Goal: Transaction & Acquisition: Purchase product/service

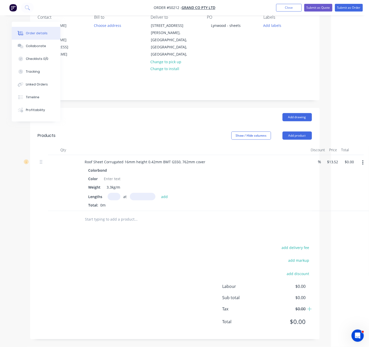
click at [12, 187] on div "Created by Serene Created [DATE] Required [DATE] Assigned to Add team member St…" at bounding box center [147, 159] width 346 height 375
click at [91, 276] on div "add delivery fee add markup add discount Labour $0.00 Sub total $0.00 Tax $0.00…" at bounding box center [175, 287] width 274 height 87
click at [133, 264] on div "add delivery fee add markup add discount Labour $0.00 Sub total $0.00 Tax $0.00…" at bounding box center [175, 287] width 274 height 87
click at [162, 126] on header "Products Show / Hide columns Add product" at bounding box center [175, 135] width 290 height 18
click at [125, 232] on div "Drawings Add drawing Products Show / Hide columns Add product Qty Discount Pric…" at bounding box center [175, 223] width 290 height 231
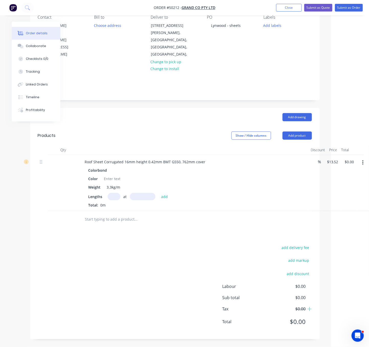
click at [119, 193] on input "text" at bounding box center [114, 196] width 13 height 7
type input "1"
type input "294000"
click at [159, 193] on button "add" at bounding box center [165, 196] width 12 height 7
type input "$3,974.88"
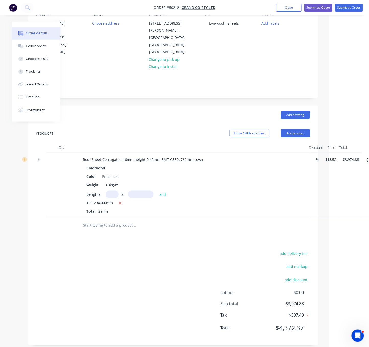
click at [166, 265] on div "add delivery fee add markup add discount Labour $0.00 Sub total $3,974.88 Tax $…" at bounding box center [173, 293] width 274 height 87
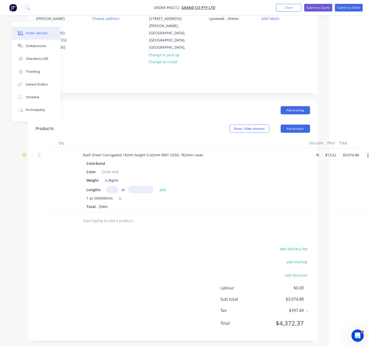
scroll to position [61, 40]
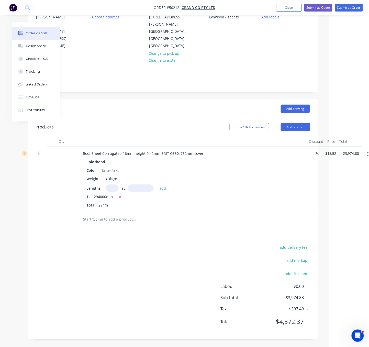
click at [301, 118] on header "Products Show / Hide columns Add product" at bounding box center [173, 127] width 290 height 18
click at [294, 123] on button "Add product" at bounding box center [295, 127] width 29 height 8
click at [291, 136] on div "Product catalogue" at bounding box center [285, 139] width 39 height 7
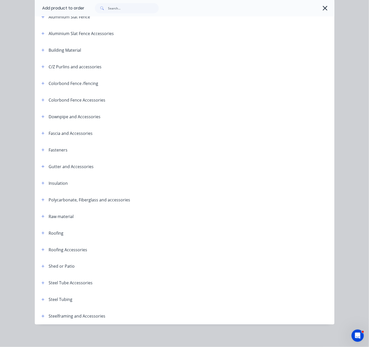
scroll to position [72, 0]
click at [43, 230] on button "button" at bounding box center [43, 233] width 6 height 6
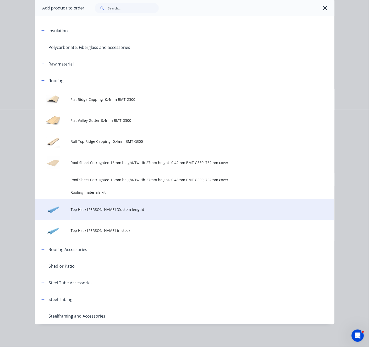
scroll to position [229, 0]
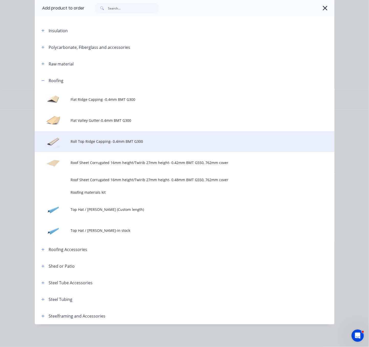
click at [119, 139] on span "Roll Top Ridge Capping- 0.4mm BMT G300" at bounding box center [176, 141] width 211 height 5
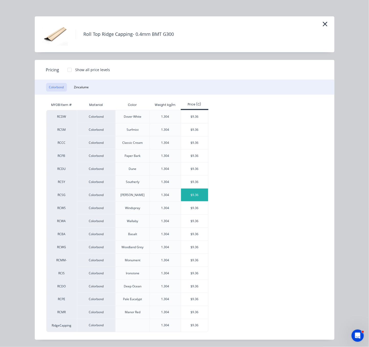
scroll to position [16, 0]
click at [196, 321] on div "$9.36" at bounding box center [194, 325] width 27 height 13
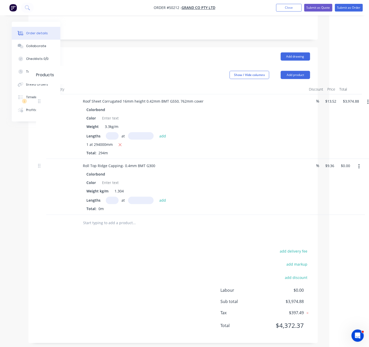
scroll to position [120, 40]
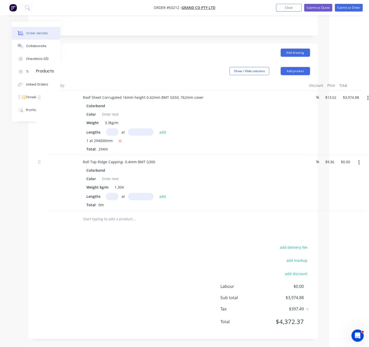
click at [115, 193] on input "text" at bounding box center [112, 196] width 13 height 7
drag, startPoint x: 163, startPoint y: 256, endPoint x: 160, endPoint y: 252, distance: 4.8
click at [163, 256] on div "add delivery fee add markup add discount Labour $0.00 Sub total $3,974.88 Tax $…" at bounding box center [173, 287] width 274 height 87
click at [117, 193] on input "text" at bounding box center [112, 196] width 13 height 7
click at [156, 240] on div "Drawings Add drawing Products Show / Hide columns Add product Qty Discount Pric…" at bounding box center [173, 191] width 290 height 296
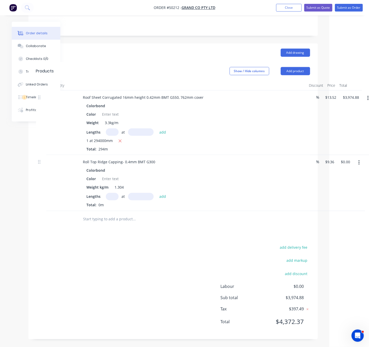
click at [114, 194] on input "text" at bounding box center [112, 196] width 13 height 7
type input "3"
type input "4700"
click at [157, 193] on button "add" at bounding box center [163, 196] width 12 height 7
type input "$131.98"
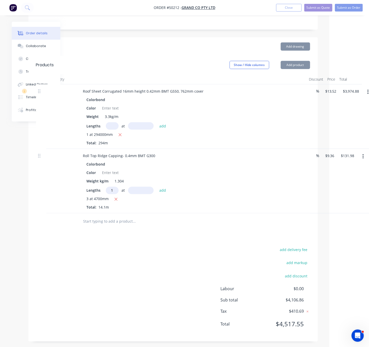
type input "1"
type input "5990"
click at [157, 187] on button "add" at bounding box center [163, 190] width 12 height 7
type input "$188.04"
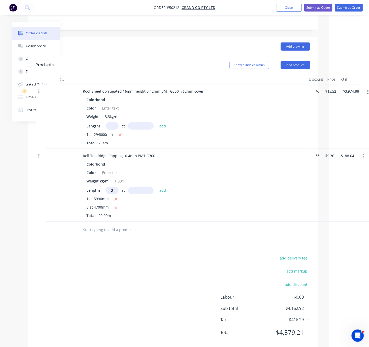
type input "3"
type input "2540"
click at [157, 187] on button "add" at bounding box center [163, 190] width 12 height 7
type input "$259.37"
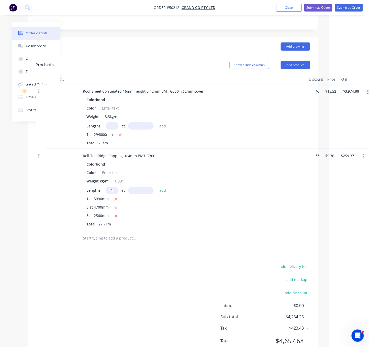
type input "1"
type input "7215"
click at [157, 187] on button "add" at bounding box center [163, 190] width 12 height 7
type input "$326.90"
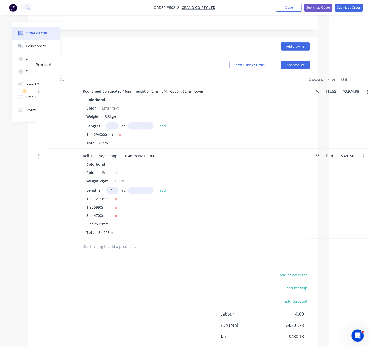
type input "1"
type input "2465"
click at [157, 187] on button "add" at bounding box center [163, 190] width 12 height 7
type input "$349.97"
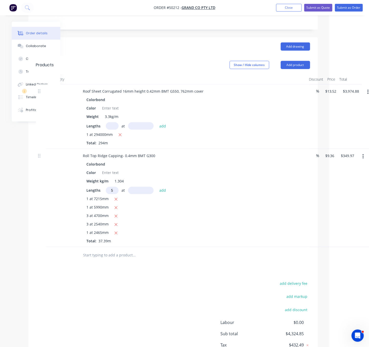
type input "5"
type input "3590"
click at [157, 187] on button "add" at bounding box center [163, 190] width 12 height 7
type input "$517.98"
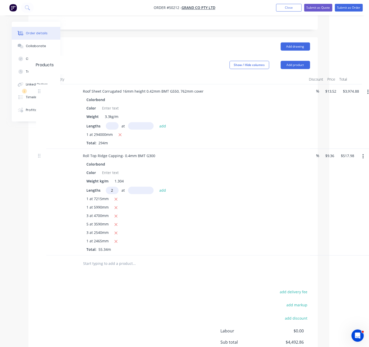
type input "2"
type input "7670"
click at [157, 187] on button "add" at bounding box center [163, 190] width 12 height 7
type input "$661.56"
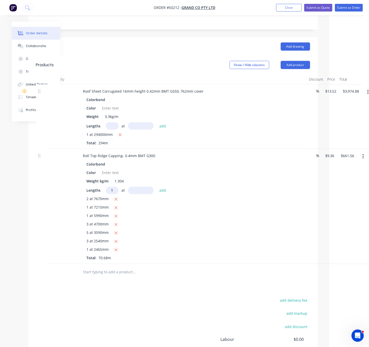
type input "1"
type input "3645"
click at [157, 187] on button "add" at bounding box center [163, 190] width 12 height 7
type input "$695.68"
type input "1"
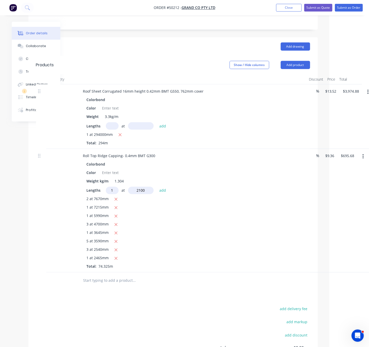
type input "2100"
click at [157, 187] on button "add" at bounding box center [163, 190] width 12 height 7
type input "$715.34"
type input "1"
type input "5500"
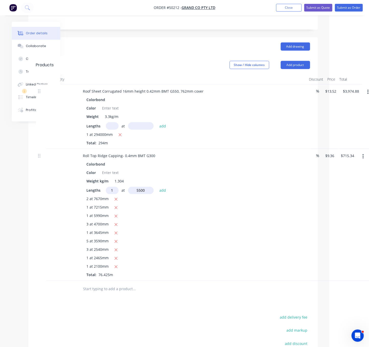
click at [157, 187] on button "add" at bounding box center [163, 190] width 12 height 7
type input "$766.82"
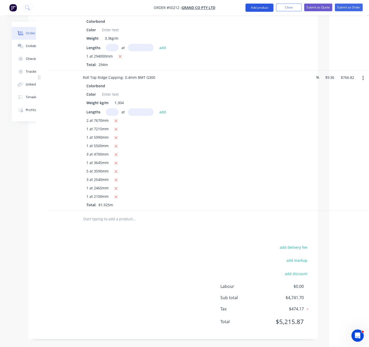
click at [260, 10] on button "Add product" at bounding box center [260, 8] width 28 height 8
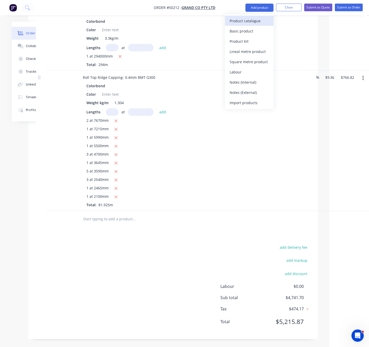
click at [254, 23] on div "Product catalogue" at bounding box center [249, 20] width 39 height 7
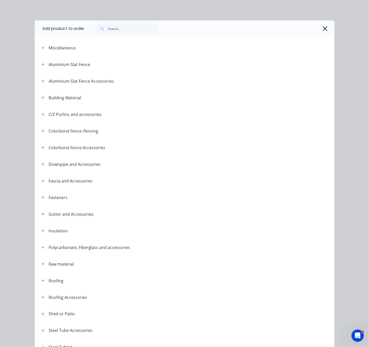
scroll to position [72, 0]
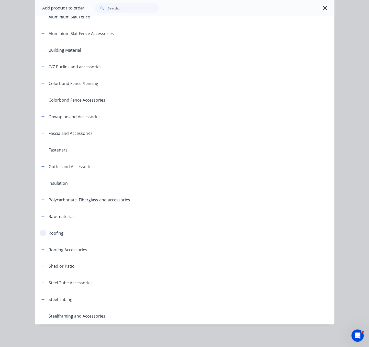
click at [40, 230] on button "button" at bounding box center [43, 233] width 6 height 6
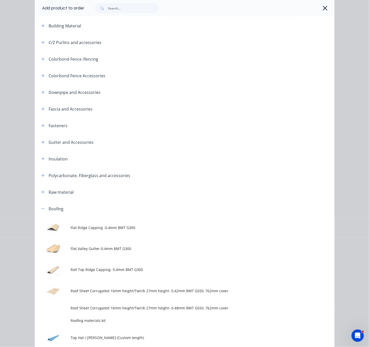
scroll to position [161, 0]
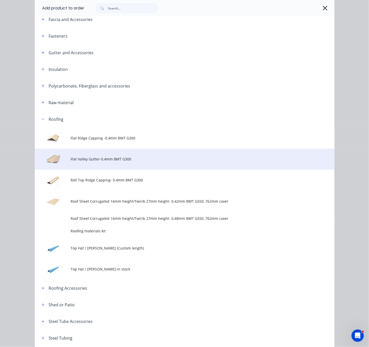
click at [121, 170] on td "Flat Valley Gutter-0.4mm BMT G300" at bounding box center [203, 159] width 264 height 21
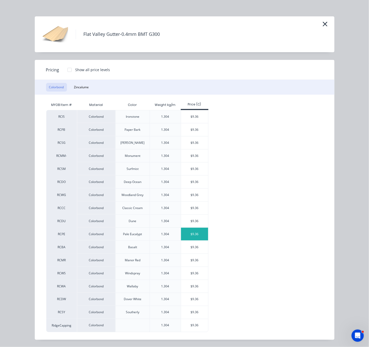
scroll to position [16, 0]
click at [194, 323] on div "$9.36" at bounding box center [194, 325] width 27 height 13
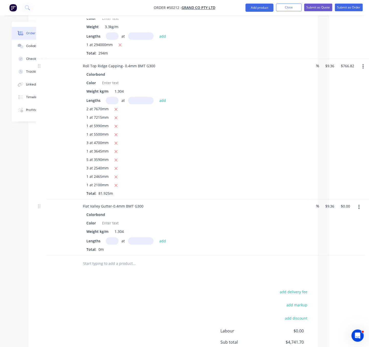
scroll to position [269, 40]
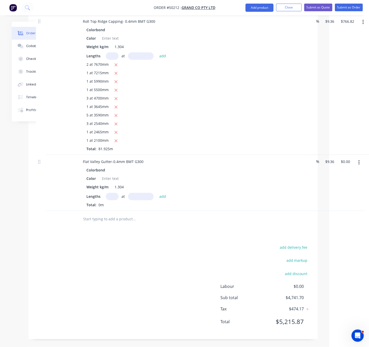
click at [116, 193] on input "text" at bounding box center [112, 196] width 13 height 7
type input "1"
type input "3835"
click at [157, 193] on button "add" at bounding box center [163, 196] width 12 height 7
type input "$35.90"
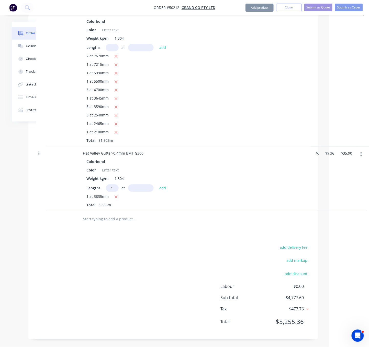
type input "1"
type input "6825"
click at [157, 184] on button "add" at bounding box center [163, 187] width 12 height 7
type input "$99.78"
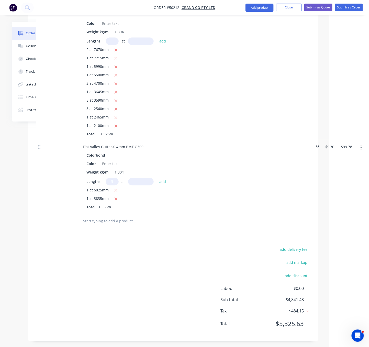
type input "1"
type input "2510"
click at [157, 178] on button "add" at bounding box center [163, 181] width 12 height 7
type input "$123.27"
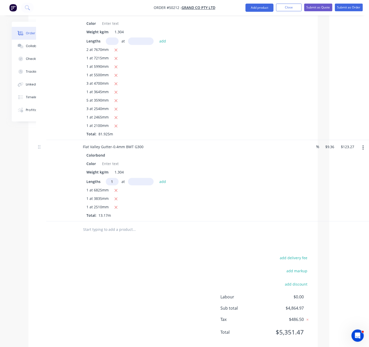
type input "1"
type input "3780"
click at [157, 178] on button "add" at bounding box center [163, 181] width 12 height 7
type input "$158.65"
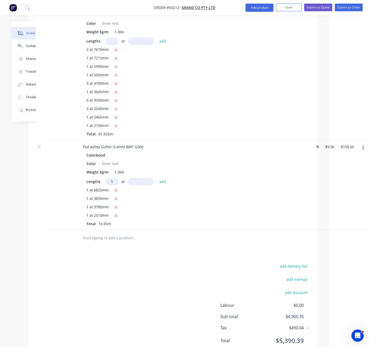
type input "1"
type input "2150"
click at [157, 178] on button "add" at bounding box center [163, 181] width 12 height 7
type input "$178.78"
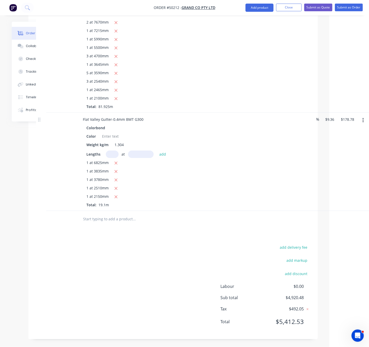
scroll to position [314, 40]
click at [259, 7] on button "Add product" at bounding box center [260, 8] width 28 height 8
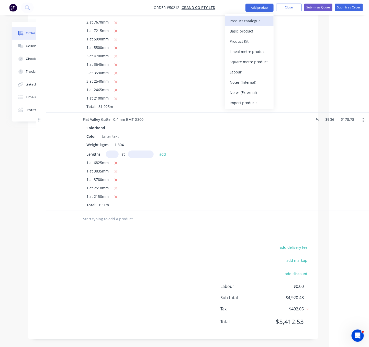
click at [255, 25] on button "Product catalogue" at bounding box center [249, 21] width 49 height 10
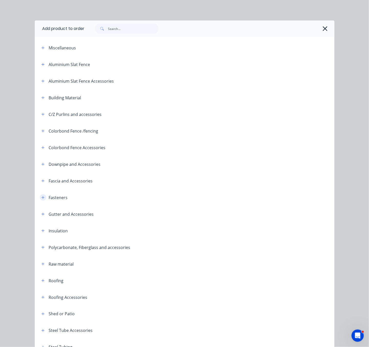
click at [43, 201] on button "button" at bounding box center [43, 197] width 6 height 6
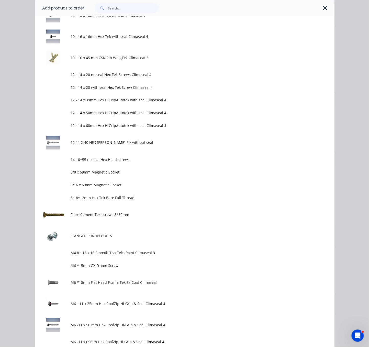
scroll to position [448, 0]
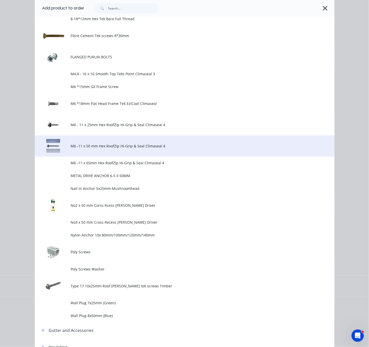
click at [128, 149] on span "M6 -11 x 50 mm Hex RoofZip Hi-Grip & Seal Climaseal 4" at bounding box center [176, 145] width 211 height 5
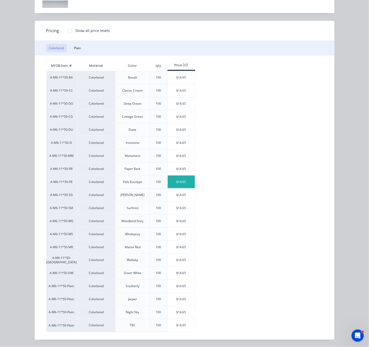
scroll to position [57, 0]
click at [178, 327] on div "$14.65" at bounding box center [181, 325] width 27 height 13
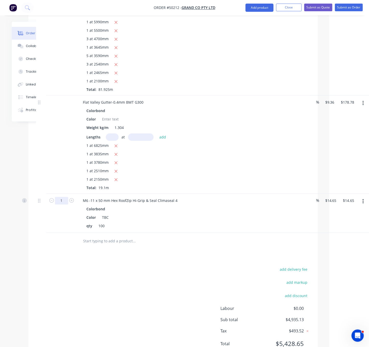
click at [66, 204] on input "1" at bounding box center [61, 201] width 13 height 8
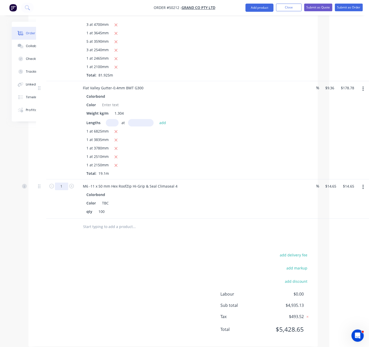
scroll to position [356, 40]
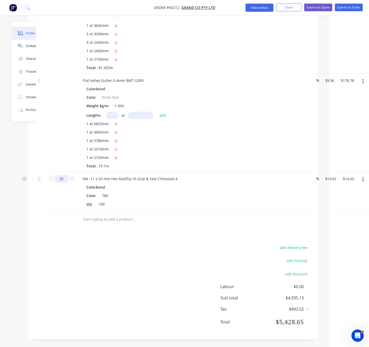
type input "20"
type input "$293.00"
click at [125, 244] on div "add delivery fee add markup add discount Labour $0.00 Sub total $5,213.48 Tax $…" at bounding box center [173, 287] width 274 height 87
click at [259, 9] on button "Add product" at bounding box center [260, 8] width 28 height 8
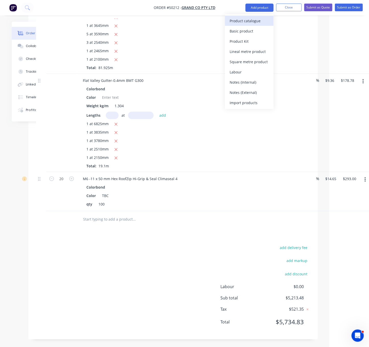
click at [252, 23] on div "Product catalogue" at bounding box center [249, 20] width 39 height 7
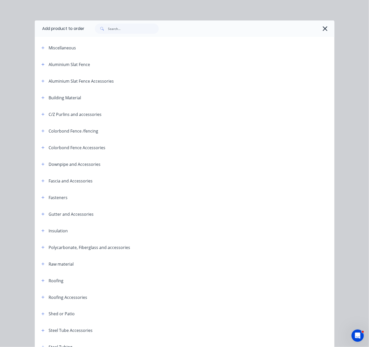
scroll to position [72, 0]
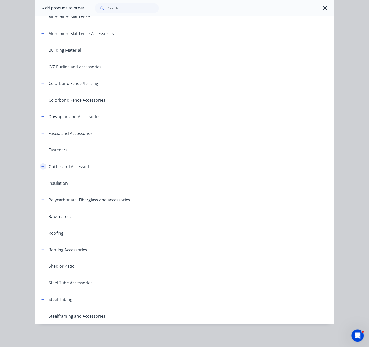
click at [40, 163] on button "button" at bounding box center [43, 166] width 6 height 6
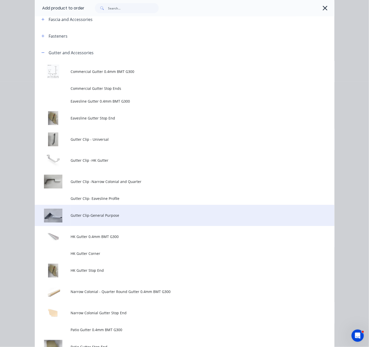
scroll to position [341, 0]
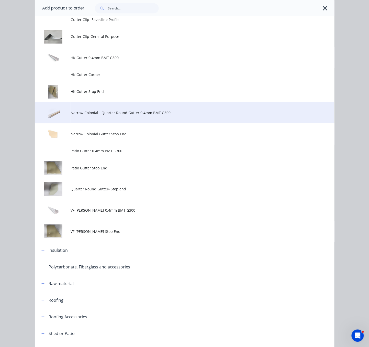
click at [138, 123] on td "Narrow Colonial - Quarter Round Gutter 0.4mm BMT G300" at bounding box center [203, 112] width 264 height 21
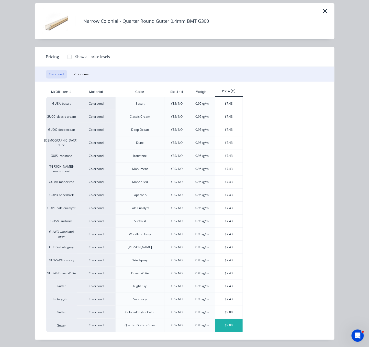
scroll to position [364, 40]
click at [230, 312] on div "$9.00" at bounding box center [228, 312] width 27 height 13
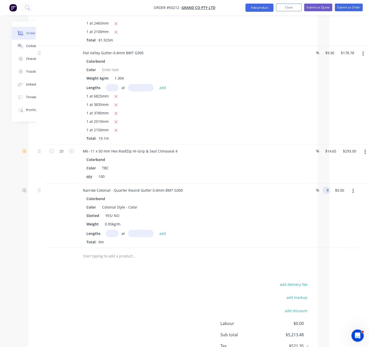
click at [330, 194] on input "9" at bounding box center [328, 189] width 6 height 7
type input "$7.43"
click at [180, 297] on div "Drawings Add drawing Products Show / Hide columns Add product Qty Discount Pric…" at bounding box center [173, 85] width 290 height 582
drag, startPoint x: 114, startPoint y: 205, endPoint x: 144, endPoint y: 206, distance: 30.0
click at [144, 194] on div "Narrow Colonial - Quarter Round Gutter 0.4mm BMT G300" at bounding box center [133, 189] width 108 height 7
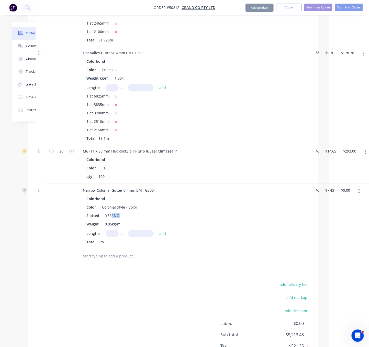
drag, startPoint x: 114, startPoint y: 232, endPoint x: 127, endPoint y: 232, distance: 12.5
click at [127, 219] on div "Slotted YES/ NO" at bounding box center [191, 215] width 213 height 7
click at [146, 228] on div "Colorbond Color Colonial Style - Color Slotted YES/ NO Weight 0.95kg/m Lengths …" at bounding box center [192, 220] width 226 height 50
click at [119, 219] on div "YES/ NO" at bounding box center [113, 215] width 18 height 7
drag, startPoint x: 114, startPoint y: 232, endPoint x: 118, endPoint y: 232, distance: 4.4
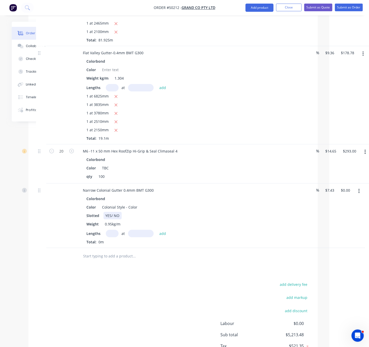
click at [114, 219] on div "YES/ NO" at bounding box center [113, 215] width 18 height 7
drag, startPoint x: 115, startPoint y: 232, endPoint x: 125, endPoint y: 232, distance: 9.5
click at [125, 219] on div "Slotted YES/ NO" at bounding box center [191, 215] width 213 height 7
click at [151, 219] on div "Slotted YES" at bounding box center [191, 215] width 213 height 7
click at [151, 320] on div "add delivery fee add markup add discount Labour $0.00 Sub total $5,213.48 Tax $…" at bounding box center [173, 324] width 274 height 87
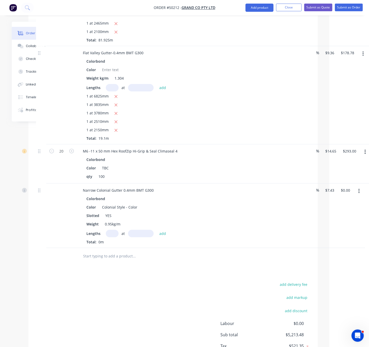
click at [112, 237] on input "text" at bounding box center [112, 233] width 13 height 7
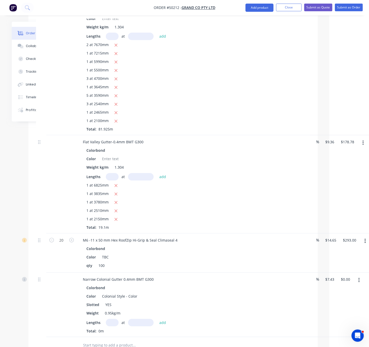
scroll to position [364, 40]
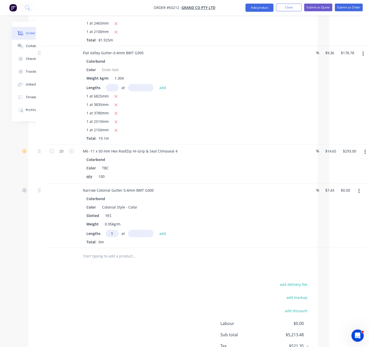
type input "1"
type input "6000"
click at [157, 230] on button "add" at bounding box center [163, 233] width 12 height 7
type input "$44.58"
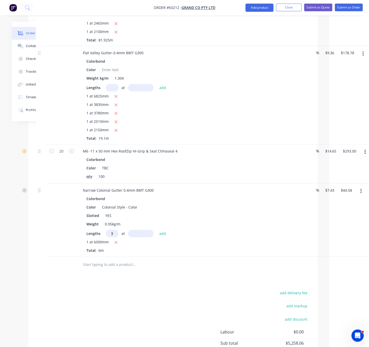
type input "3"
type input "6450"
click at [157, 230] on button "add" at bounding box center [163, 233] width 12 height 7
type input "$188.35"
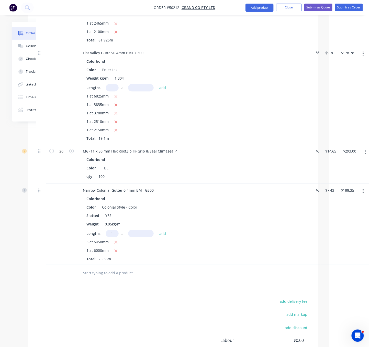
type input "1"
type input "5900"
click at [157, 230] on button "add" at bounding box center [163, 233] width 12 height 7
type input "$232.19"
type input "2"
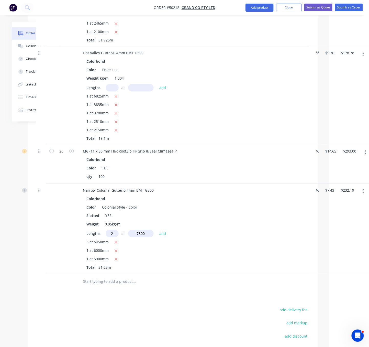
type input "7800"
click at [157, 230] on button "add" at bounding box center [163, 233] width 12 height 7
type input "$348.10"
type input "1"
type input "2600"
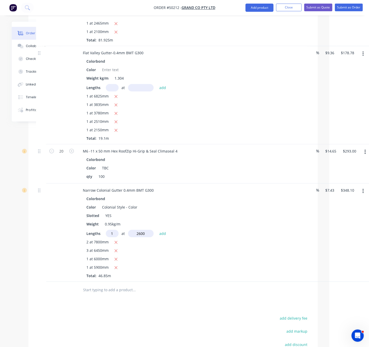
click at [157, 230] on button "add" at bounding box center [163, 233] width 12 height 7
type input "$367.41"
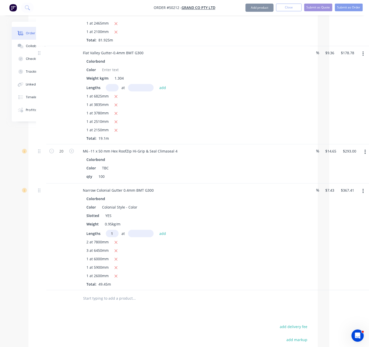
type input "1"
type input "8000"
click at [157, 230] on button "add" at bounding box center [163, 233] width 12 height 7
type input "$426.85"
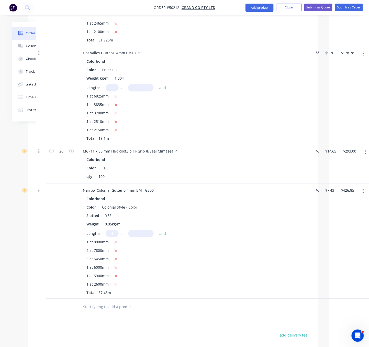
type input "1"
type input "2250"
click at [157, 230] on button "add" at bounding box center [163, 233] width 12 height 7
type input "$443.57"
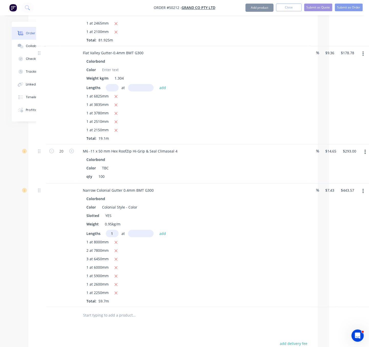
type input "1"
type input "3050"
click at [157, 230] on button "add" at bounding box center [163, 233] width 12 height 7
type input "$466.23"
type input "1"
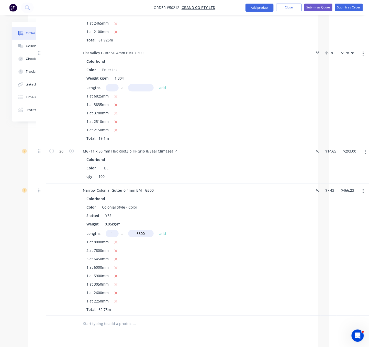
type input "6600"
click at [157, 230] on button "add" at bounding box center [163, 233] width 12 height 7
type input "$515.27"
type input "1"
type input "6800"
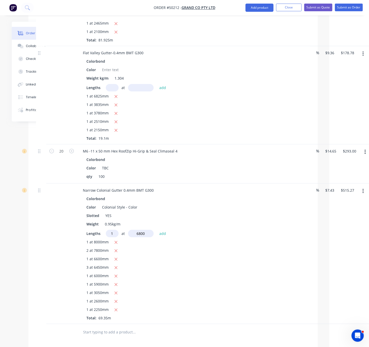
click at [157, 230] on button "add" at bounding box center [163, 233] width 12 height 7
type input "$565.79"
type input "1"
type input "4500"
click at [157, 230] on button "add" at bounding box center [163, 233] width 12 height 7
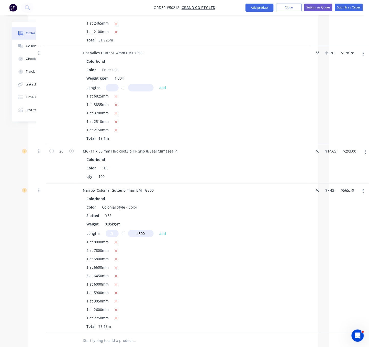
type input "$599.23"
type input "1"
type input "7"
click at [118, 253] on icon "button" at bounding box center [115, 250] width 3 height 5
type input "$483.32"
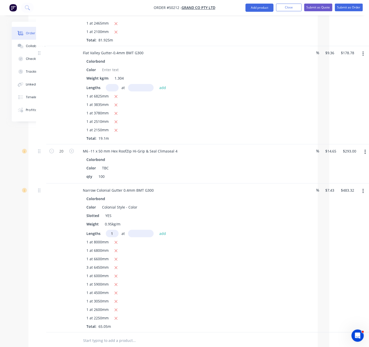
click at [115, 237] on input "1" at bounding box center [112, 233] width 13 height 7
type input "3"
type input "7800"
click at [157, 230] on button "add" at bounding box center [163, 233] width 12 height 7
type input "$657.18"
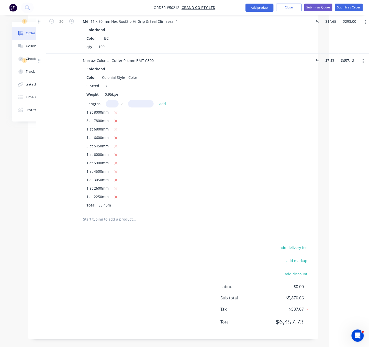
scroll to position [523, 40]
click at [253, 7] on button "Add product" at bounding box center [260, 8] width 28 height 8
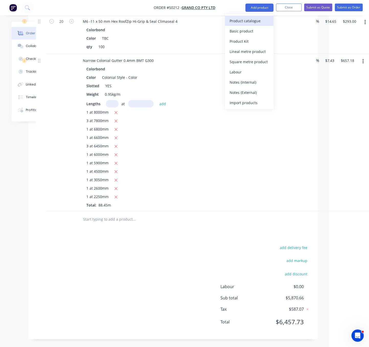
click at [251, 20] on div "Product catalogue" at bounding box center [249, 20] width 39 height 7
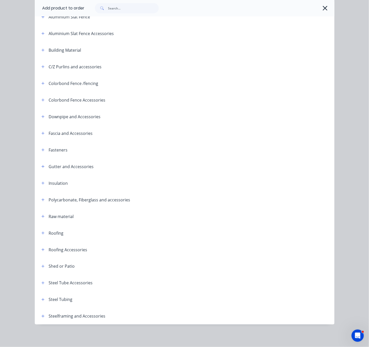
scroll to position [72, 0]
click at [42, 163] on button "button" at bounding box center [43, 166] width 6 height 6
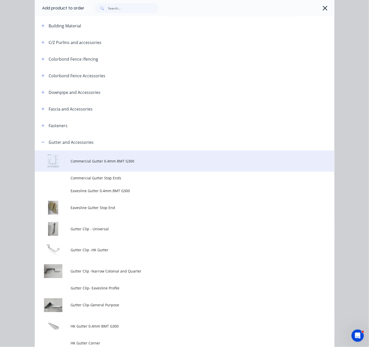
scroll to position [161, 0]
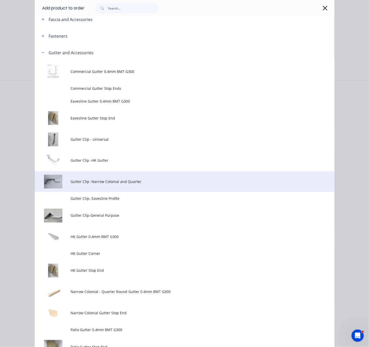
click at [126, 192] on td "Gutter Clip -Narrow Colonial and Quarter" at bounding box center [203, 181] width 264 height 21
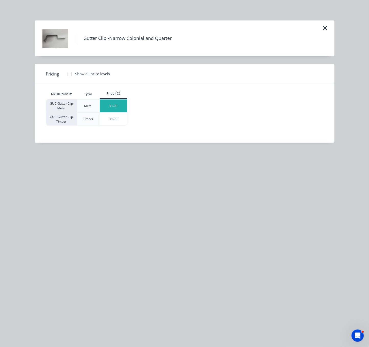
click at [115, 111] on div "$1.00" at bounding box center [113, 106] width 27 height 13
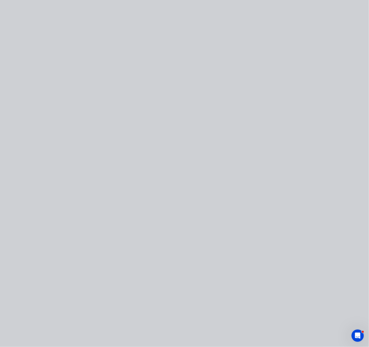
type input "$1.00"
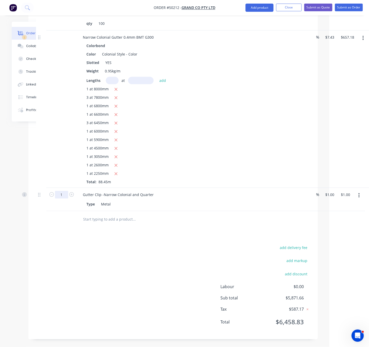
click at [64, 199] on input "1" at bounding box center [61, 195] width 13 height 8
type input "90"
type input "$90.00"
click at [55, 162] on div at bounding box center [61, 108] width 31 height 157
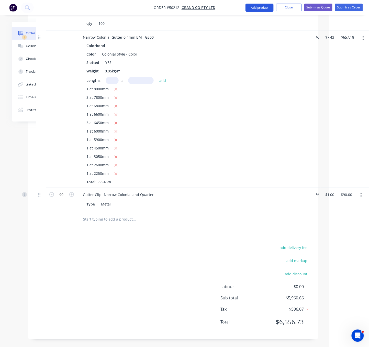
click at [255, 9] on button "Add product" at bounding box center [260, 8] width 28 height 8
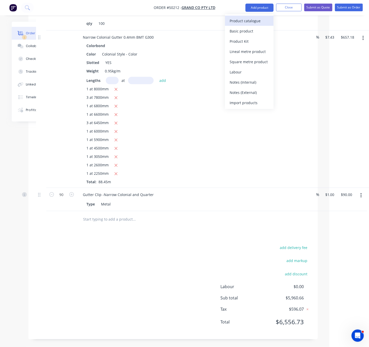
click at [252, 21] on div "Product catalogue" at bounding box center [249, 20] width 39 height 7
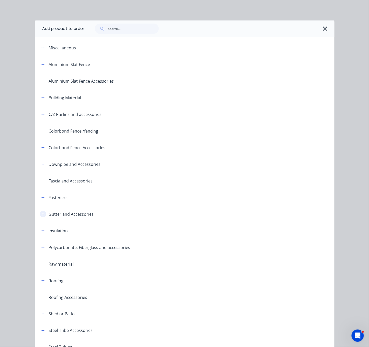
click at [41, 216] on icon "button" at bounding box center [42, 214] width 3 height 4
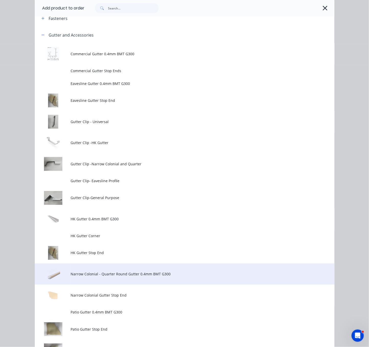
scroll to position [269, 0]
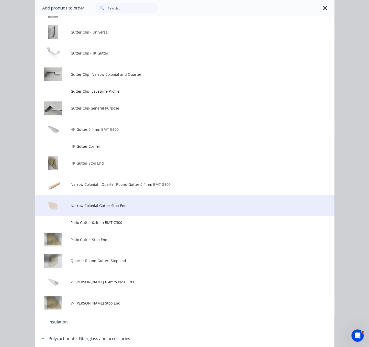
click at [141, 208] on span "Narrow Colonial Gutter Stop End" at bounding box center [176, 205] width 211 height 5
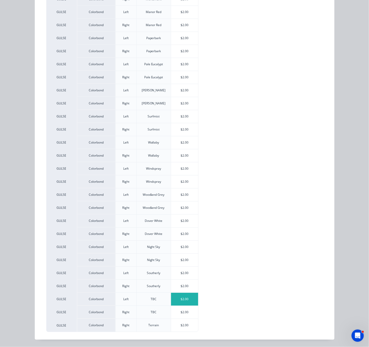
scroll to position [313, 0]
click at [183, 296] on div "$2.00" at bounding box center [184, 299] width 27 height 13
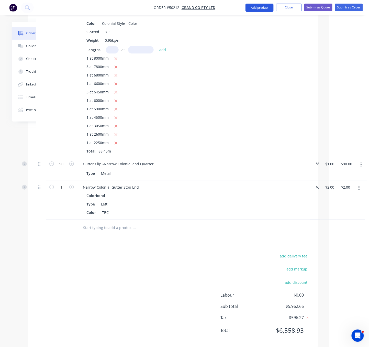
click at [253, 9] on button "Add product" at bounding box center [260, 8] width 28 height 8
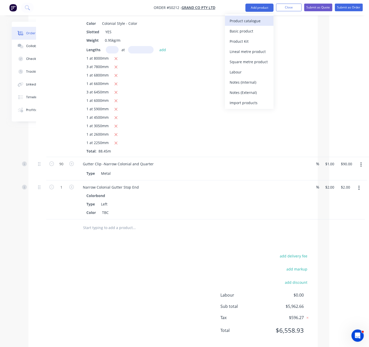
click at [249, 20] on div "Product catalogue" at bounding box center [249, 20] width 39 height 7
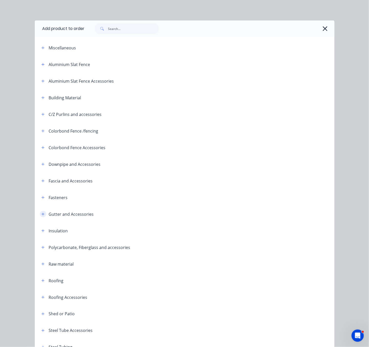
click at [43, 217] on button "button" at bounding box center [43, 214] width 6 height 6
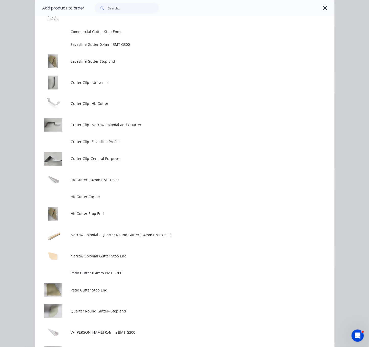
scroll to position [358, 0]
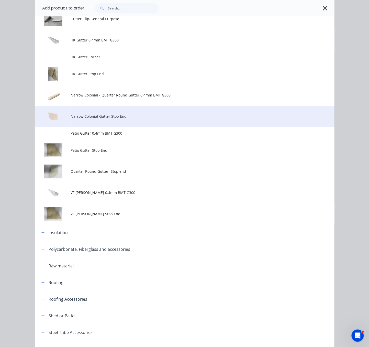
click at [137, 127] on td "Narrow Colonial Gutter Stop End" at bounding box center [203, 116] width 264 height 21
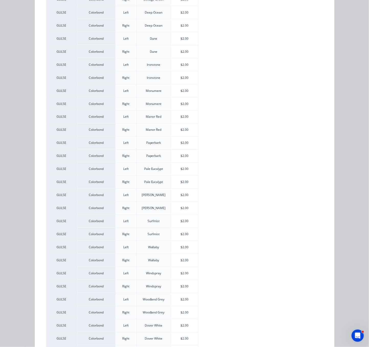
scroll to position [313, 0]
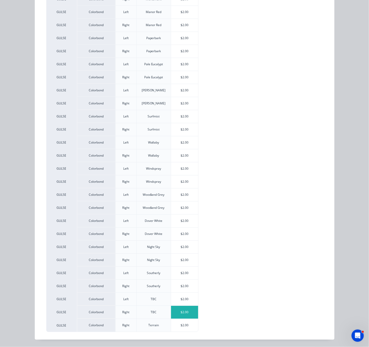
click at [185, 313] on div "$2.00" at bounding box center [184, 312] width 27 height 13
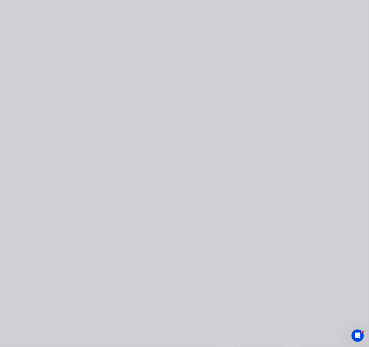
scroll to position [0, 0]
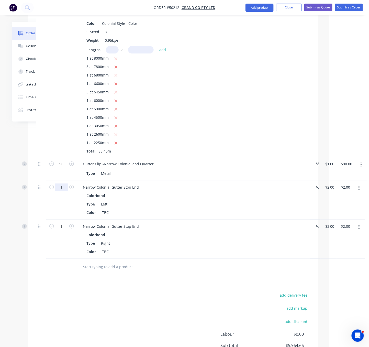
click at [64, 191] on input "1" at bounding box center [61, 187] width 13 height 8
type input "5"
type input "$10.00"
click at [40, 219] on div at bounding box center [41, 199] width 10 height 39
click at [59, 230] on input "1" at bounding box center [61, 227] width 13 height 8
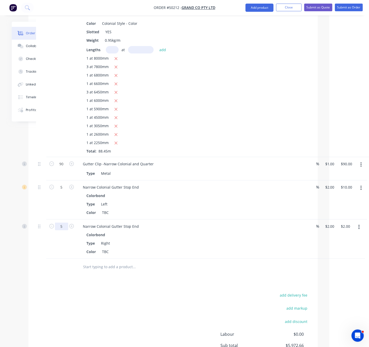
type input "5"
type input "$10.00"
click at [48, 219] on div "5" at bounding box center [61, 199] width 31 height 39
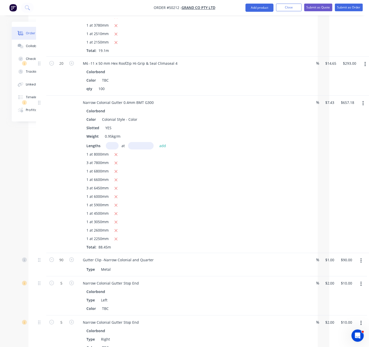
scroll to position [630, 40]
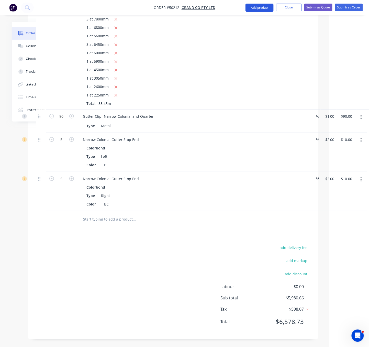
click at [256, 7] on button "Add product" at bounding box center [260, 8] width 28 height 8
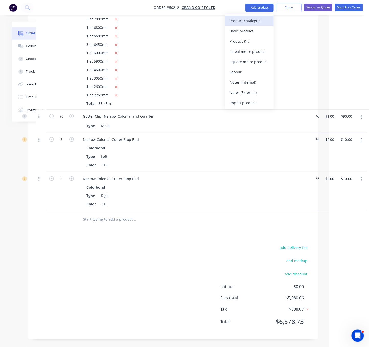
click at [250, 19] on div "Product catalogue" at bounding box center [249, 20] width 39 height 7
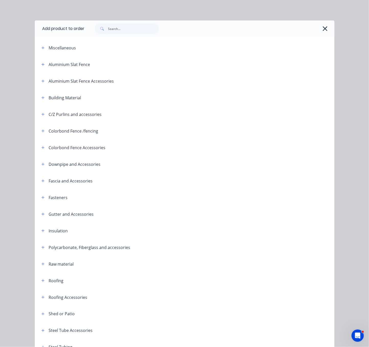
scroll to position [72, 0]
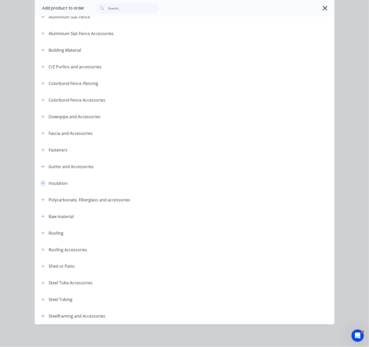
click at [41, 181] on icon "button" at bounding box center [42, 183] width 3 height 4
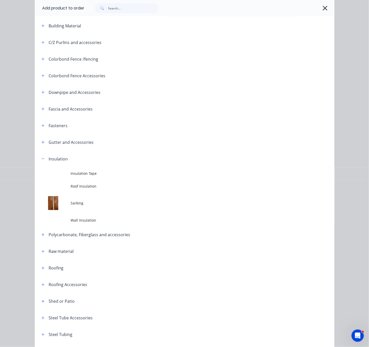
scroll to position [134, 0]
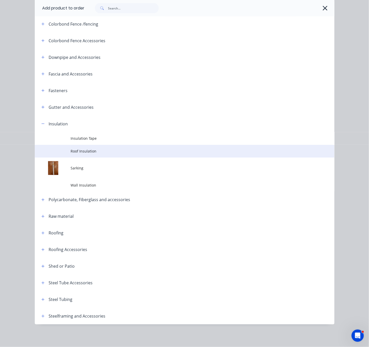
click at [103, 148] on span "Roof Insulation" at bounding box center [176, 150] width 211 height 5
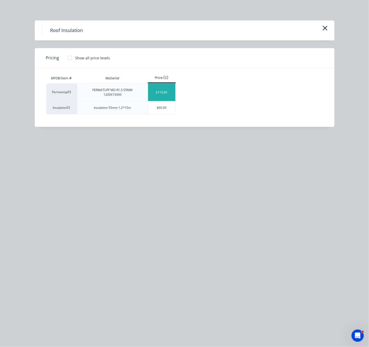
click at [169, 93] on div "$118.80" at bounding box center [161, 92] width 27 height 17
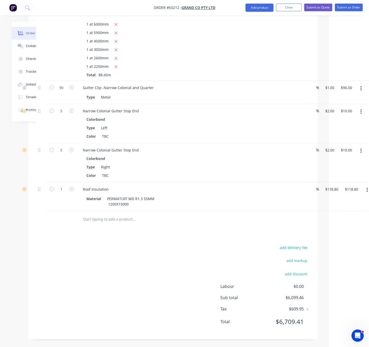
scroll to position [661, 40]
click at [81, 248] on div "add delivery fee add markup add discount Labour $0.00 Sub total $6,099.46 Tax $…" at bounding box center [173, 287] width 274 height 87
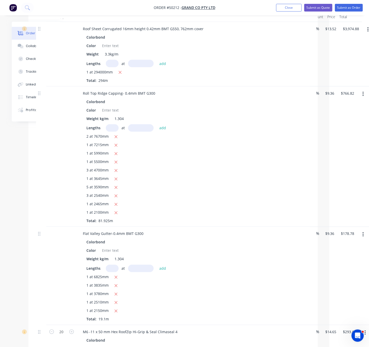
scroll to position [123, 40]
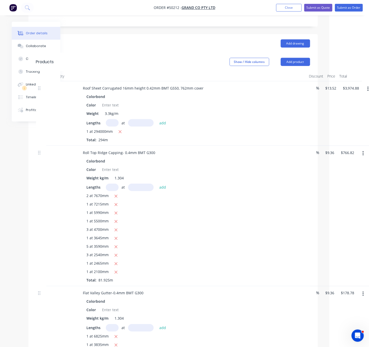
click at [141, 119] on input "text" at bounding box center [141, 122] width 26 height 7
type input "5895mm"
click at [116, 119] on input "text" at bounding box center [112, 122] width 13 height 7
type input "10"
click at [157, 119] on button "add" at bounding box center [163, 122] width 12 height 7
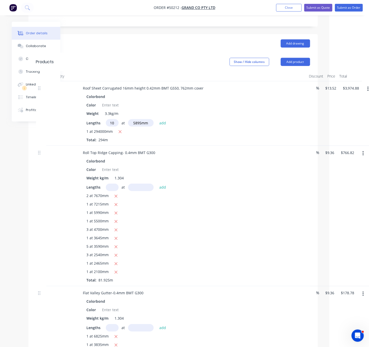
type input "$4,771.88"
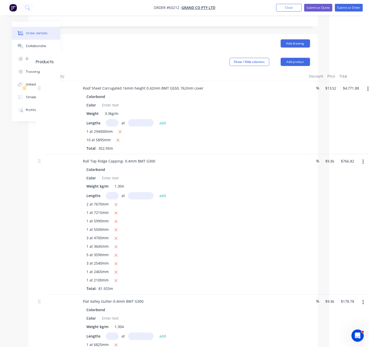
scroll to position [0, 0]
click at [138, 120] on input "text" at bounding box center [141, 122] width 26 height 7
click at [115, 119] on input "text" at bounding box center [112, 122] width 13 height 7
type input "3"
type input "7"
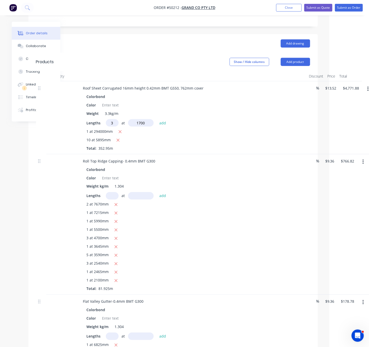
type input "1700"
click at [157, 119] on button "add" at bounding box center [163, 122] width 12 height 7
type input "$4,840.84"
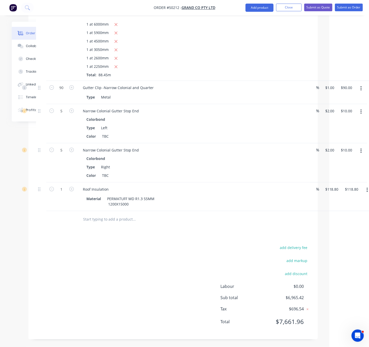
scroll to position [679, 40]
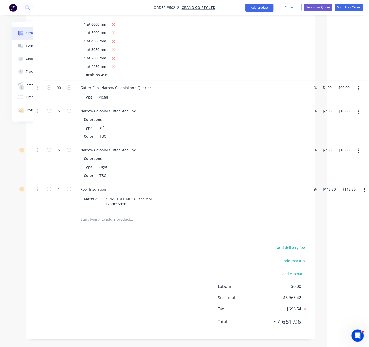
drag, startPoint x: 129, startPoint y: 232, endPoint x: 145, endPoint y: 231, distance: 16.1
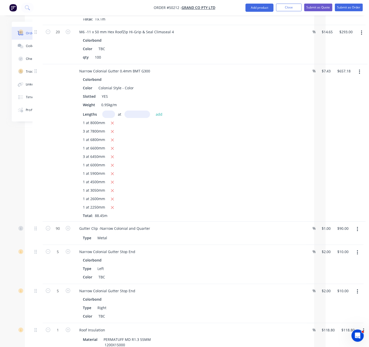
scroll to position [589, 43]
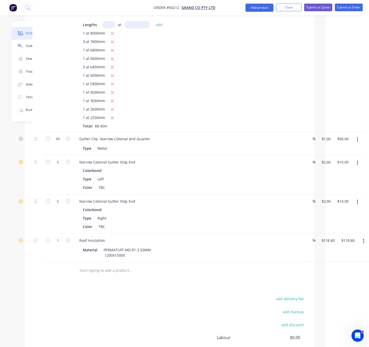
click at [203, 87] on div "1 at 5900mm" at bounding box center [188, 84] width 211 height 6
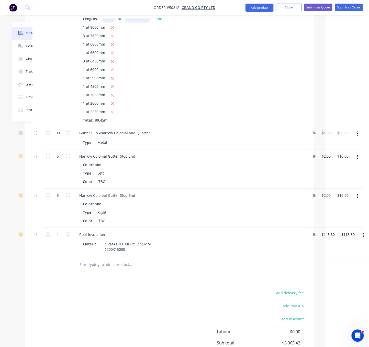
scroll to position [679, 43]
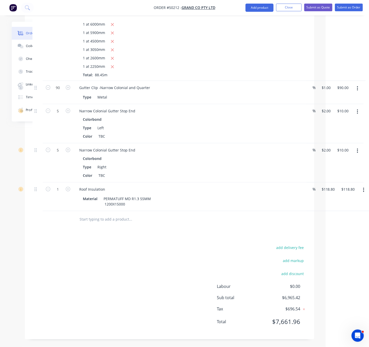
click at [141, 246] on div "add delivery fee add markup add discount Labour $0.00 Sub total $6,965.42 Tax $…" at bounding box center [169, 287] width 274 height 87
click at [154, 276] on div "add delivery fee add markup add discount Labour $0.00 Sub total $6,965.42 Tax $…" at bounding box center [169, 287] width 274 height 87
click at [63, 185] on input "1" at bounding box center [57, 189] width 13 height 8
type input "10"
type input "$1,188.00"
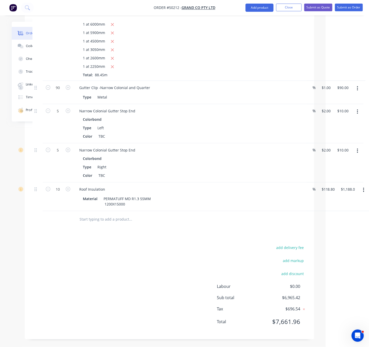
drag, startPoint x: 117, startPoint y: 265, endPoint x: 114, endPoint y: 267, distance: 3.7
click at [117, 265] on div "add delivery fee add markup add discount Labour $0.00 Sub total $6,965.42 Tax $…" at bounding box center [169, 287] width 274 height 87
click at [94, 259] on div "add delivery fee add markup add discount Labour $0.00 Sub total $8,034.62 Tax $…" at bounding box center [169, 287] width 274 height 87
click at [256, 7] on button "Add product" at bounding box center [260, 8] width 28 height 8
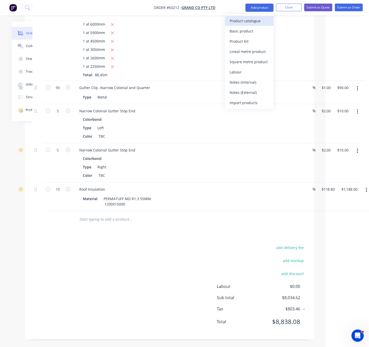
click at [253, 20] on div "Product catalogue" at bounding box center [249, 20] width 39 height 7
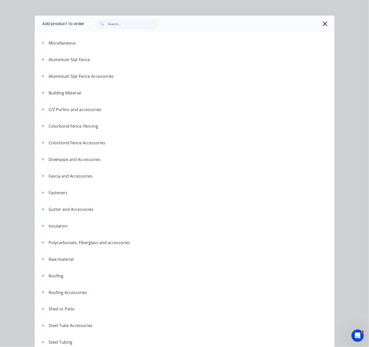
scroll to position [0, 0]
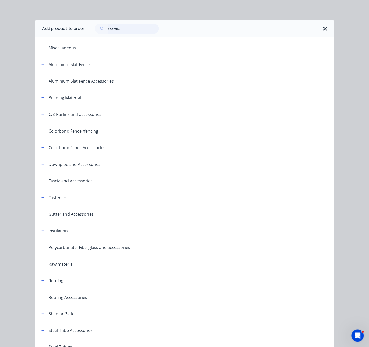
click at [122, 31] on input "text" at bounding box center [133, 29] width 51 height 10
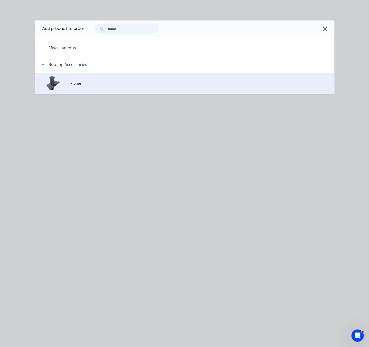
type input "flume"
click at [106, 92] on td "Flume" at bounding box center [203, 83] width 264 height 21
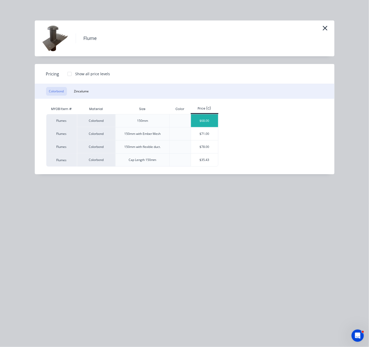
click at [207, 122] on div "$68.00" at bounding box center [204, 120] width 27 height 13
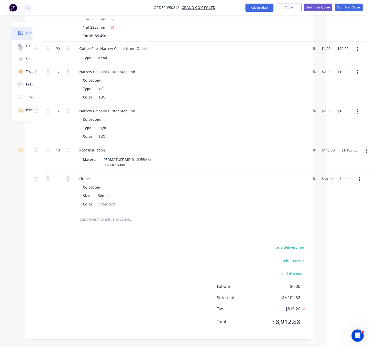
scroll to position [720, 43]
click at [90, 175] on div "Flume" at bounding box center [84, 178] width 19 height 7
click at [94, 175] on div "Flume" at bounding box center [84, 178] width 19 height 7
click at [97, 263] on div "add delivery fee add markup add discount Labour $0.00 Sub total $8,102.62 Tax $…" at bounding box center [169, 287] width 274 height 87
drag, startPoint x: 149, startPoint y: 262, endPoint x: 139, endPoint y: 251, distance: 15.0
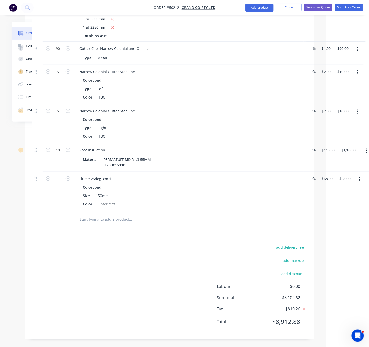
click at [149, 262] on div "add delivery fee add markup add discount Labour $0.00 Sub total $8,102.62 Tax $…" at bounding box center [169, 287] width 274 height 87
click at [66, 176] on icon "button" at bounding box center [68, 178] width 5 height 5
type input "2"
type input "$136.00"
click at [66, 176] on icon "button" at bounding box center [68, 178] width 5 height 5
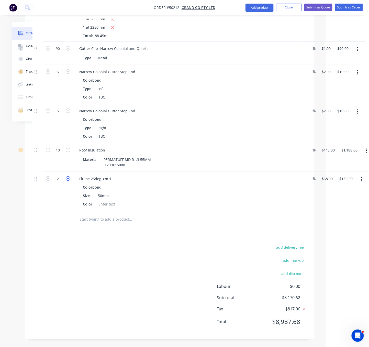
type input "3"
type input "$204.00"
drag, startPoint x: 66, startPoint y: 171, endPoint x: 67, endPoint y: 175, distance: 4.4
click at [66, 176] on icon "button" at bounding box center [68, 178] width 5 height 5
type input "4"
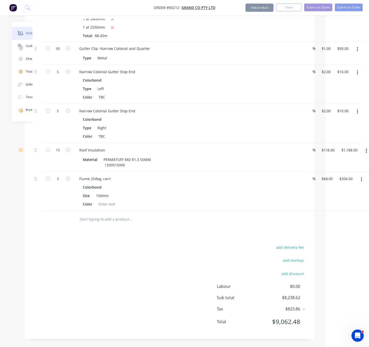
type input "$272.00"
click at [101, 264] on div "add delivery fee add markup add discount Labour $0.00 Sub total $8,306.62 Tax $…" at bounding box center [169, 287] width 274 height 87
click at [256, 7] on button "Add product" at bounding box center [260, 8] width 28 height 8
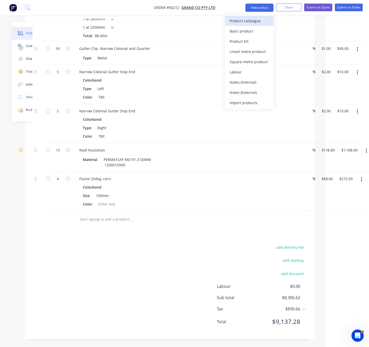
click at [256, 17] on div "Product catalogue" at bounding box center [249, 20] width 39 height 7
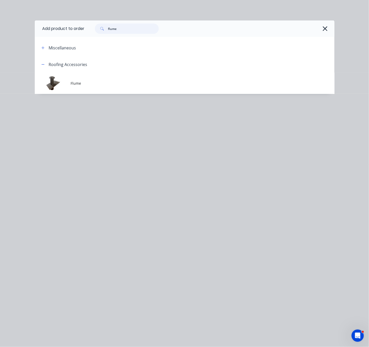
drag, startPoint x: 129, startPoint y: 35, endPoint x: 108, endPoint y: 30, distance: 20.8
click at [108, 30] on div "flume" at bounding box center [127, 29] width 64 height 10
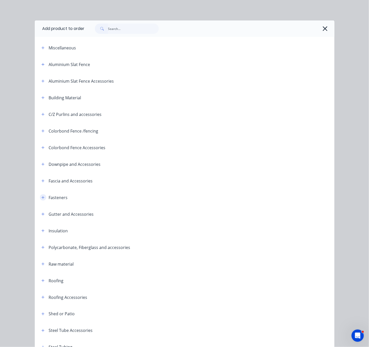
click at [41, 199] on icon "button" at bounding box center [42, 198] width 3 height 4
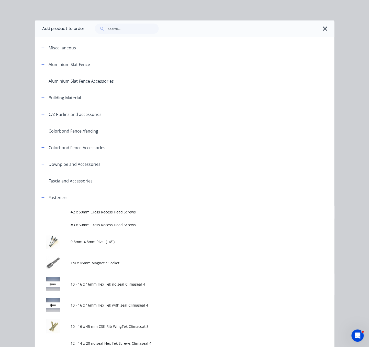
scroll to position [90, 0]
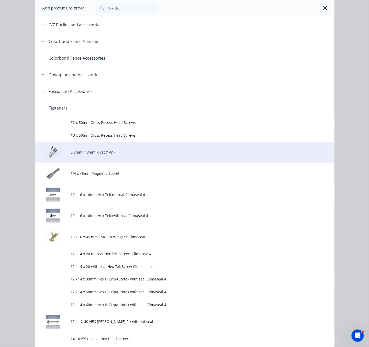
click at [115, 155] on span "0.8mm-4.8mm Rivet (1/8”)" at bounding box center [176, 151] width 211 height 5
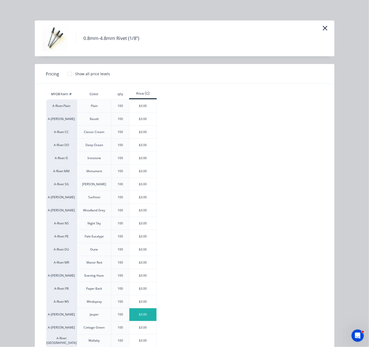
scroll to position [81, 0]
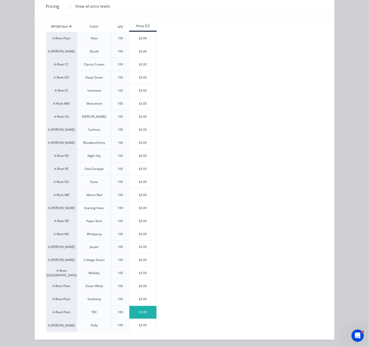
click at [142, 313] on div "$3.00" at bounding box center [142, 312] width 27 height 13
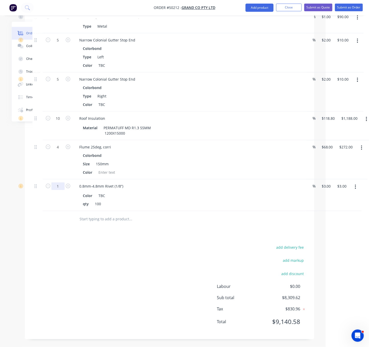
click at [62, 190] on input "1" at bounding box center [57, 186] width 13 height 8
type input "5"
type input "$15.00"
click at [39, 179] on div at bounding box center [37, 159] width 10 height 39
click at [288, 244] on button "add delivery fee" at bounding box center [290, 247] width 33 height 7
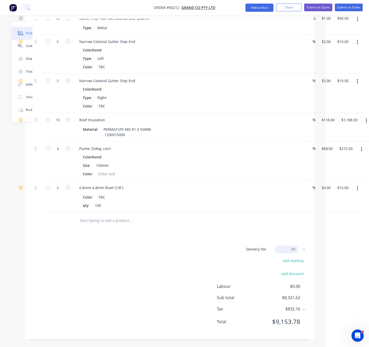
scroll to position [752, 43]
type input "220"
click input "submit" at bounding box center [0, 0] width 0 height 0
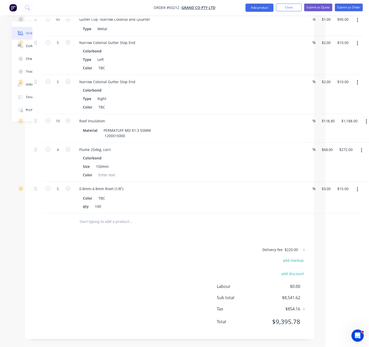
click at [158, 268] on div "Delivery fee $220.00 add markup add discount Labour $0.00 Sub total $8,541.62 T…" at bounding box center [169, 289] width 274 height 85
click at [263, 3] on nav "Order #50212 - Grand Co Pty Ltd Add product Close Submit as Quote Submit as Ord…" at bounding box center [184, 7] width 369 height 15
click at [261, 8] on button "Add product" at bounding box center [260, 8] width 28 height 8
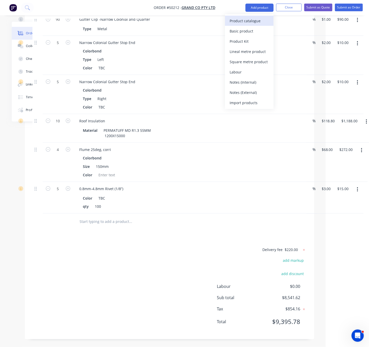
click at [252, 22] on div "Product catalogue" at bounding box center [249, 20] width 39 height 7
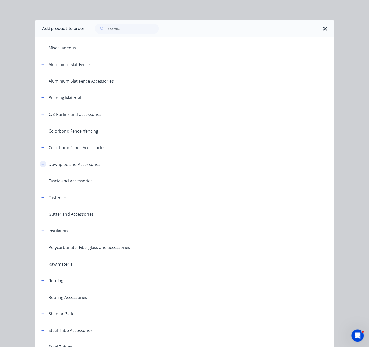
click at [41, 166] on icon "button" at bounding box center [42, 164] width 3 height 4
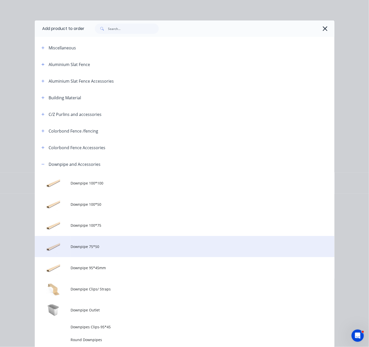
scroll to position [90, 0]
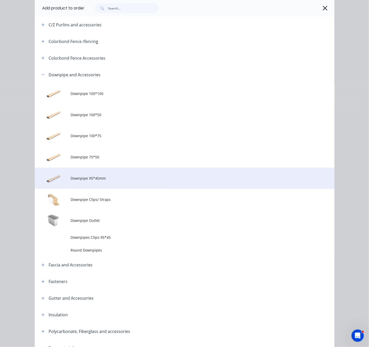
click at [112, 181] on span "Downpipe 95*45mm" at bounding box center [176, 177] width 211 height 5
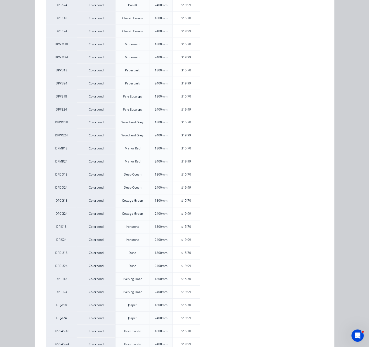
scroll to position [353, 0]
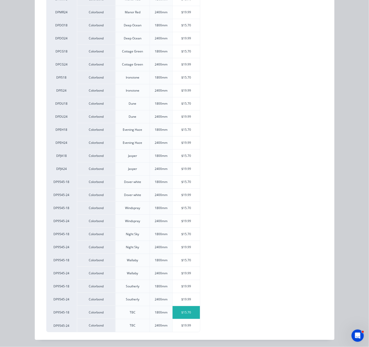
click at [189, 311] on div "$15.70" at bounding box center [186, 312] width 27 height 13
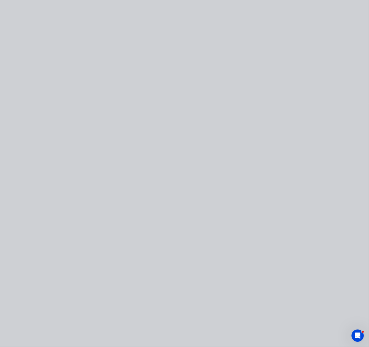
scroll to position [0, 0]
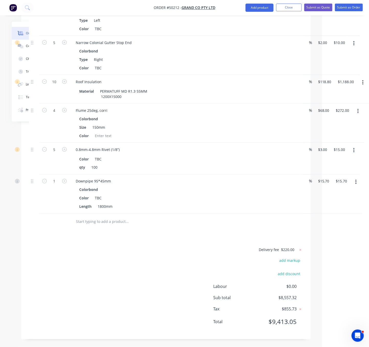
drag, startPoint x: 161, startPoint y: 277, endPoint x: 201, endPoint y: 277, distance: 39.1
click at [259, 7] on button "Add product" at bounding box center [260, 8] width 28 height 8
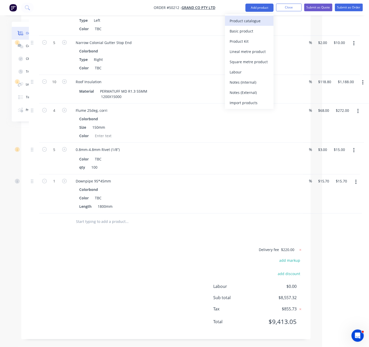
click at [254, 20] on div "Product catalogue" at bounding box center [249, 20] width 39 height 7
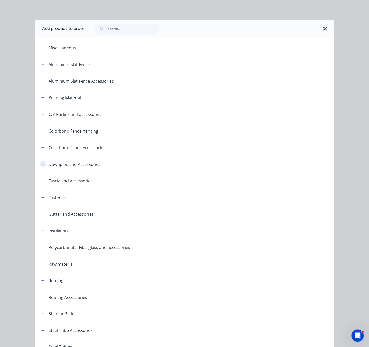
click at [42, 166] on icon "button" at bounding box center [42, 164] width 3 height 4
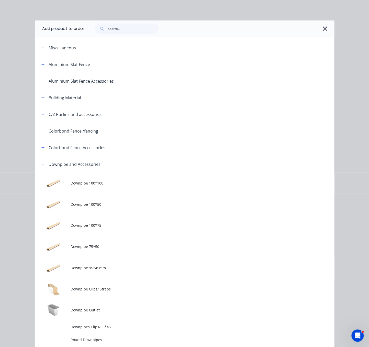
scroll to position [179, 0]
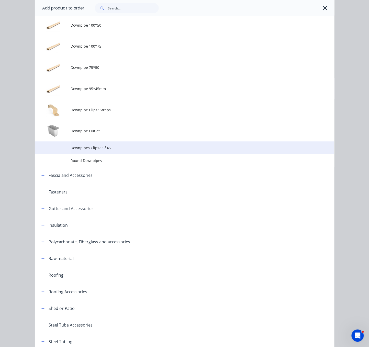
click at [117, 151] on span "Downpipes Clips-95*45" at bounding box center [176, 147] width 211 height 5
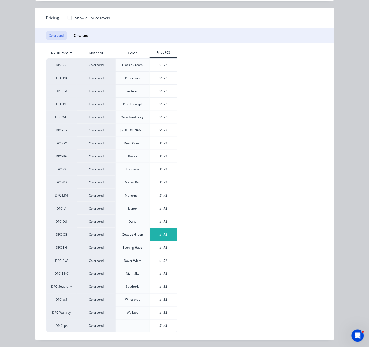
scroll to position [54, 0]
click at [162, 324] on div "$1.72" at bounding box center [163, 326] width 27 height 12
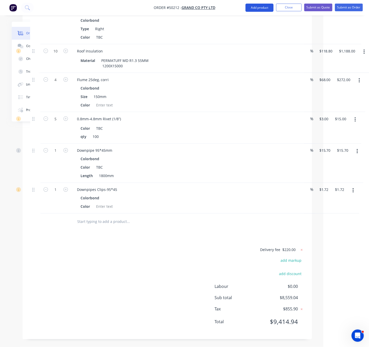
click at [255, 6] on button "Add product" at bounding box center [260, 8] width 28 height 8
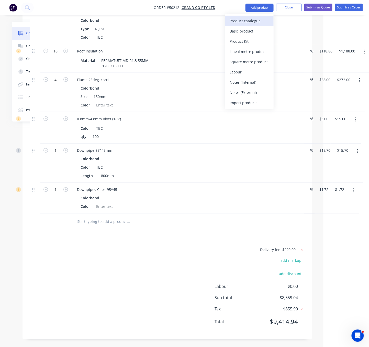
click at [250, 21] on div "Product catalogue" at bounding box center [249, 20] width 39 height 7
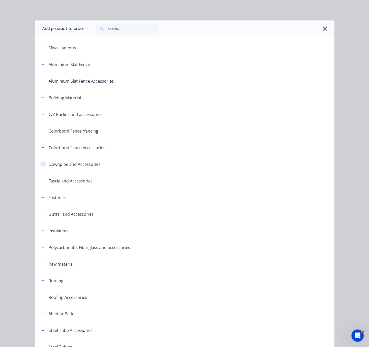
click at [41, 166] on icon "button" at bounding box center [42, 164] width 3 height 3
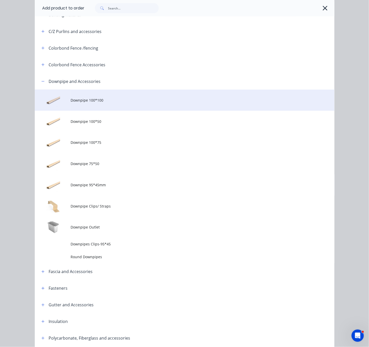
scroll to position [179, 0]
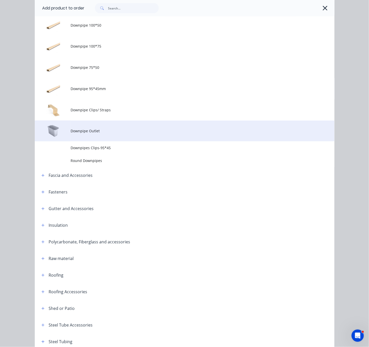
click at [127, 134] on span "Downpipe Outlet" at bounding box center [176, 130] width 211 height 5
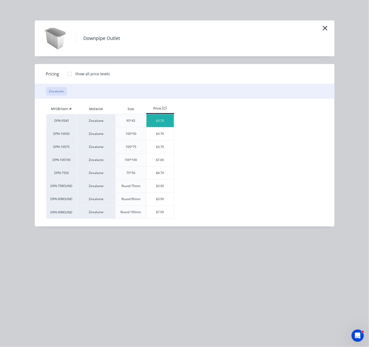
click at [161, 123] on div "$3.70" at bounding box center [160, 120] width 27 height 13
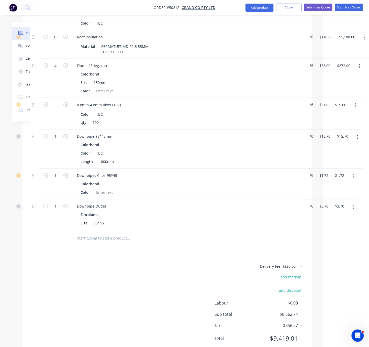
click at [167, 314] on div "Delivery fee $220.00 add markup add discount Labour $0.00 Sub total $8,562.74 T…" at bounding box center [167, 305] width 274 height 85
click at [360, 142] on button "button" at bounding box center [358, 137] width 12 height 9
click at [247, 166] on div "Colorbond Color TBC Length 1800mm" at bounding box center [186, 153] width 226 height 24
click at [358, 142] on button "button" at bounding box center [358, 137] width 12 height 9
click at [340, 155] on div "Edit" at bounding box center [339, 150] width 39 height 7
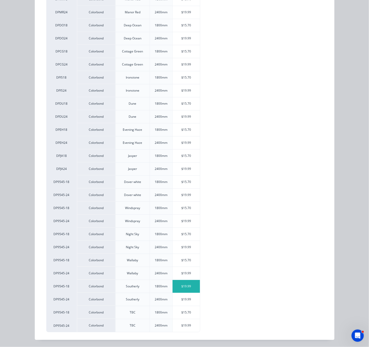
scroll to position [865, 46]
click at [183, 324] on div "$19.99" at bounding box center [186, 325] width 27 height 13
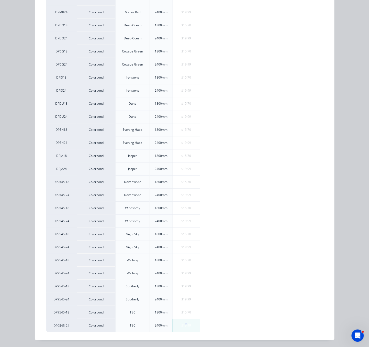
type input "$19.99"
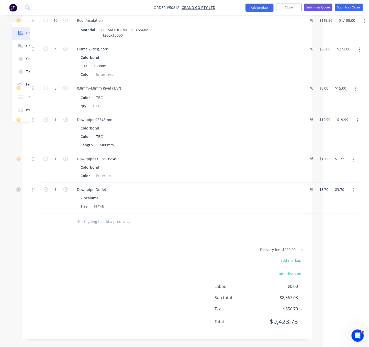
scroll to position [768, 46]
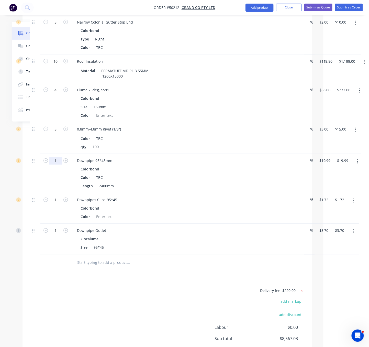
click at [59, 165] on input "1" at bounding box center [55, 161] width 13 height 8
type input "16"
type input "$319.84"
click at [40, 193] on div at bounding box center [35, 173] width 10 height 39
click at [58, 204] on input "1" at bounding box center [55, 200] width 13 height 8
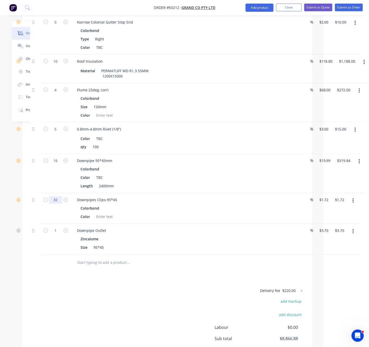
type input "32"
type input "$55.04"
click at [56, 224] on div "32" at bounding box center [55, 208] width 31 height 31
click at [60, 235] on input "1" at bounding box center [55, 231] width 13 height 8
type input "16"
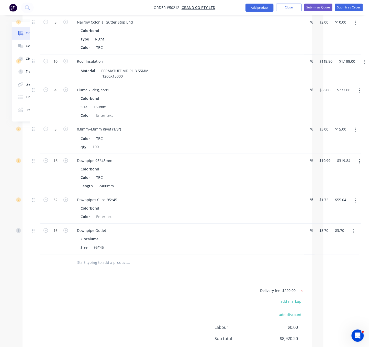
type input "$59.20"
click at [216, 119] on div "Flume 25deg, corri Colorbond Size 150mm Color" at bounding box center [186, 102] width 230 height 39
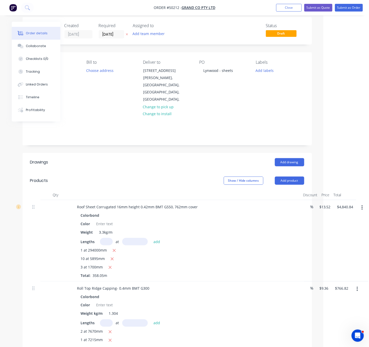
scroll to position [90, 46]
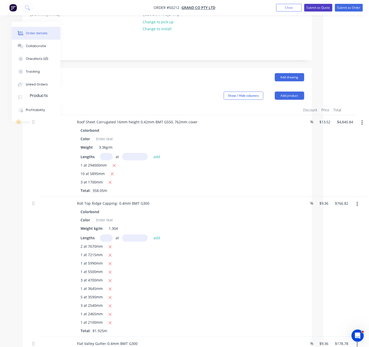
click at [319, 7] on button "Submit as Quote" at bounding box center [318, 8] width 28 height 8
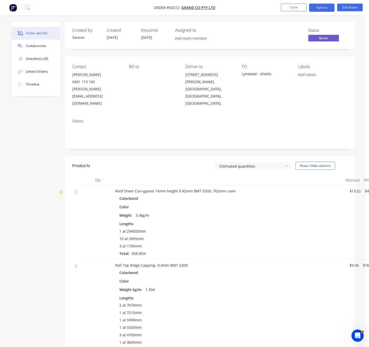
scroll to position [0, 23]
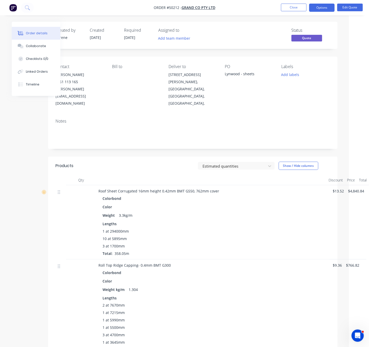
drag, startPoint x: 147, startPoint y: 155, endPoint x: 180, endPoint y: 151, distance: 33.2
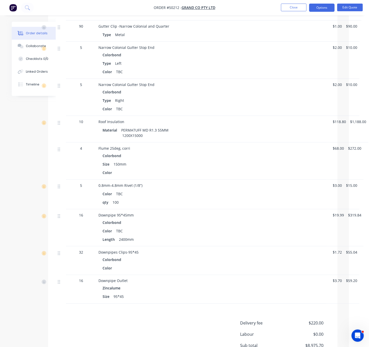
scroll to position [724, 23]
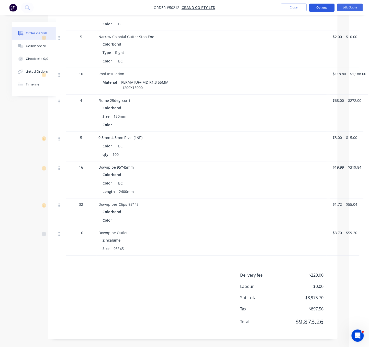
click at [315, 7] on button "Options" at bounding box center [322, 8] width 26 height 8
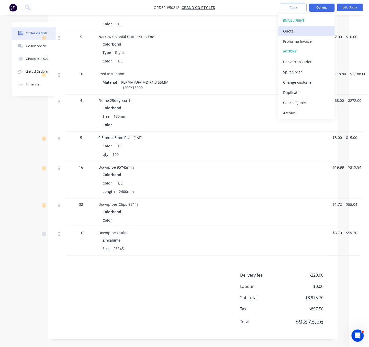
click at [303, 31] on div "Quote" at bounding box center [306, 30] width 47 height 7
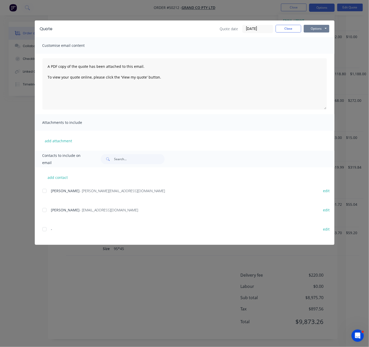
click at [323, 29] on button "Options" at bounding box center [317, 29] width 26 height 8
click at [319, 46] on button "Print" at bounding box center [320, 46] width 33 height 8
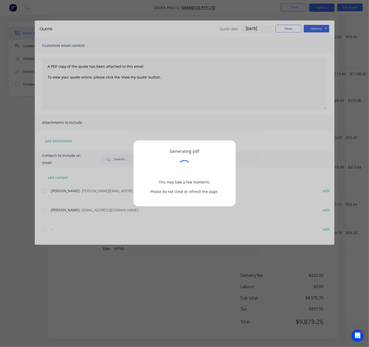
scroll to position [718, 17]
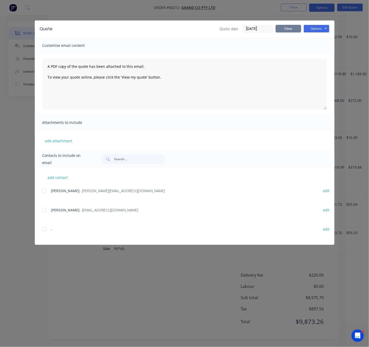
click at [291, 28] on button "Close" at bounding box center [289, 29] width 26 height 8
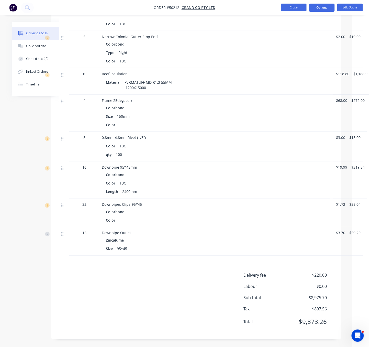
click at [295, 7] on button "Close" at bounding box center [294, 8] width 26 height 8
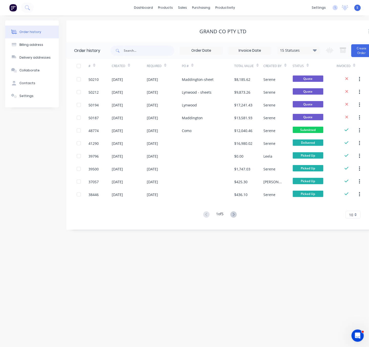
click at [200, 283] on div "Order history Billing address Delivery addresses Collaborate Contacts Settings …" at bounding box center [184, 181] width 369 height 332
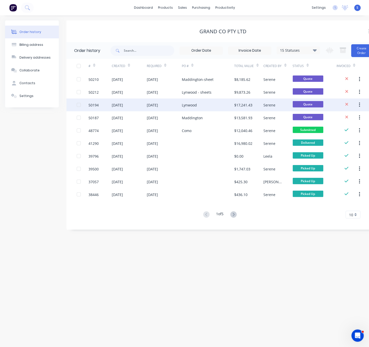
click at [191, 108] on div "Lynwood" at bounding box center [208, 104] width 53 height 13
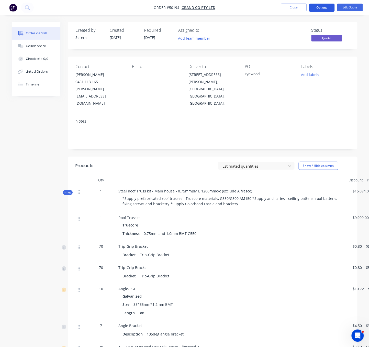
click at [323, 7] on button "Options" at bounding box center [322, 8] width 26 height 8
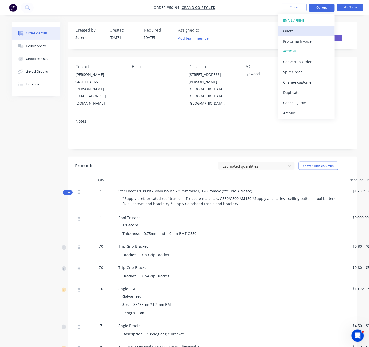
click at [301, 28] on div "Quote" at bounding box center [306, 30] width 47 height 7
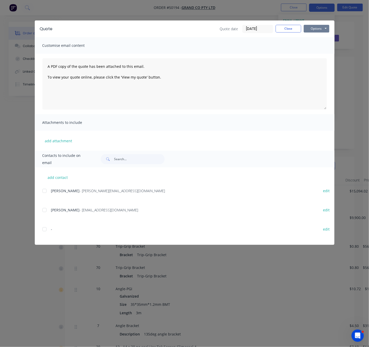
click at [323, 28] on button "Options" at bounding box center [317, 29] width 26 height 8
click at [320, 46] on button "Print" at bounding box center [320, 46] width 33 height 8
click at [284, 30] on button "Close" at bounding box center [289, 29] width 26 height 8
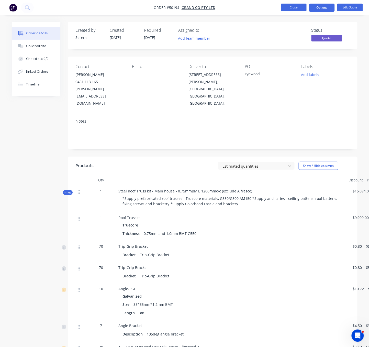
click at [288, 7] on button "Close" at bounding box center [294, 8] width 26 height 8
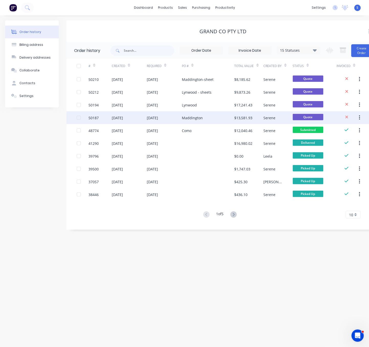
click at [171, 120] on div "09 Oct 2025" at bounding box center [164, 117] width 35 height 13
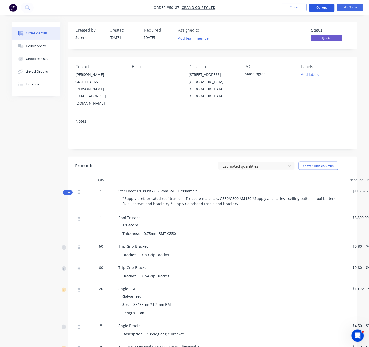
click at [325, 6] on button "Options" at bounding box center [322, 8] width 26 height 8
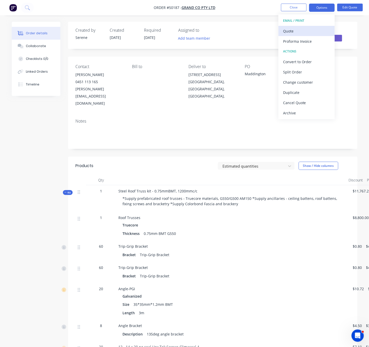
click at [302, 29] on div "Quote" at bounding box center [306, 30] width 47 height 7
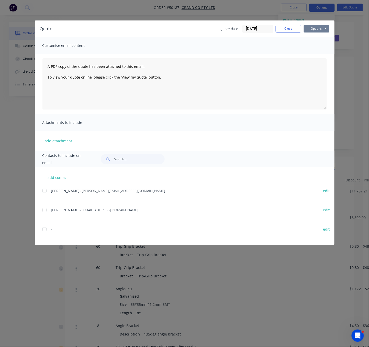
click at [321, 29] on button "Options" at bounding box center [317, 29] width 26 height 8
click at [319, 48] on button "Print" at bounding box center [320, 46] width 33 height 8
click at [286, 28] on button "Close" at bounding box center [289, 29] width 26 height 8
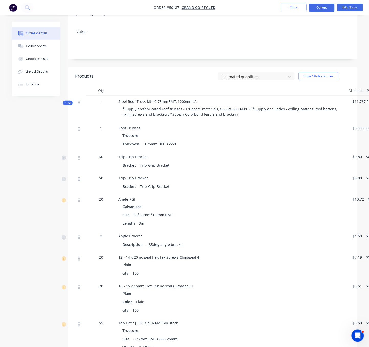
click at [69, 101] on span "Kit" at bounding box center [67, 103] width 7 height 4
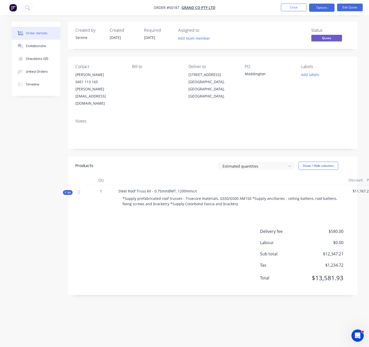
scroll to position [6, 0]
click at [65, 191] on span "Kit" at bounding box center [67, 193] width 7 height 4
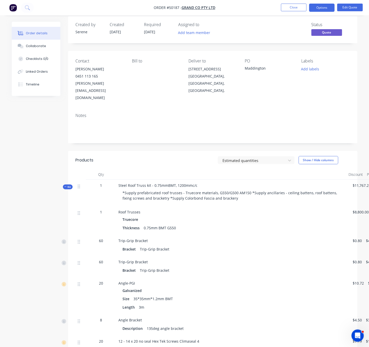
scroll to position [90, 0]
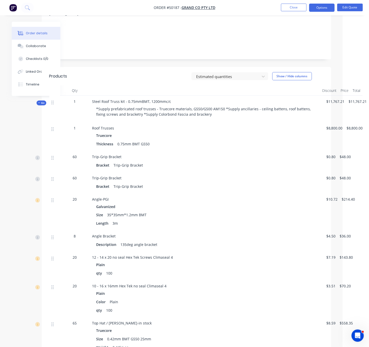
drag, startPoint x: 171, startPoint y: 70, endPoint x: 262, endPoint y: 91, distance: 93.1
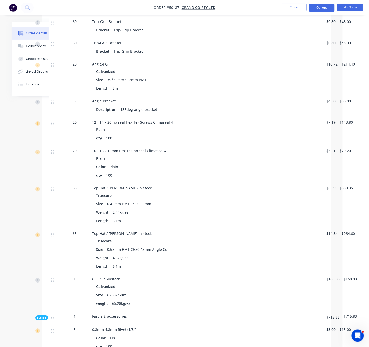
scroll to position [0, 30]
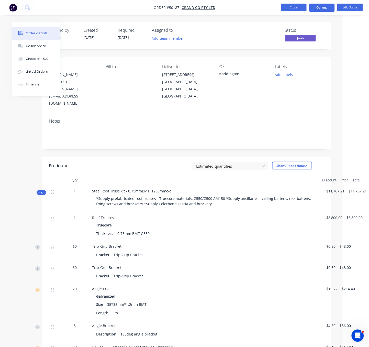
click at [296, 9] on button "Close" at bounding box center [294, 8] width 26 height 8
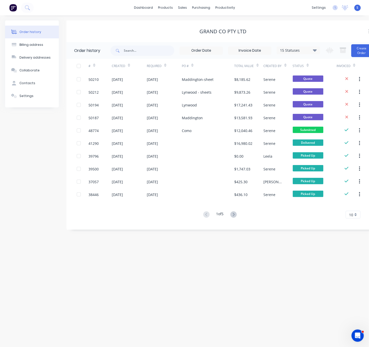
drag, startPoint x: 254, startPoint y: 286, endPoint x: 246, endPoint y: 243, distance: 43.7
click at [254, 286] on div "Order history Billing address Delivery addresses Collaborate Contacts Settings …" at bounding box center [184, 181] width 369 height 332
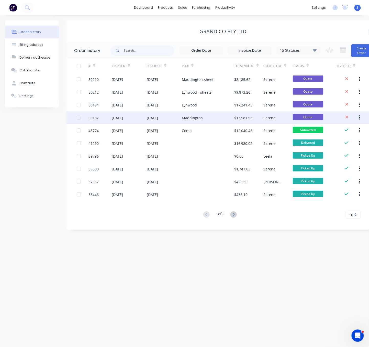
click at [212, 115] on div "Maddington" at bounding box center [208, 117] width 53 height 13
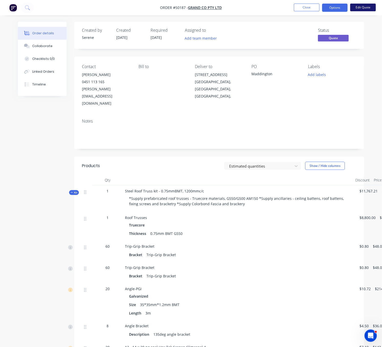
click at [362, 9] on button "Edit Quote" at bounding box center [363, 8] width 26 height 8
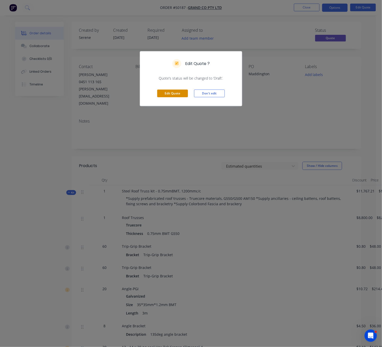
click at [168, 97] on button "Edit Quote" at bounding box center [172, 94] width 31 height 8
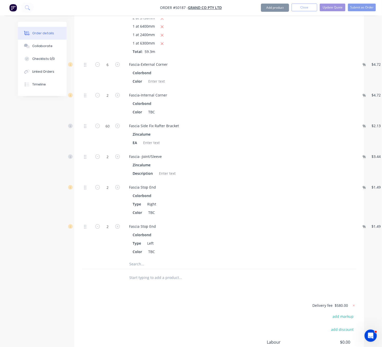
scroll to position [816, 0]
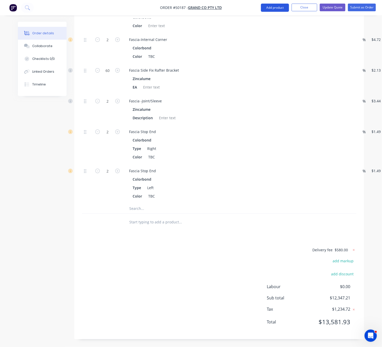
click at [268, 11] on button "Add product" at bounding box center [275, 8] width 28 height 8
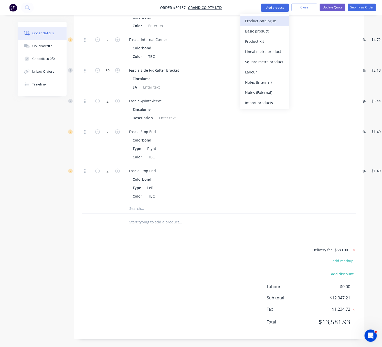
click at [267, 20] on div "Product catalogue" at bounding box center [264, 20] width 39 height 7
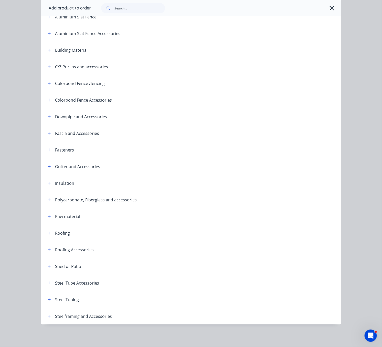
scroll to position [824, 0]
click at [48, 298] on icon "button" at bounding box center [49, 300] width 3 height 4
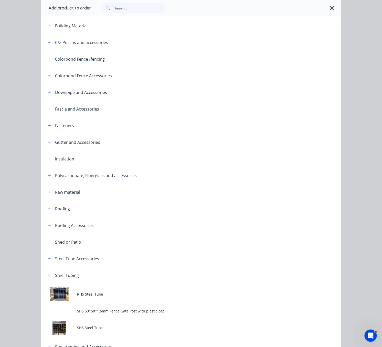
scroll to position [129, 0]
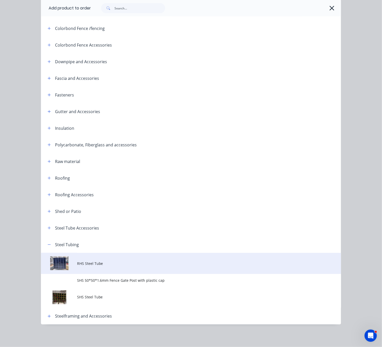
click at [104, 262] on span "RHS Steel Tube" at bounding box center [182, 263] width 211 height 5
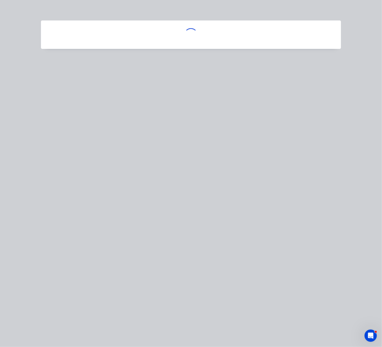
scroll to position [0, 0]
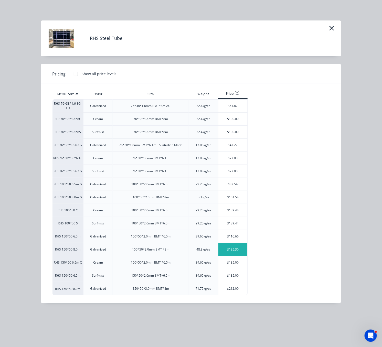
click at [234, 256] on div "$135.30" at bounding box center [232, 249] width 29 height 13
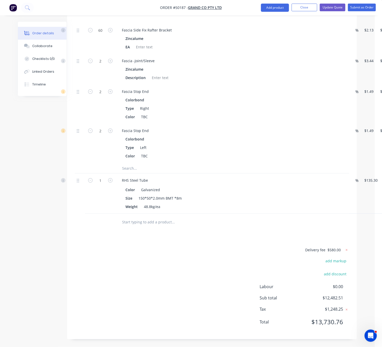
scroll to position [824, 15]
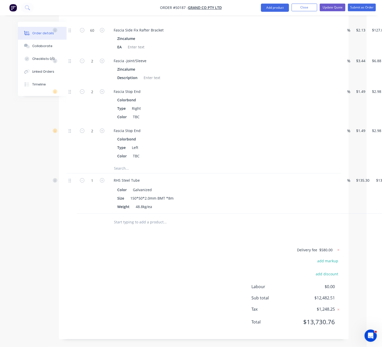
drag, startPoint x: 198, startPoint y: 281, endPoint x: 215, endPoint y: 280, distance: 16.6
drag, startPoint x: 169, startPoint y: 283, endPoint x: 176, endPoint y: 244, distance: 39.6
click at [169, 283] on div "Delivery fee $580.00 add markup add discount Labour $0.00 Sub total $12,482.51 …" at bounding box center [204, 289] width 274 height 85
click at [278, 6] on button "Add product" at bounding box center [275, 8] width 28 height 8
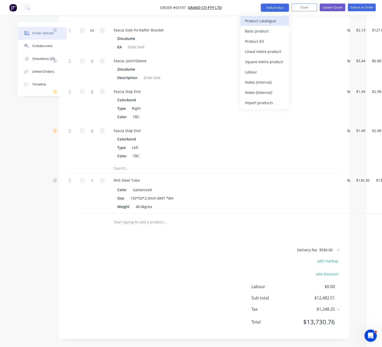
click at [273, 22] on div "Product catalogue" at bounding box center [264, 20] width 39 height 7
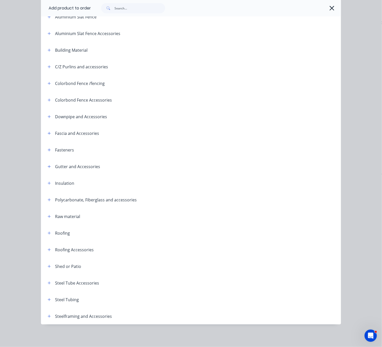
scroll to position [866, 15]
click at [48, 298] on icon "button" at bounding box center [49, 300] width 3 height 4
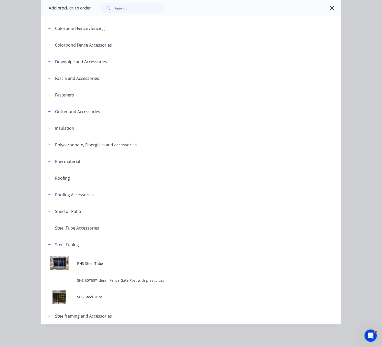
scroll to position [129, 0]
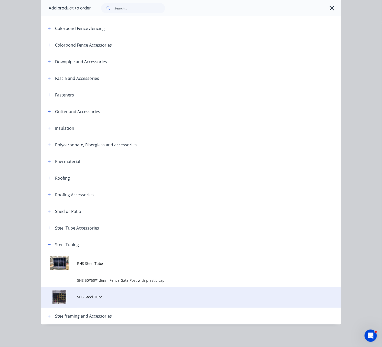
click at [108, 296] on span "SHS Steel Tube" at bounding box center [182, 296] width 211 height 5
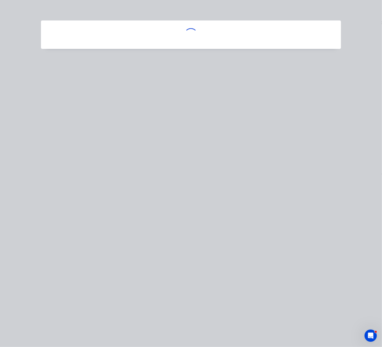
scroll to position [0, 0]
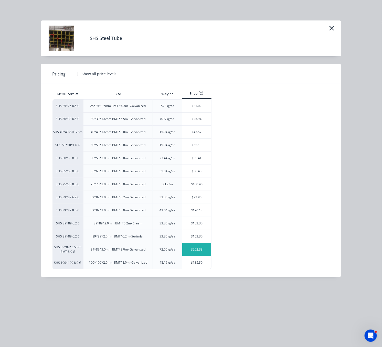
click at [197, 256] on div "$202.38" at bounding box center [196, 249] width 29 height 13
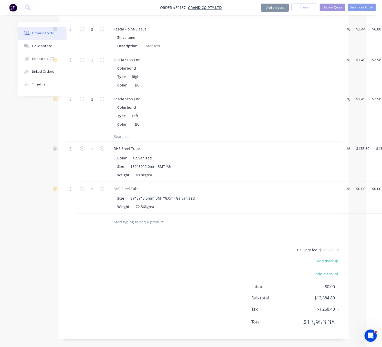
type input "$202.38"
click at [145, 285] on div "Delivery fee $580.00 add markup add discount Labour $0.00 Sub total $12,684.89 …" at bounding box center [204, 289] width 274 height 85
click at [146, 278] on div "Delivery fee $580.00 add markup add discount Labour $0.00 Sub total $12,684.89 …" at bounding box center [204, 289] width 274 height 85
click at [187, 280] on div "Delivery fee $580.00 add markup add discount Labour $0.00 Sub total $12,684.89 …" at bounding box center [204, 289] width 274 height 85
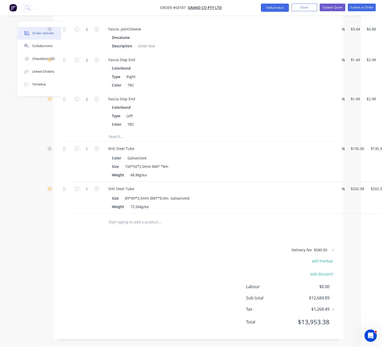
drag, startPoint x: 148, startPoint y: 277, endPoint x: 170, endPoint y: 277, distance: 21.8
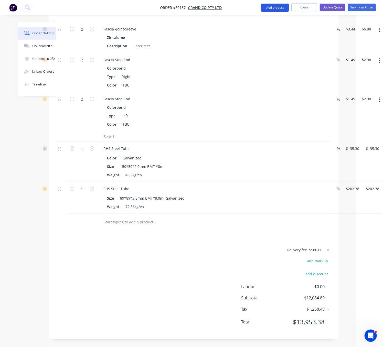
click at [278, 9] on button "Add product" at bounding box center [275, 8] width 28 height 8
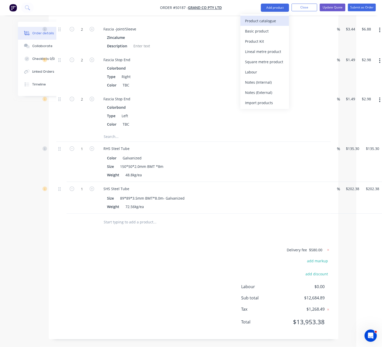
click at [274, 23] on div "Product catalogue" at bounding box center [264, 20] width 39 height 7
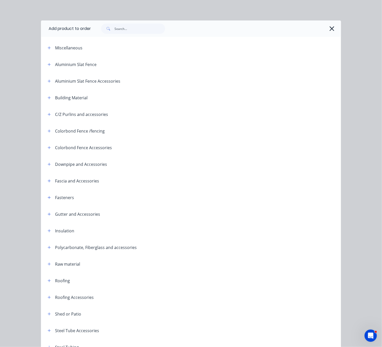
scroll to position [72, 0]
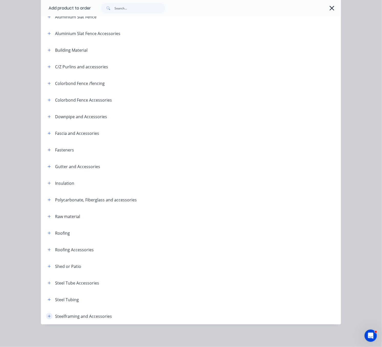
click at [48, 315] on icon "button" at bounding box center [49, 316] width 3 height 3
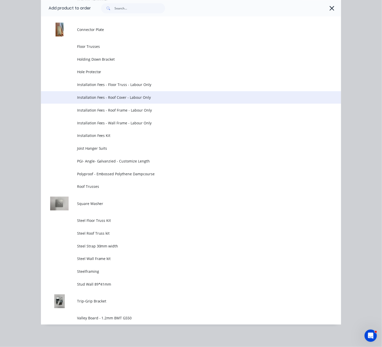
scroll to position [341, 0]
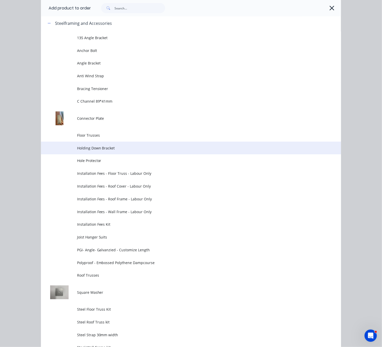
click at [120, 151] on span "Holding Down Bracket" at bounding box center [182, 148] width 211 height 5
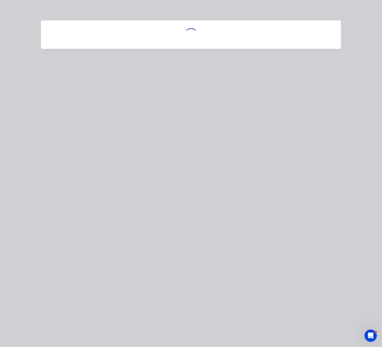
scroll to position [0, 0]
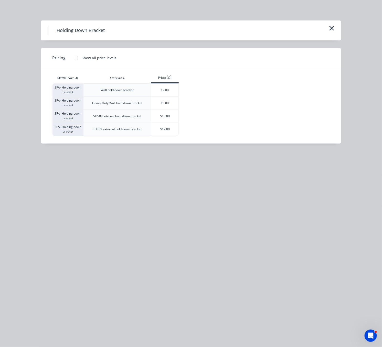
click at [253, 184] on div "Holding Down Bracket Pricing Show all price levels MYOB Item # Attribute Price …" at bounding box center [191, 173] width 382 height 347
click at [333, 28] on icon "button" at bounding box center [331, 28] width 5 height 5
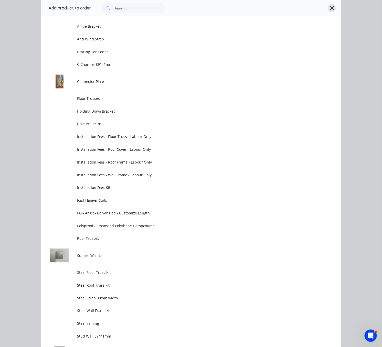
click at [329, 6] on icon "button" at bounding box center [331, 8] width 5 height 7
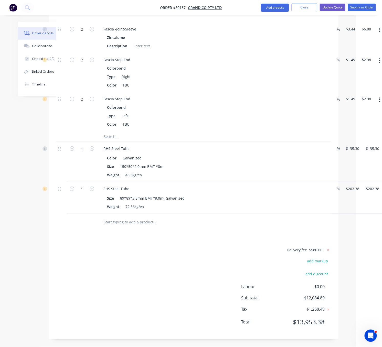
scroll to position [865, 45]
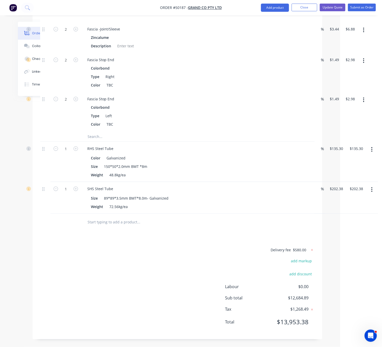
drag, startPoint x: 155, startPoint y: 287, endPoint x: 269, endPoint y: 251, distance: 119.8
click at [369, 194] on button "button" at bounding box center [370, 189] width 12 height 9
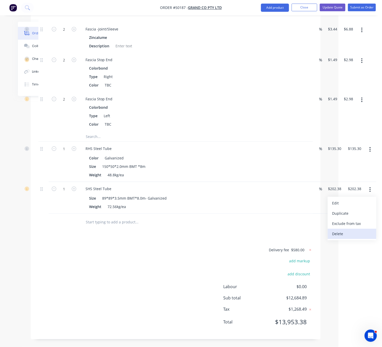
click at [350, 237] on div "Delete" at bounding box center [351, 233] width 39 height 7
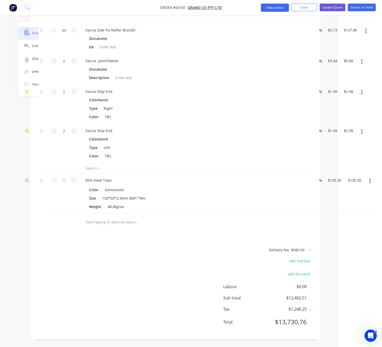
scroll to position [859, 45]
click at [113, 266] on div "Delivery fee $580.00 add markup add discount Labour $0.00 Sub total $12,482.51 …" at bounding box center [175, 289] width 274 height 85
click at [160, 247] on div "Delivery fee $580.00 add markup add discount Labour $0.00 Sub total $12,482.51 …" at bounding box center [175, 289] width 274 height 85
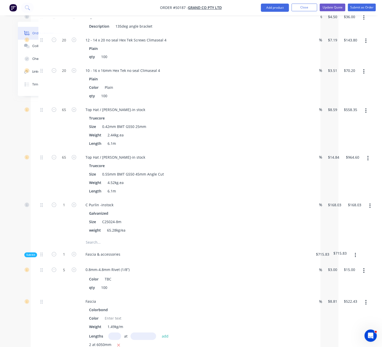
scroll to position [232, 45]
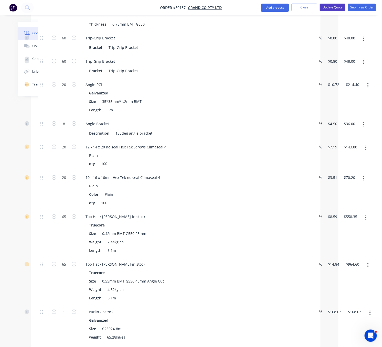
click at [332, 9] on button "Update Quote" at bounding box center [333, 8] width 26 height 8
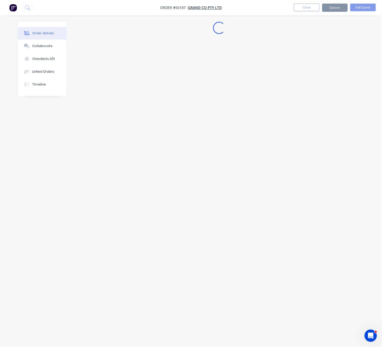
scroll to position [0, 0]
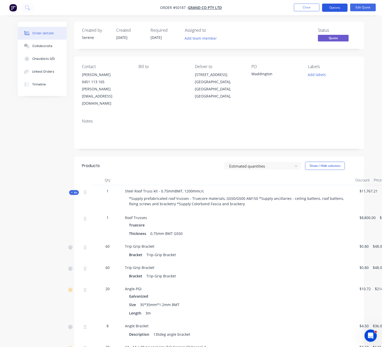
click at [334, 9] on button "Options" at bounding box center [335, 8] width 26 height 8
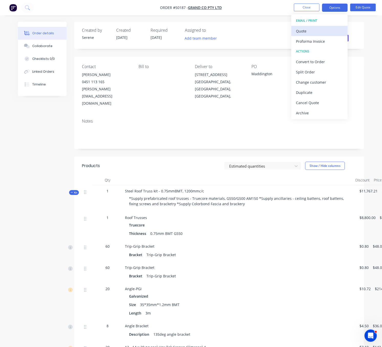
click at [314, 31] on div "Quote" at bounding box center [319, 30] width 47 height 7
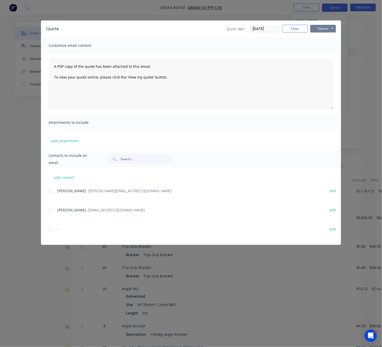
click at [332, 29] on button "Options" at bounding box center [323, 29] width 26 height 8
click at [322, 48] on button "Print" at bounding box center [326, 46] width 33 height 8
click at [298, 27] on button "Close" at bounding box center [295, 29] width 26 height 8
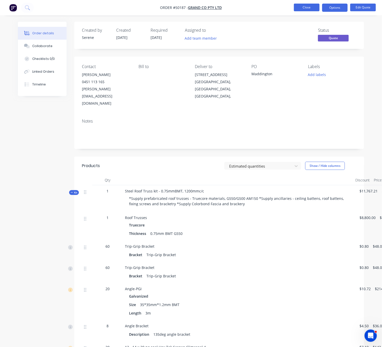
click at [310, 7] on button "Close" at bounding box center [307, 8] width 26 height 8
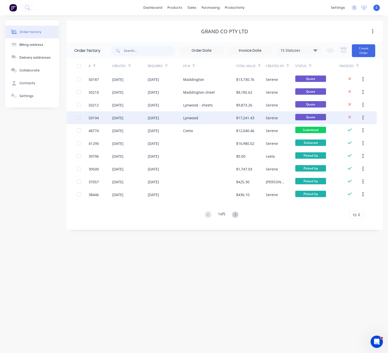
click at [159, 120] on div "09 Oct 2025" at bounding box center [153, 117] width 11 height 5
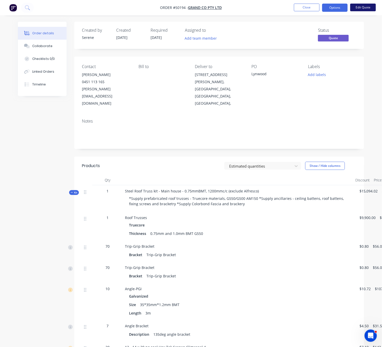
click at [365, 7] on button "Edit Quote" at bounding box center [363, 8] width 26 height 8
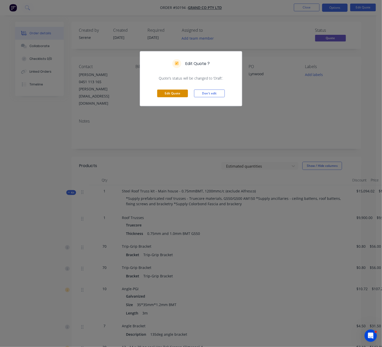
click at [170, 97] on button "Edit Quote" at bounding box center [172, 94] width 31 height 8
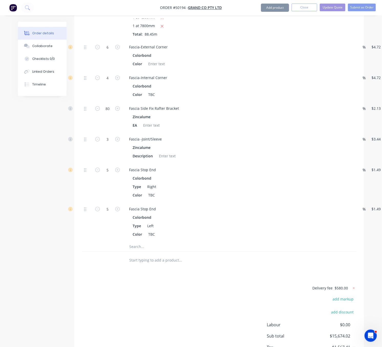
scroll to position [875, 0]
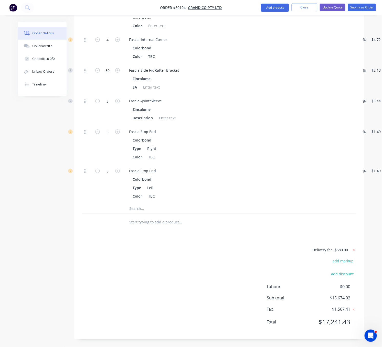
click at [269, 8] on button "Add product" at bounding box center [275, 8] width 28 height 8
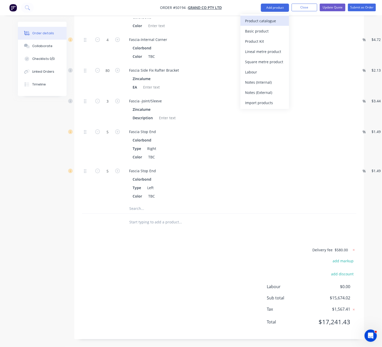
click at [265, 23] on div "Product catalogue" at bounding box center [264, 20] width 39 height 7
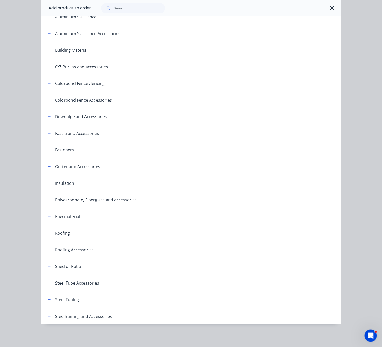
scroll to position [72, 0]
click at [48, 298] on icon "button" at bounding box center [49, 300] width 3 height 4
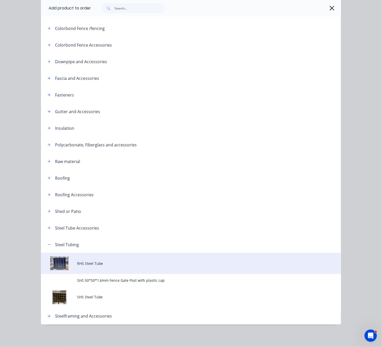
scroll to position [129, 0]
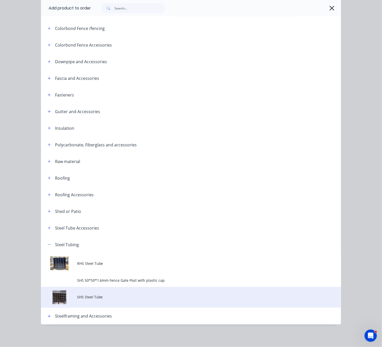
click at [97, 295] on span "SHS Steel Tube" at bounding box center [182, 296] width 211 height 5
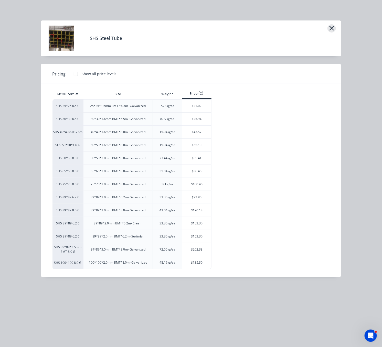
click at [331, 30] on icon "button" at bounding box center [331, 28] width 5 height 7
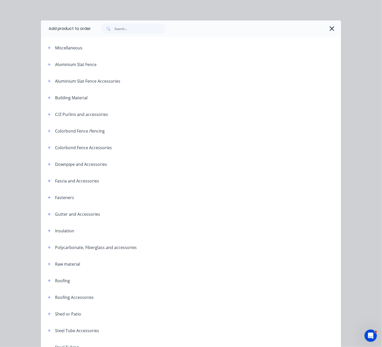
scroll to position [129, 0]
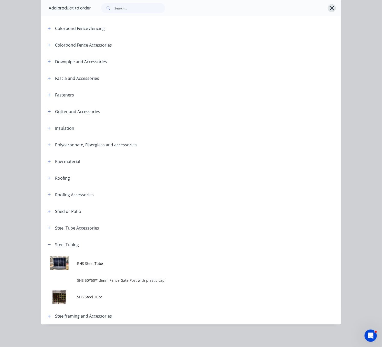
click at [330, 9] on icon "button" at bounding box center [331, 8] width 5 height 7
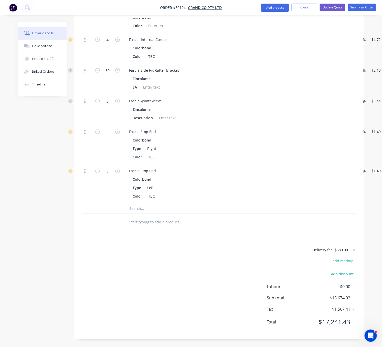
click at [164, 254] on div "Delivery fee $580.00 add markup add discount Labour $0.00 Sub total $15,674.02 …" at bounding box center [219, 289] width 274 height 85
click at [301, 4] on button "Close" at bounding box center [304, 8] width 26 height 8
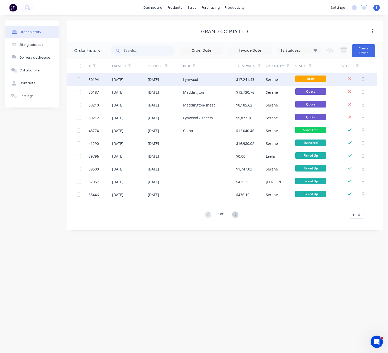
click at [159, 77] on div "09 Oct 2025" at bounding box center [153, 79] width 11 height 5
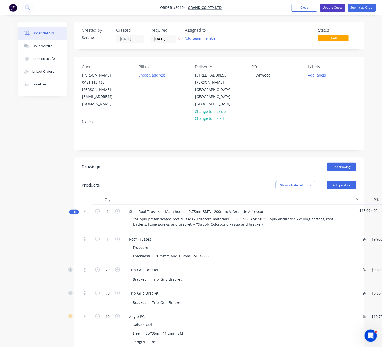
click at [331, 4] on button "Update Quote" at bounding box center [333, 8] width 26 height 8
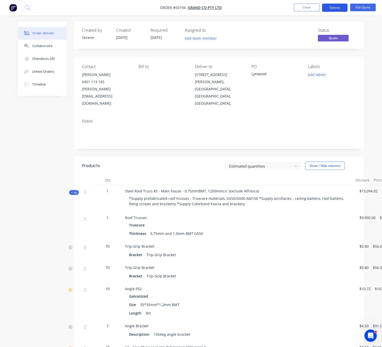
click at [333, 5] on button "Options" at bounding box center [335, 8] width 26 height 8
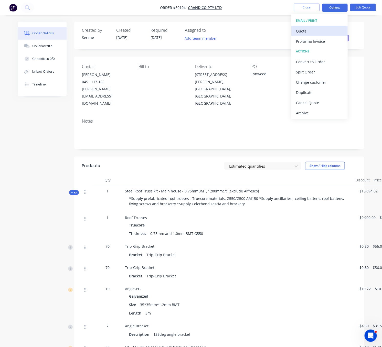
click at [308, 29] on div "Quote" at bounding box center [319, 30] width 47 height 7
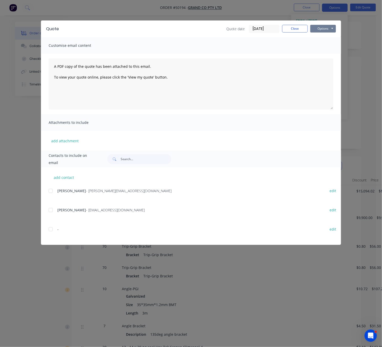
click at [328, 31] on button "Options" at bounding box center [323, 29] width 26 height 8
click at [323, 47] on button "Print" at bounding box center [326, 46] width 33 height 8
click at [299, 32] on button "Close" at bounding box center [295, 29] width 26 height 8
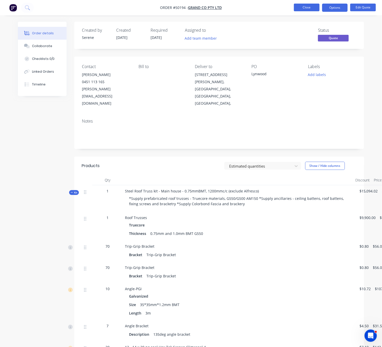
click at [302, 10] on button "Close" at bounding box center [307, 8] width 26 height 8
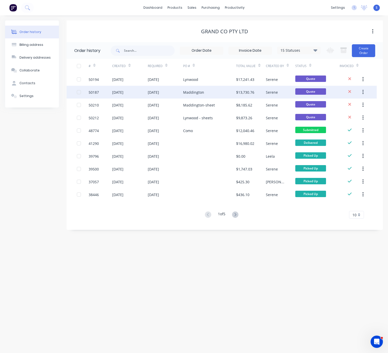
click at [142, 89] on div "09 Oct 2025" at bounding box center [129, 92] width 35 height 13
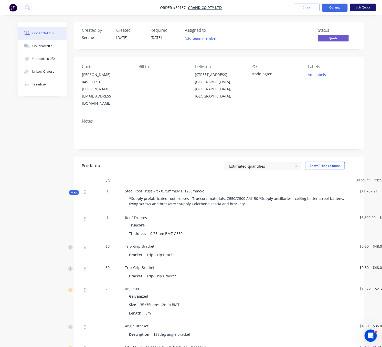
click at [364, 8] on button "Edit Quote" at bounding box center [363, 8] width 26 height 8
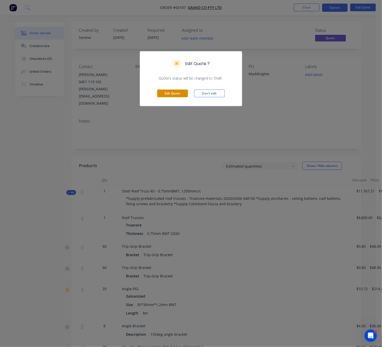
click at [163, 97] on button "Edit Quote" at bounding box center [172, 94] width 31 height 8
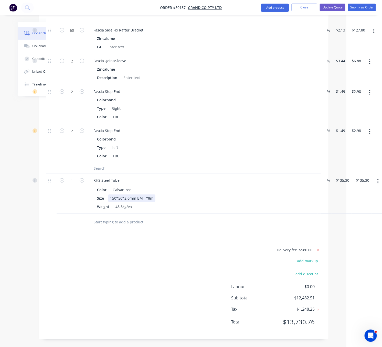
scroll to position [859, 45]
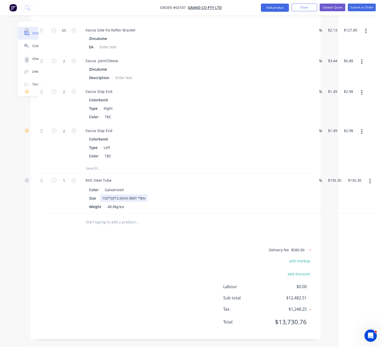
drag, startPoint x: 291, startPoint y: 196, endPoint x: 343, endPoint y: 193, distance: 51.8
click at [369, 178] on icon "button" at bounding box center [369, 181] width 1 height 6
click at [349, 222] on div "Delete" at bounding box center [351, 225] width 39 height 7
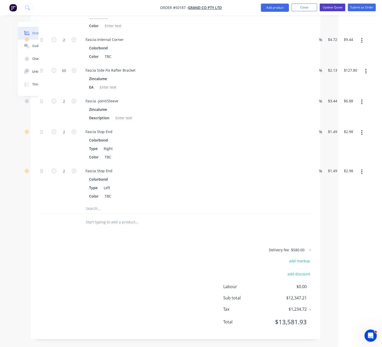
click at [332, 9] on button "Update Quote" at bounding box center [333, 8] width 26 height 8
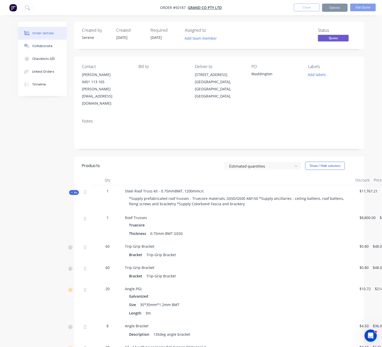
click at [328, 9] on button "Options" at bounding box center [335, 8] width 26 height 8
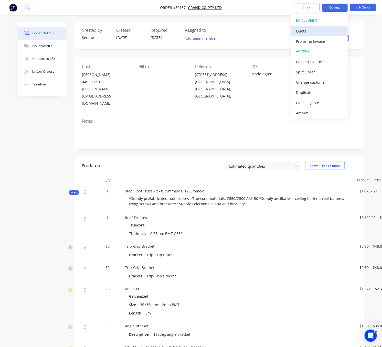
click at [315, 27] on div "Quote" at bounding box center [319, 30] width 47 height 7
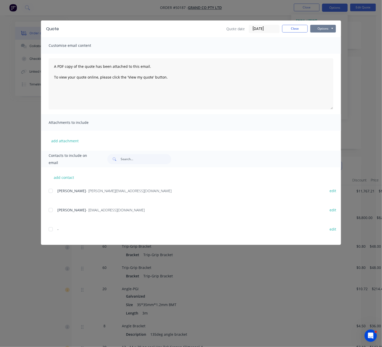
click at [327, 28] on button "Options" at bounding box center [323, 29] width 26 height 8
click at [324, 47] on button "Print" at bounding box center [326, 46] width 33 height 8
click at [298, 32] on button "Close" at bounding box center [295, 29] width 26 height 8
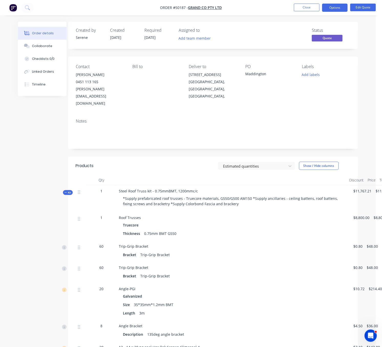
drag, startPoint x: 182, startPoint y: 162, endPoint x: 191, endPoint y: 161, distance: 8.6
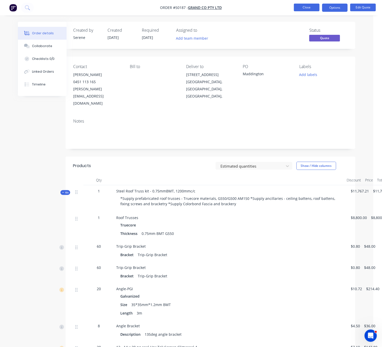
click at [304, 4] on button "Close" at bounding box center [307, 8] width 26 height 8
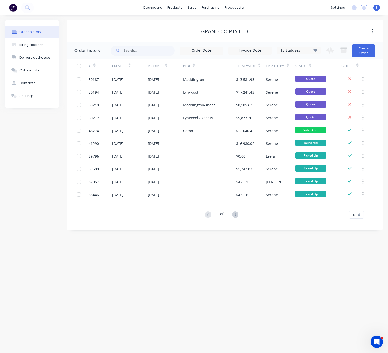
click at [215, 297] on div "Order history Billing address Delivery addresses Collaborate Contacts Settings …" at bounding box center [194, 183] width 388 height 337
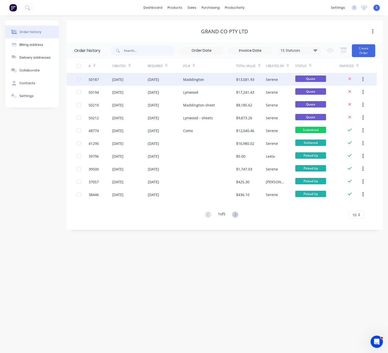
click at [177, 82] on div "09 Oct 2025" at bounding box center [165, 79] width 35 height 13
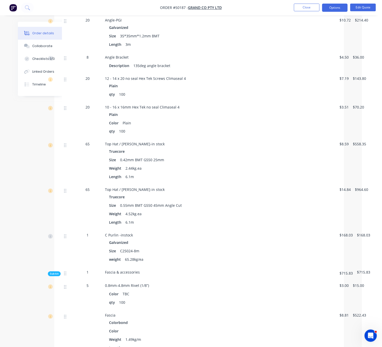
scroll to position [269, 24]
drag, startPoint x: 237, startPoint y: 242, endPoint x: 277, endPoint y: 241, distance: 39.9
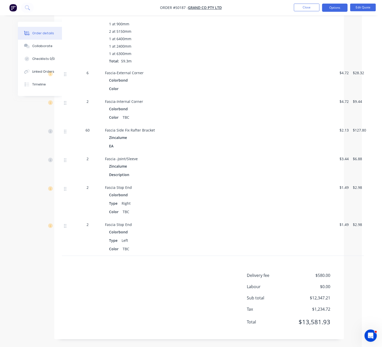
scroll to position [677, 24]
click at [309, 9] on button "Close" at bounding box center [307, 8] width 26 height 8
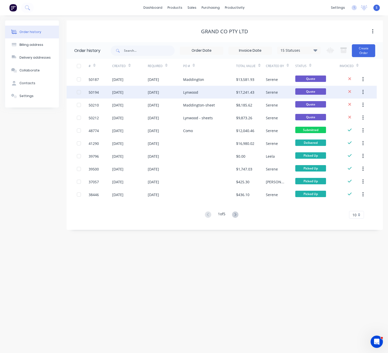
click at [144, 91] on div "09 Oct 2025" at bounding box center [129, 92] width 35 height 13
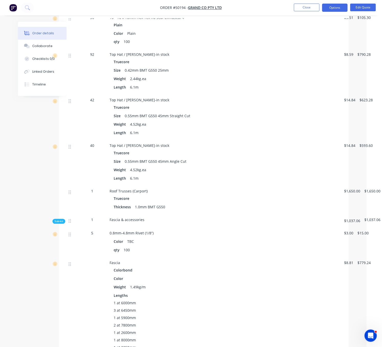
scroll to position [358, 24]
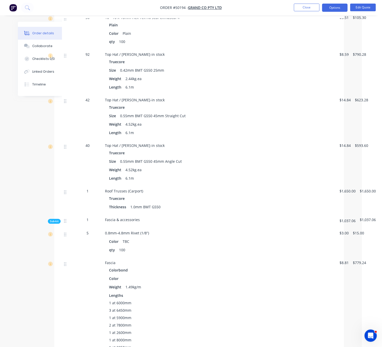
drag, startPoint x: 219, startPoint y: 213, endPoint x: 268, endPoint y: 212, distance: 48.4
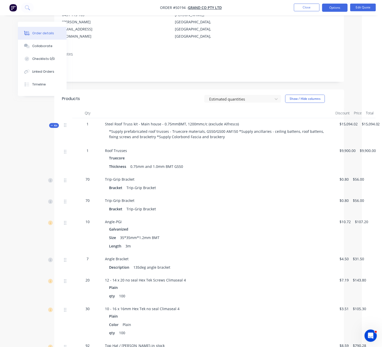
scroll to position [0, 24]
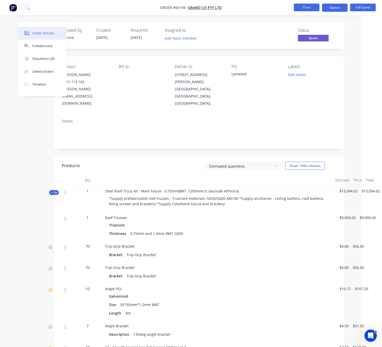
click at [304, 8] on button "Close" at bounding box center [307, 8] width 26 height 8
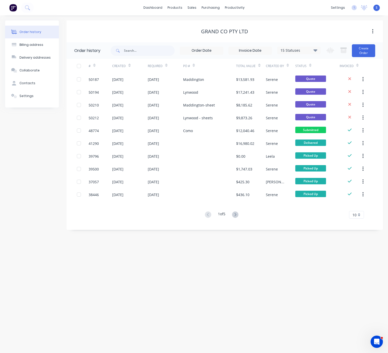
click at [197, 258] on div "Order history Billing address Delivery addresses Collaborate Contacts Settings …" at bounding box center [194, 183] width 388 height 337
click at [210, 25] on div "Sales Orders" at bounding box center [210, 25] width 21 height 5
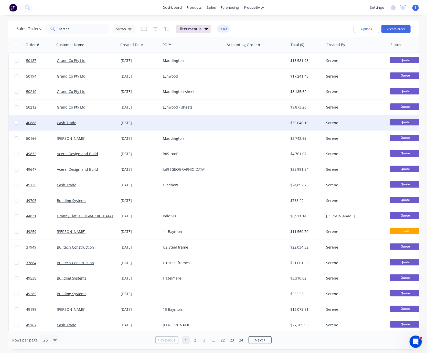
click at [175, 119] on div at bounding box center [193, 122] width 64 height 15
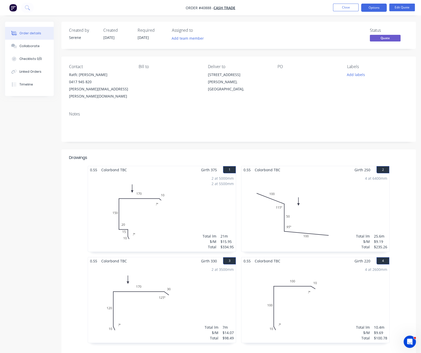
drag, startPoint x: 165, startPoint y: 149, endPoint x: 236, endPoint y: 149, distance: 70.4
click at [344, 8] on button "Close" at bounding box center [346, 8] width 26 height 8
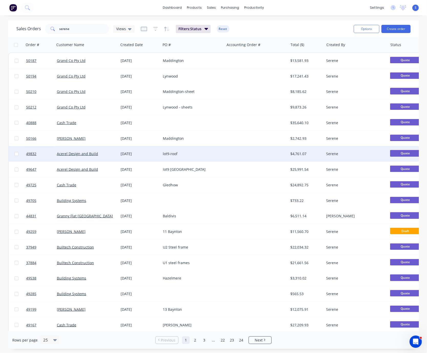
click at [191, 152] on div "lot9-roof" at bounding box center [191, 153] width 57 height 5
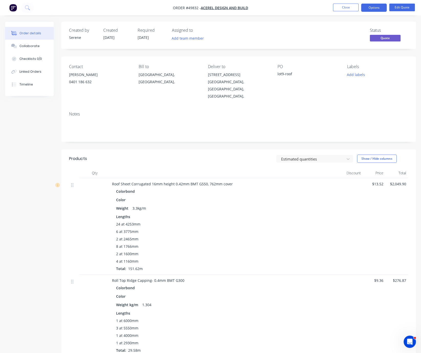
drag, startPoint x: 193, startPoint y: 165, endPoint x: 207, endPoint y: 166, distance: 13.9
click at [339, 4] on button "Close" at bounding box center [346, 8] width 26 height 8
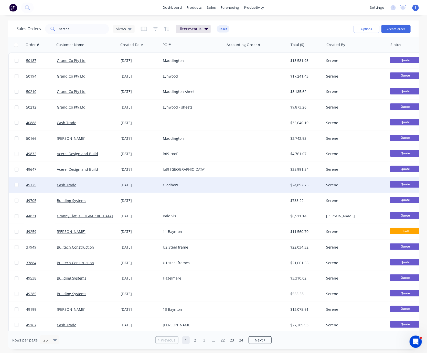
click at [205, 184] on div "Gledhow" at bounding box center [191, 184] width 57 height 5
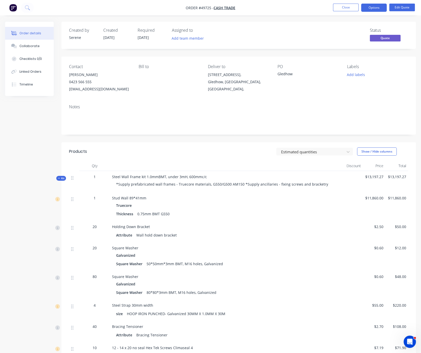
drag, startPoint x: 207, startPoint y: 159, endPoint x: 288, endPoint y: 81, distance: 112.4
click at [207, 156] on div "Estimated quantities Show / Hide columns" at bounding box center [274, 151] width 267 height 8
click at [345, 7] on button "Close" at bounding box center [346, 8] width 26 height 8
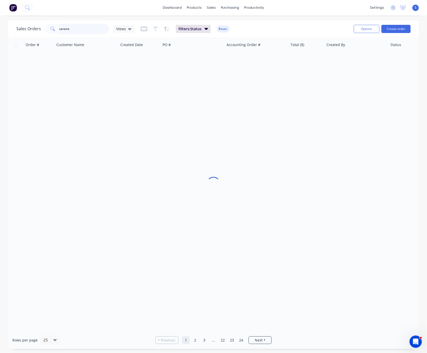
click at [43, 31] on div "Sales Orders serene Views" at bounding box center [75, 29] width 118 height 10
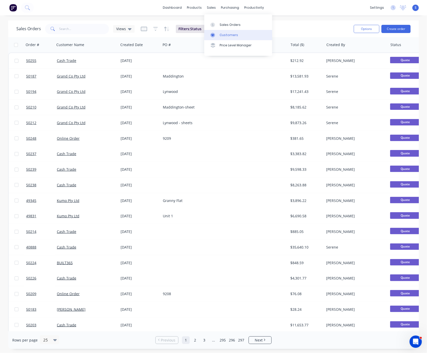
click at [225, 36] on div "Customers" at bounding box center [228, 35] width 18 height 5
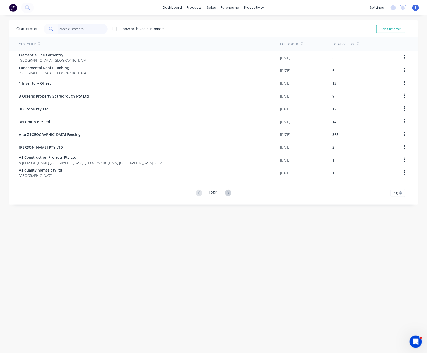
click at [83, 26] on input "text" at bounding box center [83, 29] width 50 height 10
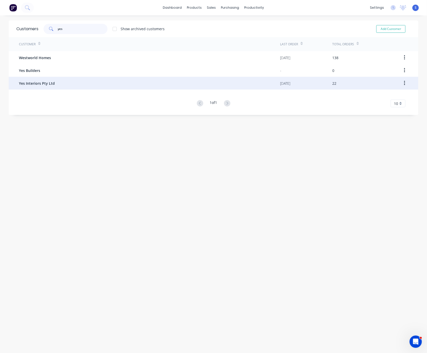
type input "yes"
click at [70, 81] on div "Yes Interiors Pty Ltd" at bounding box center [149, 83] width 261 height 13
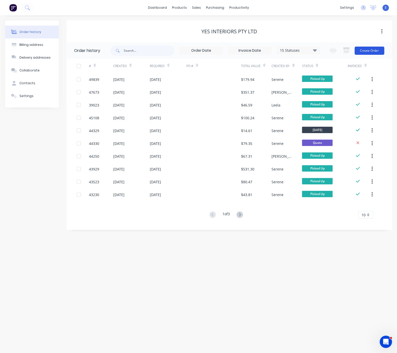
click at [369, 52] on button "Create Order" at bounding box center [370, 51] width 30 height 8
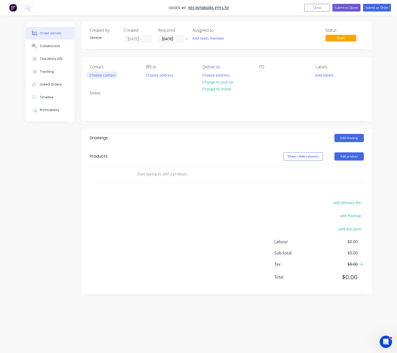
click at [113, 78] on button "Choose contact" at bounding box center [102, 74] width 31 height 7
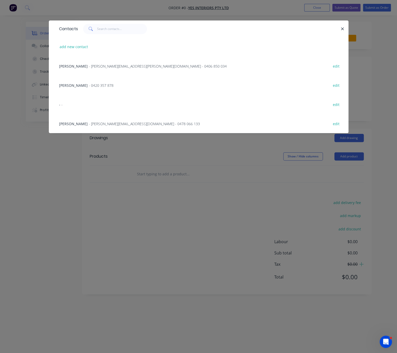
drag, startPoint x: 342, startPoint y: 30, endPoint x: 301, endPoint y: 31, distance: 41.2
click at [342, 30] on icon "button" at bounding box center [342, 29] width 3 height 5
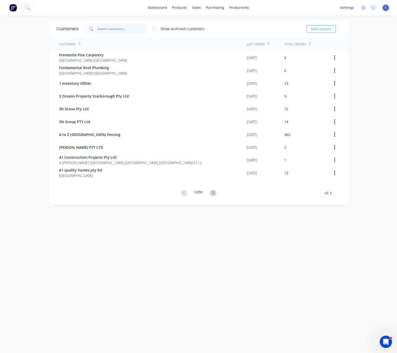
drag, startPoint x: 120, startPoint y: 28, endPoint x: 118, endPoint y: 23, distance: 5.5
click at [120, 29] on input "text" at bounding box center [123, 29] width 50 height 10
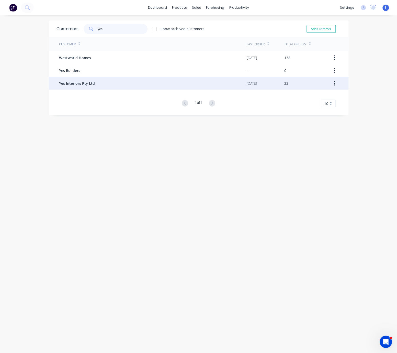
type input "yes"
click at [91, 84] on span "Yes Interiors Pty Ltd" at bounding box center [77, 83] width 36 height 5
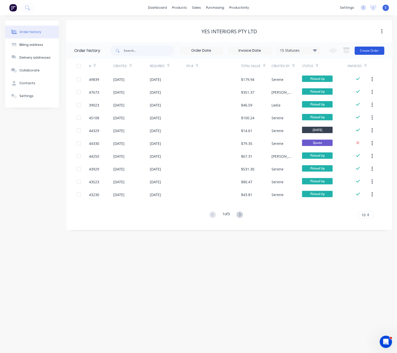
click at [369, 54] on button "Create Order" at bounding box center [370, 51] width 30 height 8
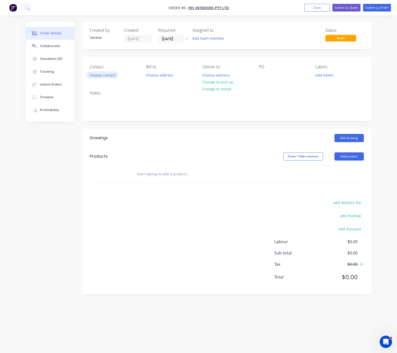
click at [104, 78] on button "Choose contact" at bounding box center [102, 74] width 31 height 7
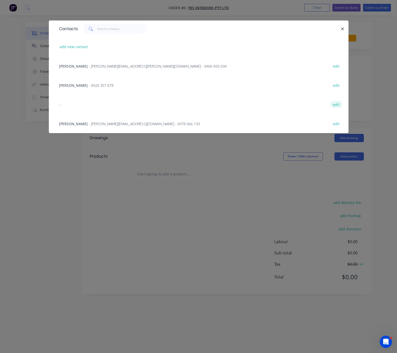
click at [331, 107] on button "edit" at bounding box center [337, 104] width 12 height 7
select select "AU"
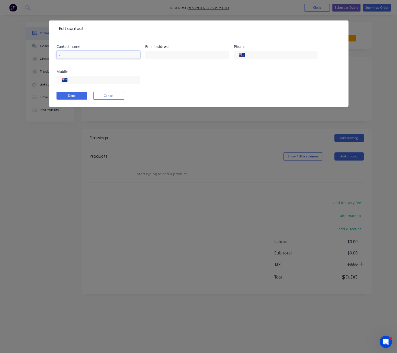
click at [80, 55] on input "-" at bounding box center [99, 55] width 84 height 8
type input "Jaidyn Paul"
type input "jaidyn@yesinteriors.com.au"
type input "0408 940 633"
click at [73, 100] on button "Done" at bounding box center [72, 96] width 31 height 8
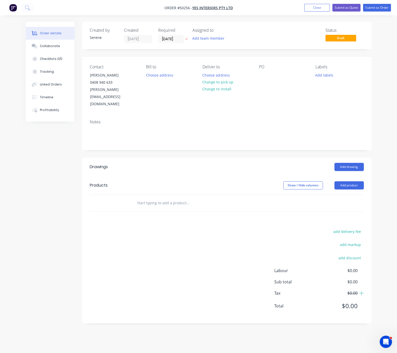
drag, startPoint x: 163, startPoint y: 166, endPoint x: 244, endPoint y: 162, distance: 80.7
click at [222, 83] on button "Change to pick up" at bounding box center [218, 82] width 36 height 7
click at [265, 77] on div at bounding box center [263, 74] width 8 height 7
click at [212, 163] on div "Add drawing" at bounding box center [256, 167] width 216 height 8
click at [348, 163] on button "Add drawing" at bounding box center [349, 167] width 29 height 8
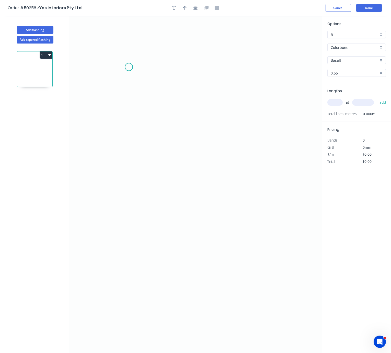
click at [129, 68] on icon "0" at bounding box center [195, 184] width 253 height 337
click at [129, 161] on icon "0" at bounding box center [195, 184] width 253 height 337
click at [185, 162] on icon "0 ?" at bounding box center [195, 184] width 253 height 337
click at [187, 235] on icon "0 ? ?" at bounding box center [195, 184] width 253 height 337
click at [121, 112] on tspan "?" at bounding box center [121, 111] width 3 height 8
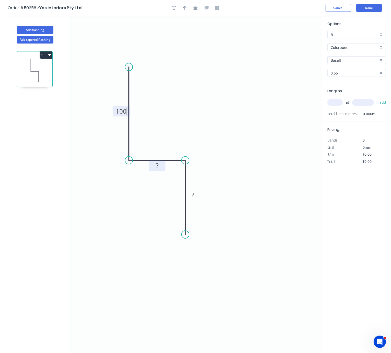
click at [160, 167] on rect at bounding box center [157, 165] width 10 height 7
click at [197, 193] on rect at bounding box center [193, 195] width 10 height 7
drag, startPoint x: 194, startPoint y: 93, endPoint x: 194, endPoint y: 97, distance: 3.3
click at [194, 95] on icon "0 100 50 80" at bounding box center [195, 184] width 253 height 337
click at [186, 8] on icon "button" at bounding box center [185, 8] width 4 height 5
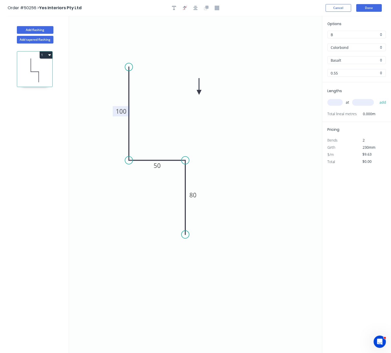
drag, startPoint x: 297, startPoint y: 41, endPoint x: 192, endPoint y: 100, distance: 120.4
click at [197, 95] on icon at bounding box center [199, 86] width 5 height 16
click at [192, 100] on icon at bounding box center [192, 93] width 5 height 16
click at [193, 100] on icon at bounding box center [196, 95] width 15 height 15
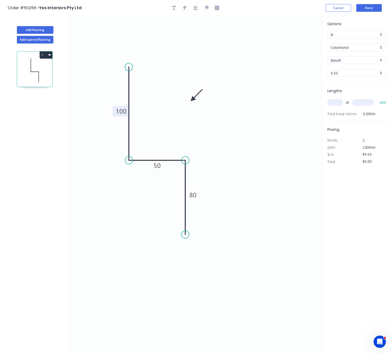
click at [193, 100] on icon at bounding box center [196, 95] width 15 height 15
click at [193, 99] on icon at bounding box center [197, 94] width 15 height 15
drag, startPoint x: 193, startPoint y: 99, endPoint x: 185, endPoint y: 123, distance: 25.2
click at [185, 123] on icon at bounding box center [191, 122] width 16 height 5
click at [345, 62] on input "Basalt" at bounding box center [355, 60] width 48 height 5
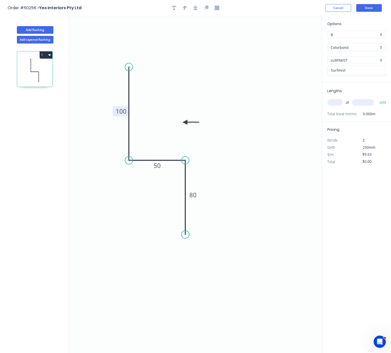
click at [341, 75] on div "Surfmist" at bounding box center [357, 70] width 58 height 9
click at [335, 105] on input "text" at bounding box center [335, 102] width 15 height 7
click at [369, 98] on button "add" at bounding box center [383, 102] width 12 height 9
click at [367, 8] on button "Done" at bounding box center [370, 8] width 26 height 8
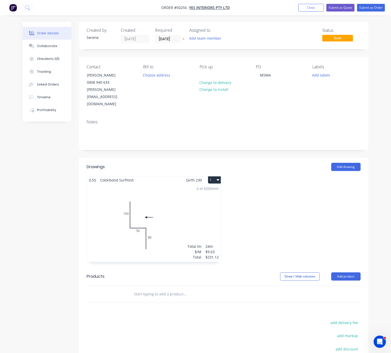
scroll to position [68, 0]
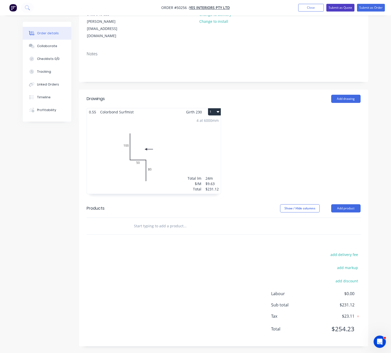
click at [346, 9] on button "Submit as Quote" at bounding box center [341, 8] width 28 height 8
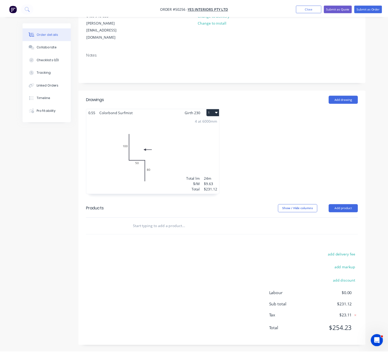
scroll to position [0, 0]
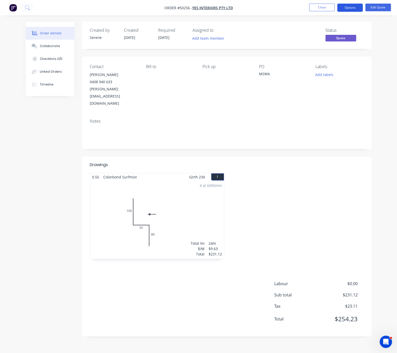
click at [351, 6] on button "Options" at bounding box center [350, 8] width 26 height 8
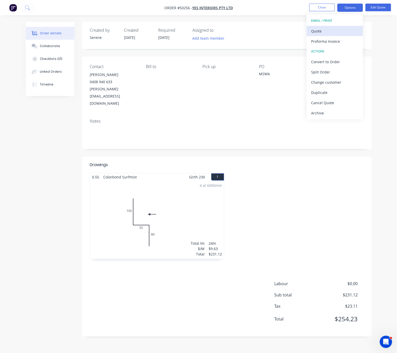
click at [330, 28] on div "Quote" at bounding box center [334, 30] width 47 height 7
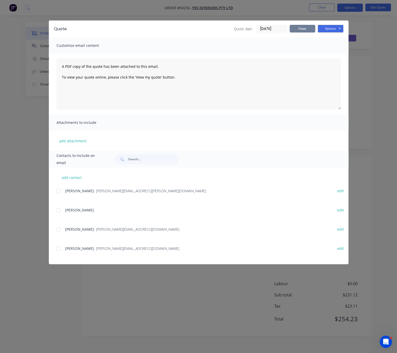
click at [308, 28] on button "Close" at bounding box center [303, 29] width 26 height 8
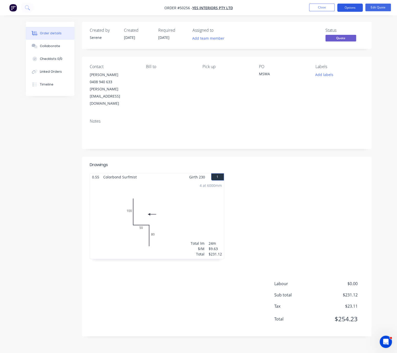
click at [351, 7] on button "Options" at bounding box center [350, 8] width 26 height 8
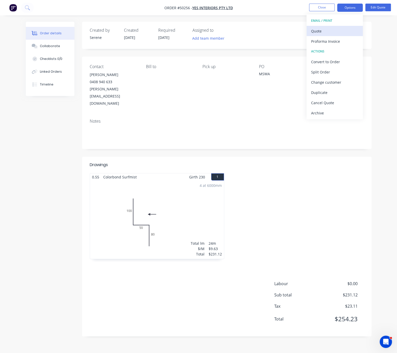
click at [322, 32] on div "Quote" at bounding box center [334, 30] width 47 height 7
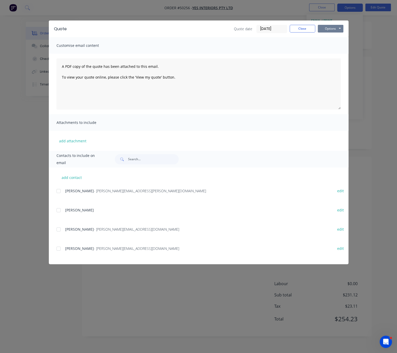
click at [332, 31] on button "Options" at bounding box center [331, 29] width 26 height 8
click at [330, 45] on button "Print" at bounding box center [334, 46] width 33 height 8
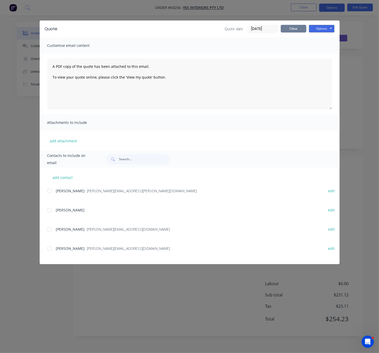
click at [297, 27] on button "Close" at bounding box center [294, 29] width 26 height 8
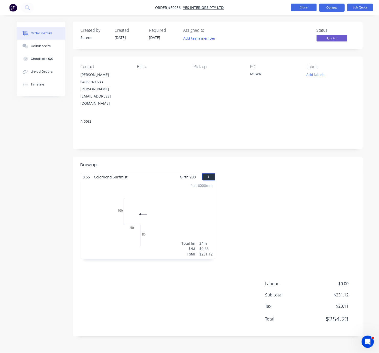
click at [299, 10] on button "Close" at bounding box center [304, 8] width 26 height 8
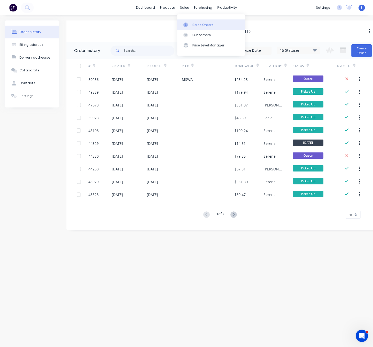
click at [198, 28] on link "Sales Orders" at bounding box center [211, 24] width 68 height 10
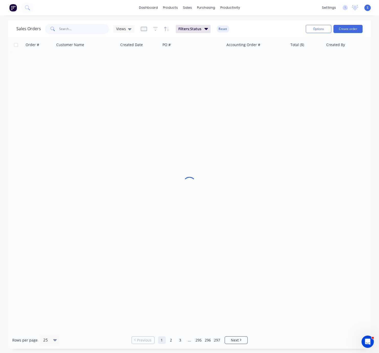
click at [84, 29] on input "text" at bounding box center [84, 29] width 50 height 10
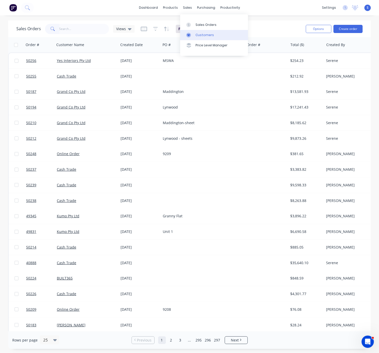
click at [199, 37] on div "Customers" at bounding box center [204, 35] width 18 height 5
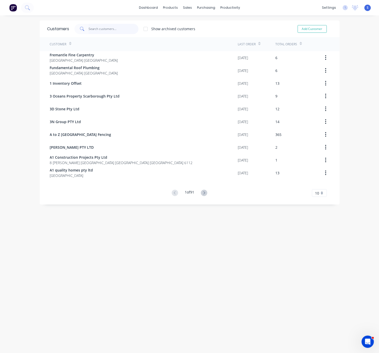
click at [96, 29] on input "text" at bounding box center [114, 29] width 50 height 10
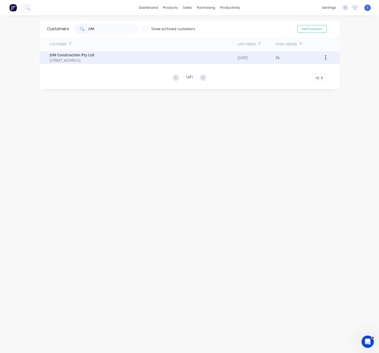
click at [90, 55] on span "JVM Construction Pty Ltd" at bounding box center [72, 54] width 45 height 5
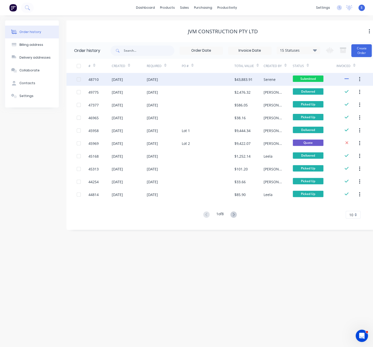
click at [134, 79] on div "10 Oct 2025" at bounding box center [129, 79] width 35 height 13
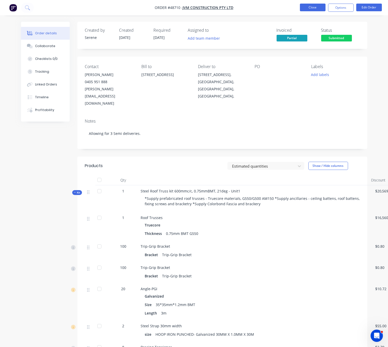
click at [308, 7] on button "Close" at bounding box center [313, 8] width 26 height 8
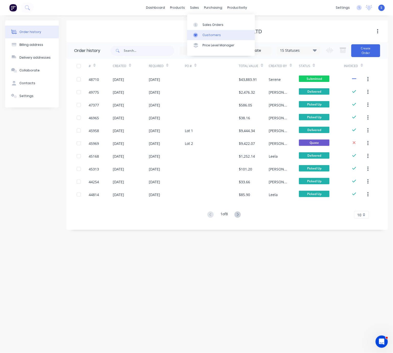
click at [208, 34] on div "Customers" at bounding box center [212, 35] width 18 height 5
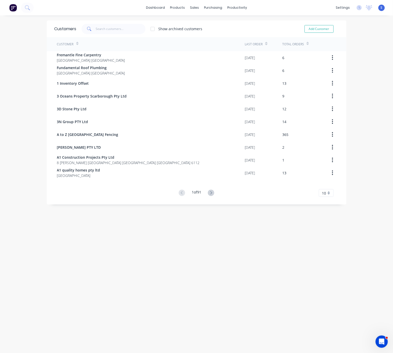
click at [173, 244] on div "Customers Show archived customers Add Customer Customer Last Order Total Orders…" at bounding box center [196, 188] width 393 height 337
click at [120, 29] on input "text" at bounding box center [121, 29] width 50 height 10
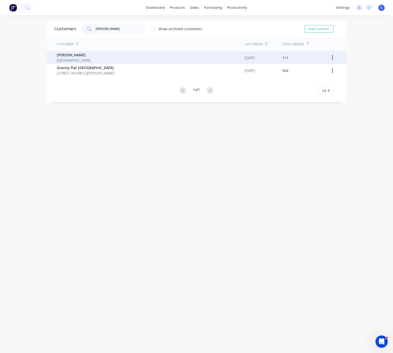
click at [114, 58] on div "Chris Gu Australia" at bounding box center [151, 57] width 188 height 13
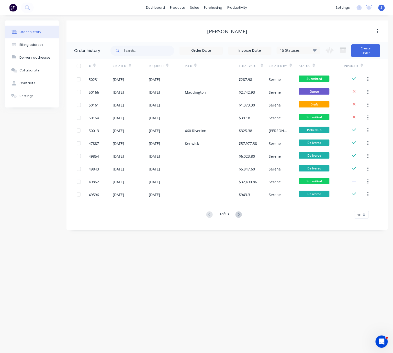
drag, startPoint x: 150, startPoint y: 27, endPoint x: 245, endPoint y: 36, distance: 95.3
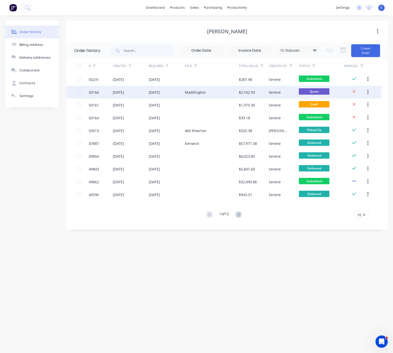
click at [186, 93] on div "Maddington" at bounding box center [195, 92] width 21 height 5
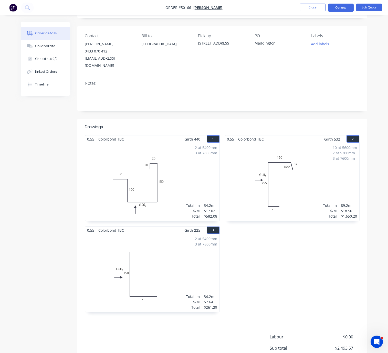
scroll to position [80, 0]
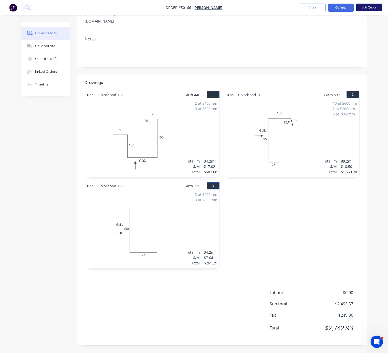
click at [368, 7] on button "Edit Quote" at bounding box center [369, 8] width 26 height 8
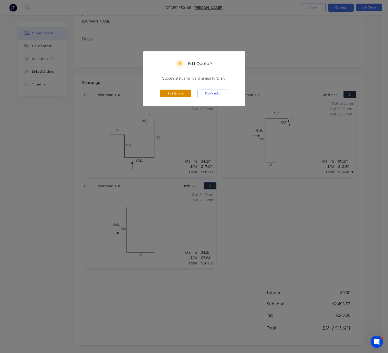
click at [175, 95] on button "Edit Quote" at bounding box center [175, 94] width 31 height 8
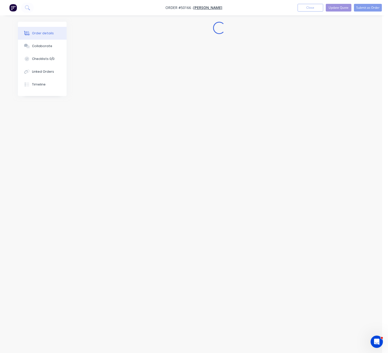
scroll to position [0, 0]
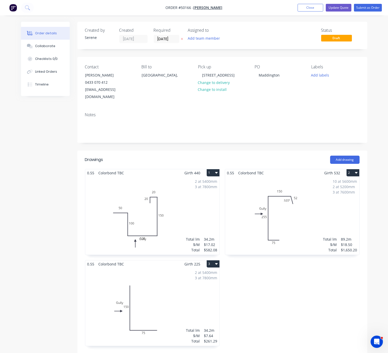
click at [280, 211] on div "10 at 5600mm 2 at 5200mm 3 at 7600mm Total lm $/M Total 89.2m $18.50 $1,650.20" at bounding box center [292, 216] width 134 height 78
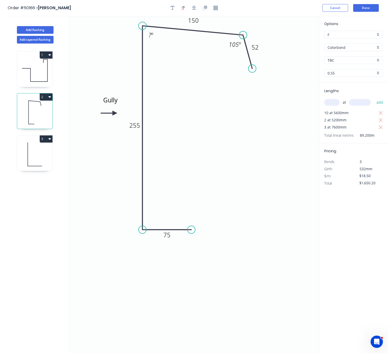
drag, startPoint x: 143, startPoint y: 34, endPoint x: 142, endPoint y: 27, distance: 7.7
click at [142, 27] on circle at bounding box center [142, 26] width 8 height 8
click at [152, 34] on tspan "º" at bounding box center [152, 35] width 2 height 8
click at [199, 143] on icon "Gully 75 255 150 52 105 º 85 º" at bounding box center [193, 184] width 249 height 337
click at [368, 8] on button "Done" at bounding box center [366, 8] width 26 height 8
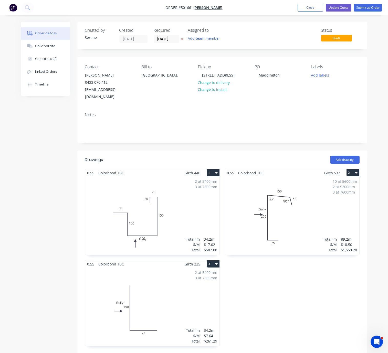
drag, startPoint x: 245, startPoint y: 153, endPoint x: 291, endPoint y: 149, distance: 46.5
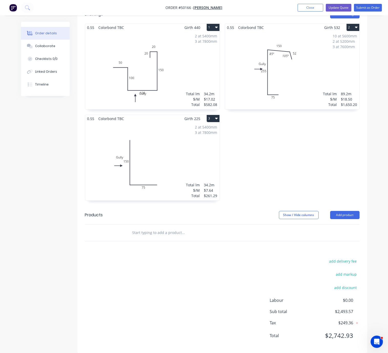
scroll to position [160, 0]
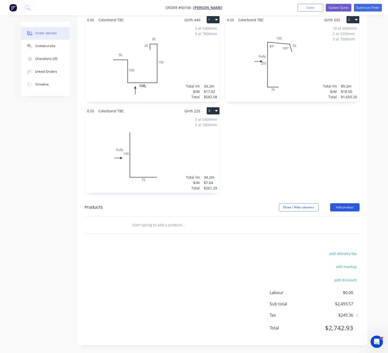
click at [345, 203] on button "Add product" at bounding box center [344, 207] width 29 height 8
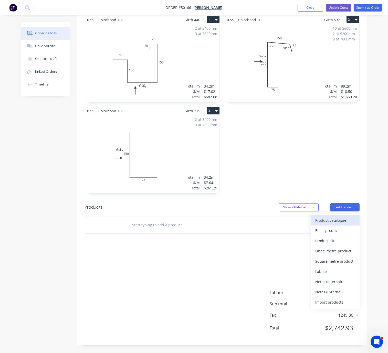
click at [337, 216] on div "Product catalogue" at bounding box center [334, 219] width 39 height 7
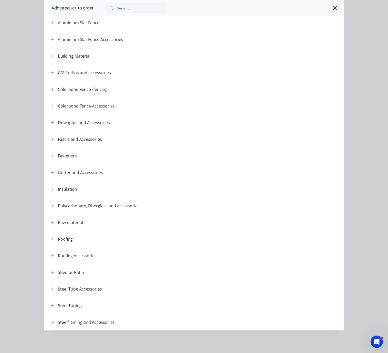
scroll to position [66, 0]
click at [52, 119] on button "button" at bounding box center [52, 122] width 6 height 6
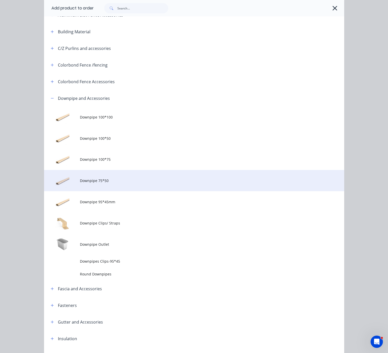
click at [121, 186] on td "Downpipe 75*50" at bounding box center [212, 180] width 264 height 21
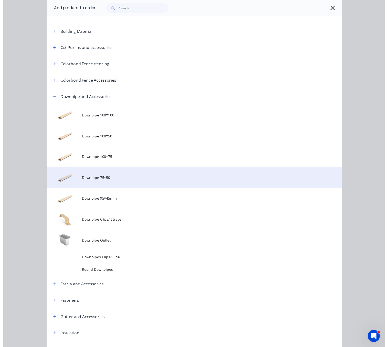
scroll to position [0, 0]
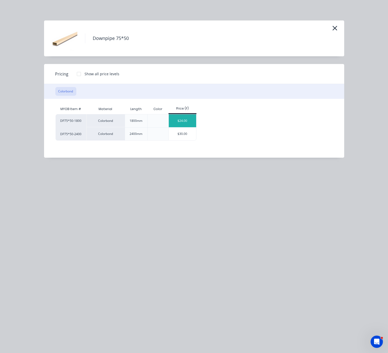
click at [188, 125] on div "$24.00" at bounding box center [182, 120] width 27 height 13
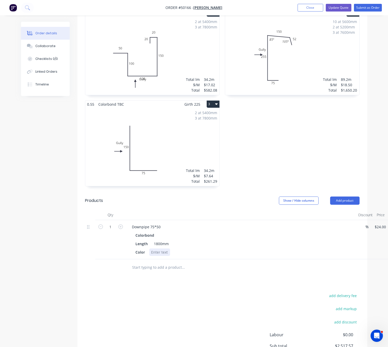
click at [160, 256] on div at bounding box center [159, 251] width 21 height 7
click at [199, 302] on div "add delivery fee add markup add discount Labour $0.00 Sub total $2,517.57 Tax $…" at bounding box center [222, 335] width 274 height 87
click at [114, 227] on input "1" at bounding box center [110, 227] width 13 height 8
click at [171, 210] on header "Products Show / Hide columns Add product" at bounding box center [222, 200] width 290 height 18
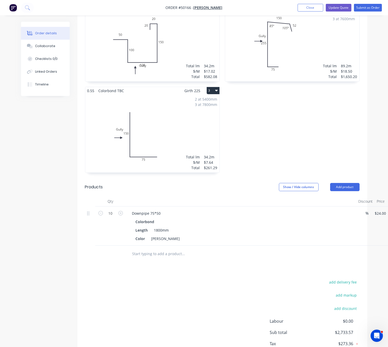
scroll to position [217, 0]
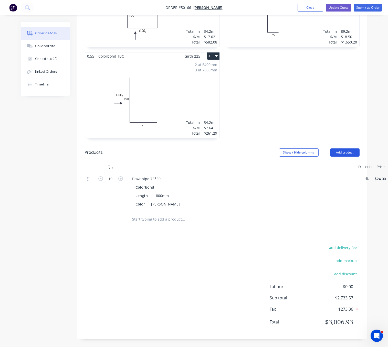
click at [341, 148] on button "Add product" at bounding box center [344, 152] width 29 height 8
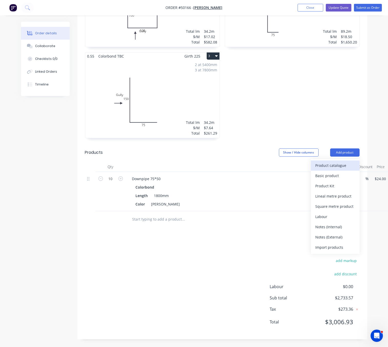
click at [340, 162] on div "Product catalogue" at bounding box center [334, 165] width 39 height 7
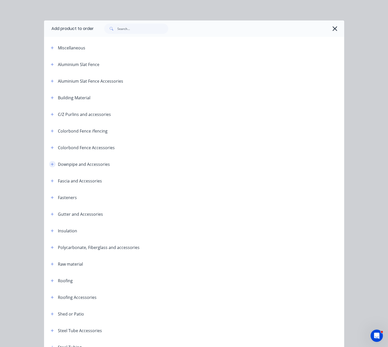
click at [51, 166] on icon "button" at bounding box center [52, 164] width 3 height 3
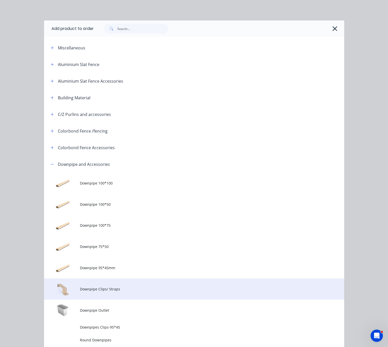
scroll to position [90, 0]
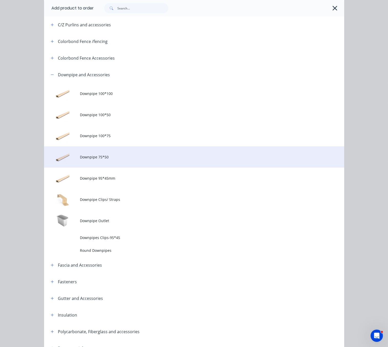
click at [120, 160] on span "Downpipe 75*50" at bounding box center [185, 156] width 211 height 5
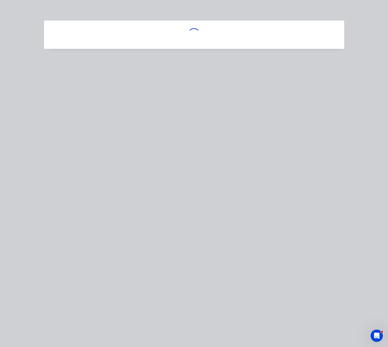
scroll to position [0, 0]
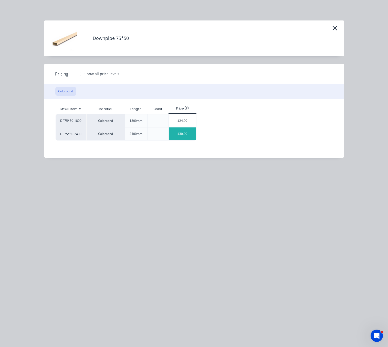
click at [180, 140] on div "$30.00" at bounding box center [182, 133] width 27 height 13
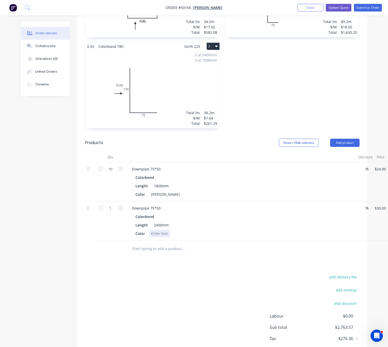
click at [160, 237] on div at bounding box center [159, 233] width 21 height 7
click at [109, 212] on input "1" at bounding box center [110, 208] width 13 height 8
click at [74, 255] on div "Created by Serene Created 08/10/25 Required 15/10/25 Assigned to Add team membe…" at bounding box center [194, 90] width 346 height 572
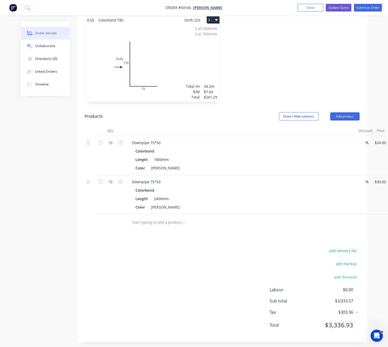
scroll to position [259, 0]
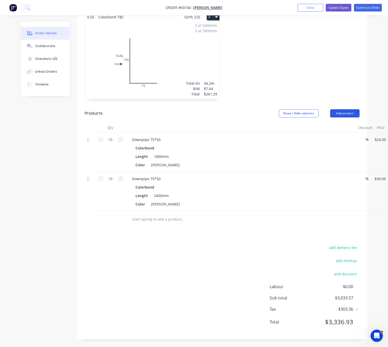
click at [339, 109] on button "Add product" at bounding box center [344, 113] width 29 height 8
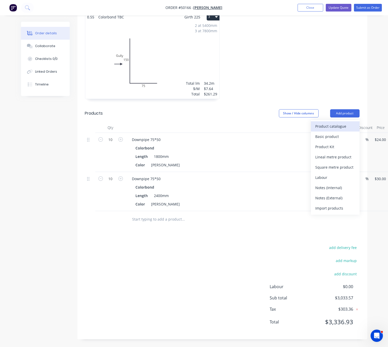
click at [336, 123] on div "Product catalogue" at bounding box center [334, 126] width 39 height 7
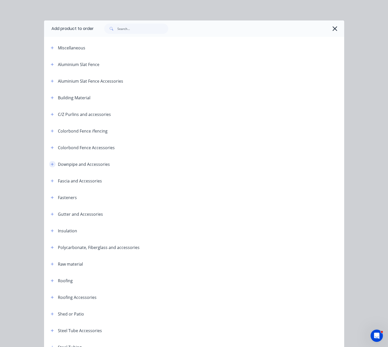
click at [52, 167] on button "button" at bounding box center [52, 164] width 6 height 6
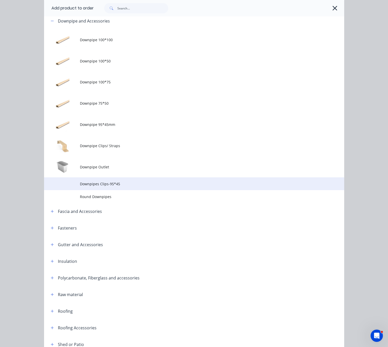
scroll to position [179, 0]
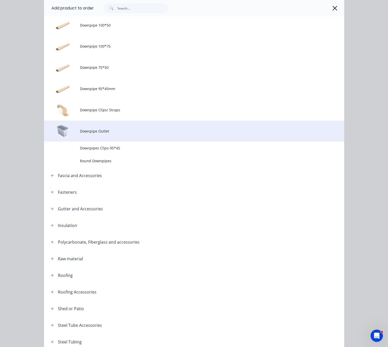
click at [114, 142] on td "Downpipe Outlet" at bounding box center [212, 130] width 264 height 21
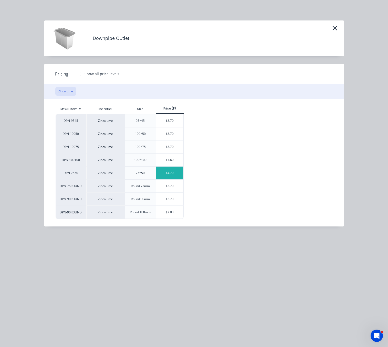
click at [178, 179] on div "$4.70" at bounding box center [169, 173] width 27 height 13
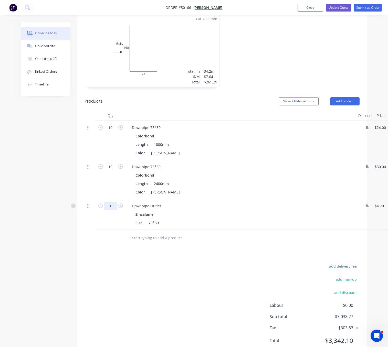
click at [113, 210] on input "1" at bounding box center [110, 206] width 13 height 8
click at [51, 175] on div "Created by Serene Created 08/10/25 Required 15/10/25 Assigned to Add team membe…" at bounding box center [194, 64] width 346 height 603
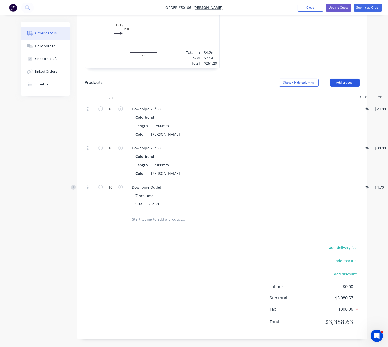
click at [341, 79] on button "Add product" at bounding box center [344, 83] width 29 height 8
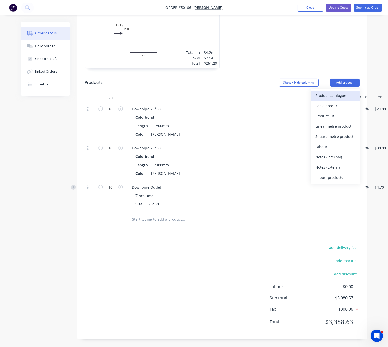
click at [338, 92] on div "Product catalogue" at bounding box center [334, 95] width 39 height 7
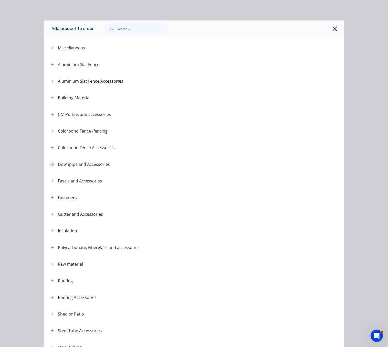
click at [49, 167] on button "button" at bounding box center [52, 164] width 6 height 6
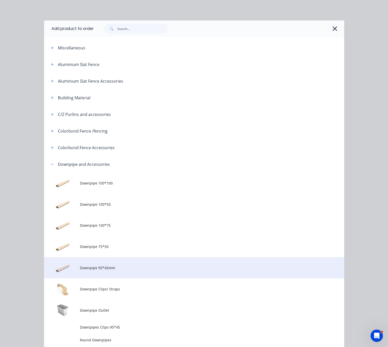
scroll to position [90, 0]
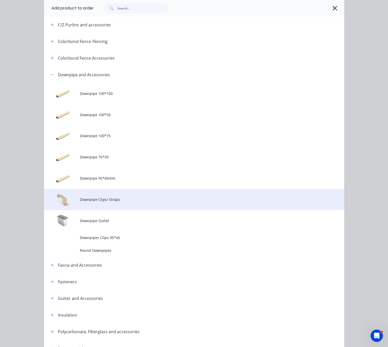
click at [114, 202] on span "Downpipe Clips/ Straps" at bounding box center [185, 199] width 211 height 5
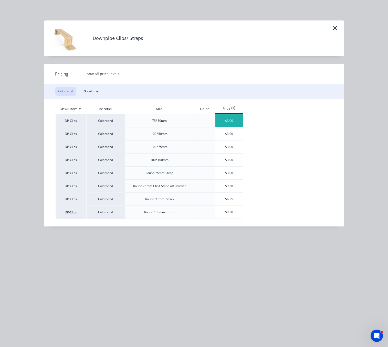
click at [237, 125] on div "$3.00" at bounding box center [228, 120] width 27 height 13
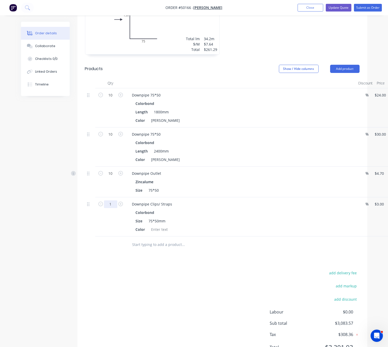
click at [110, 208] on input "1" at bounding box center [110, 204] width 13 height 8
click at [68, 290] on div "Created by Serene Created 08/10/25 Required 15/10/25 Assigned to Add team membe…" at bounding box center [194, 51] width 346 height 642
click at [163, 233] on div at bounding box center [159, 229] width 21 height 7
click at [185, 286] on div "add delivery fee add markup add discount Labour $0.00 Sub total $3,140.57 Tax $…" at bounding box center [222, 312] width 274 height 87
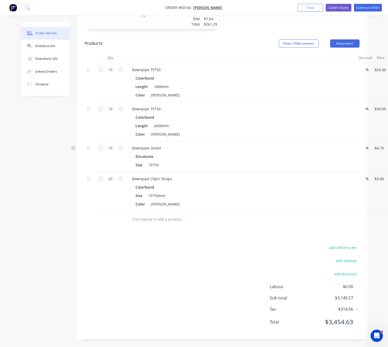
scroll to position [333, 0]
click at [344, 39] on button "Add product" at bounding box center [344, 43] width 29 height 8
click at [338, 53] on div "Product catalogue" at bounding box center [334, 56] width 39 height 7
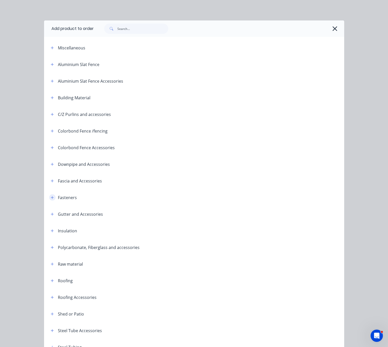
click at [49, 201] on button "button" at bounding box center [52, 197] width 6 height 6
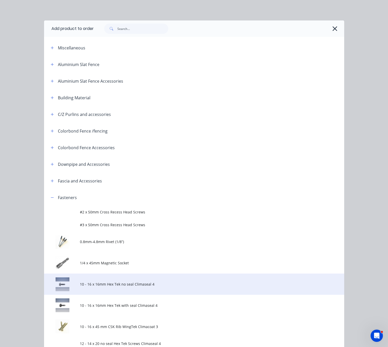
scroll to position [90, 0]
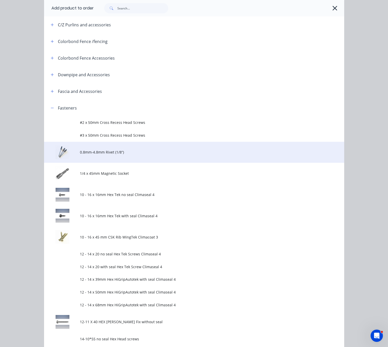
click at [158, 155] on span "0.8mm-4.8mm Rivet (1/8”)" at bounding box center [185, 151] width 211 height 5
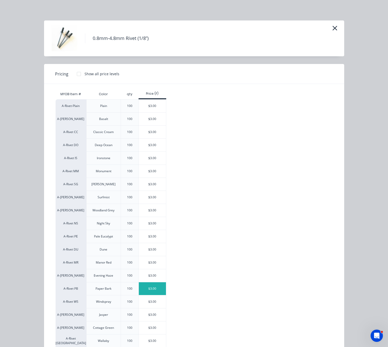
scroll to position [81, 0]
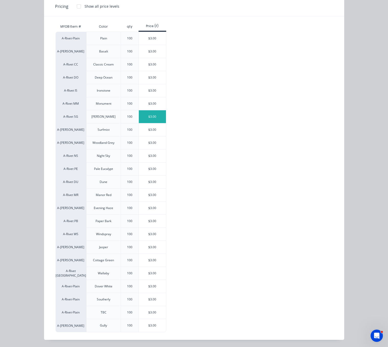
click at [144, 112] on div "$3.00" at bounding box center [152, 116] width 27 height 13
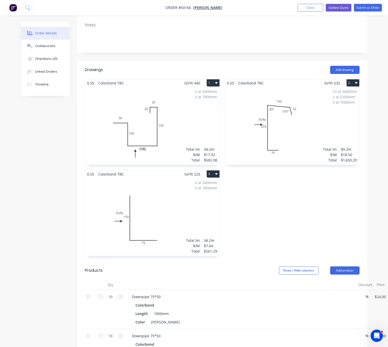
scroll to position [8, 0]
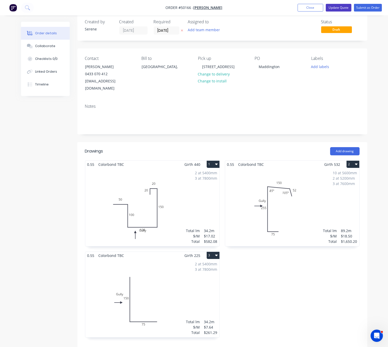
click at [337, 6] on button "Update Quote" at bounding box center [338, 8] width 26 height 8
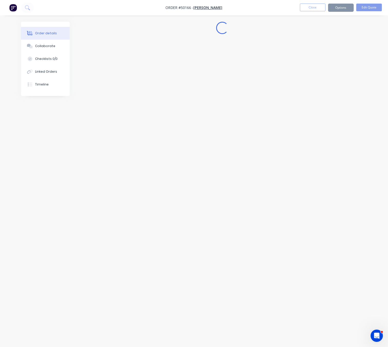
scroll to position [0, 0]
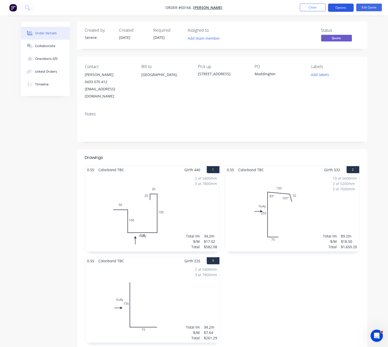
click at [343, 6] on button "Options" at bounding box center [341, 8] width 26 height 8
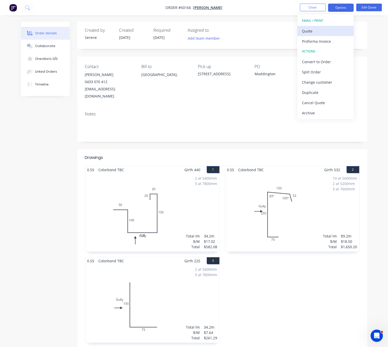
click at [312, 29] on div "Quote" at bounding box center [325, 30] width 47 height 7
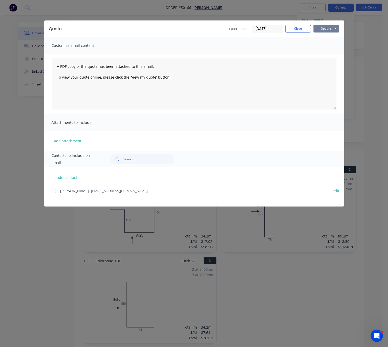
click at [329, 30] on button "Options" at bounding box center [326, 29] width 26 height 8
click at [331, 48] on button "Print" at bounding box center [329, 46] width 33 height 8
click at [289, 28] on button "Close" at bounding box center [298, 29] width 26 height 8
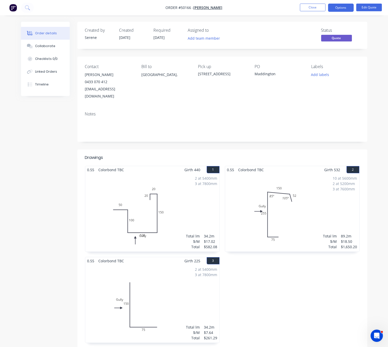
click at [202, 148] on div "Created by Serene Created 08/10/25 Required 15/10/25 Assigned to Add team membe…" at bounding box center [222, 320] width 290 height 597
click at [342, 4] on button "Options" at bounding box center [341, 8] width 26 height 8
click at [189, 155] on div at bounding box center [251, 158] width 216 height 6
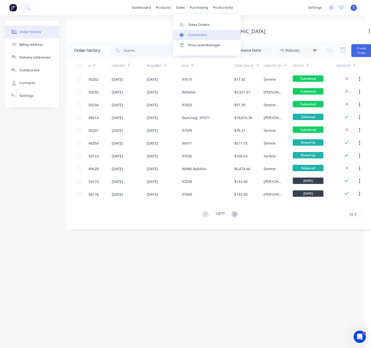
click at [195, 35] on div "Customers" at bounding box center [198, 35] width 18 height 5
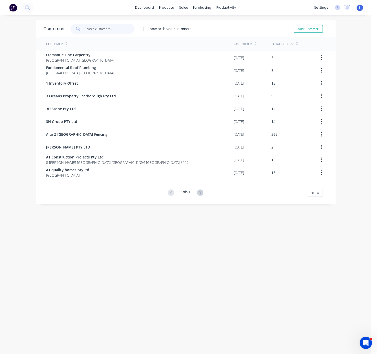
click at [109, 30] on input "text" at bounding box center [110, 29] width 50 height 10
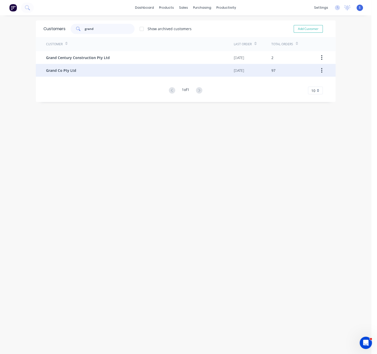
type input "grand"
click at [108, 70] on div "Grand Co Pty Ltd" at bounding box center [140, 70] width 188 height 13
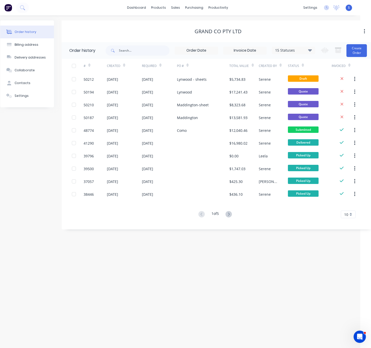
scroll to position [0, 10]
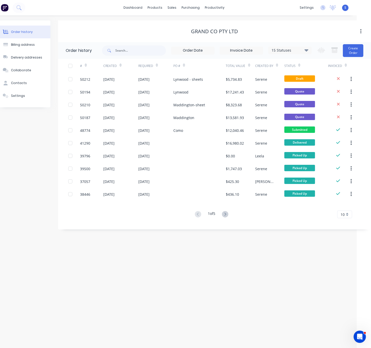
drag, startPoint x: 155, startPoint y: 23, endPoint x: 167, endPoint y: 21, distance: 11.6
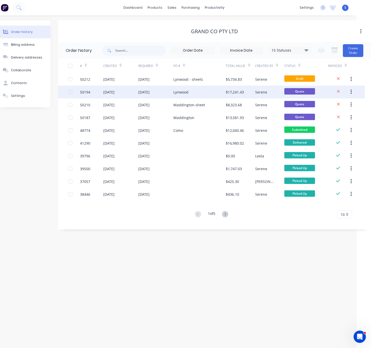
click at [163, 91] on div "[DATE]" at bounding box center [155, 92] width 35 height 13
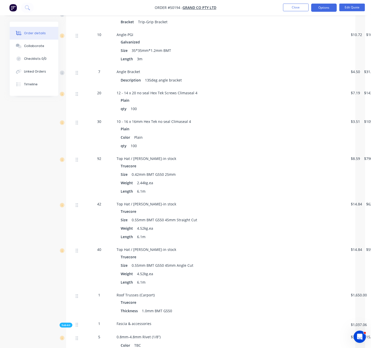
scroll to position [179, 0]
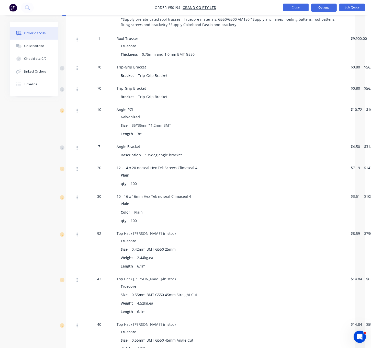
click at [292, 9] on button "Close" at bounding box center [296, 8] width 26 height 8
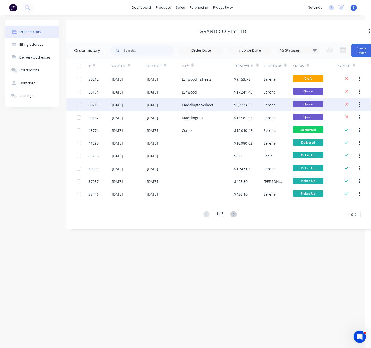
click at [158, 106] on div "09 Oct 2025" at bounding box center [152, 104] width 11 height 5
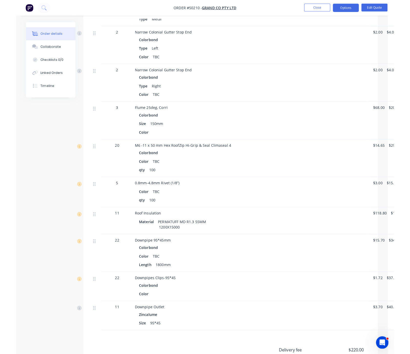
scroll to position [716, 0]
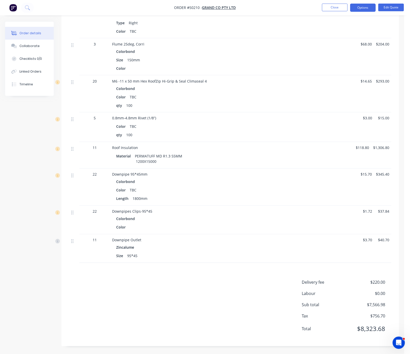
click at [237, 203] on div "Length 1800mm" at bounding box center [225, 198] width 218 height 7
click at [371, 9] on button "Edit Quote" at bounding box center [391, 8] width 26 height 8
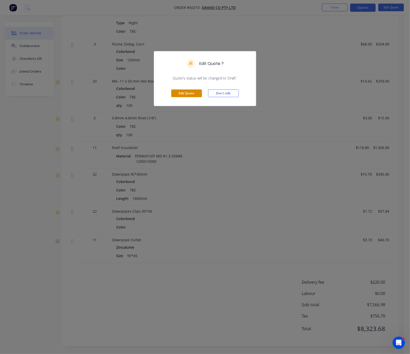
click at [189, 97] on button "Edit Quote" at bounding box center [186, 94] width 31 height 8
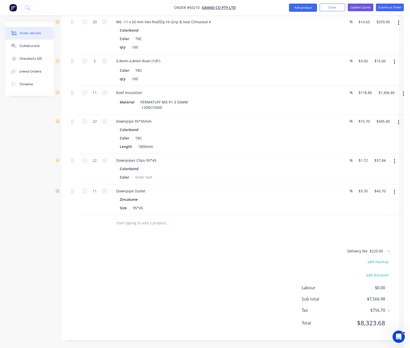
scroll to position [874, 2]
drag, startPoint x: 206, startPoint y: 251, endPoint x: 223, endPoint y: 251, distance: 17.1
click at [371, 118] on button "button" at bounding box center [398, 122] width 12 height 9
click at [371, 132] on div "Edit" at bounding box center [380, 135] width 39 height 7
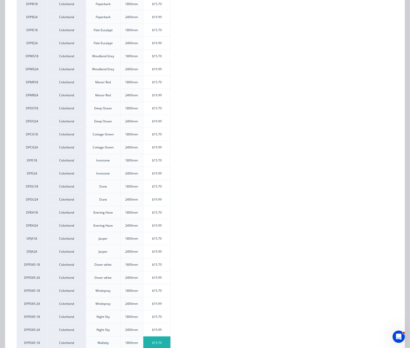
scroll to position [352, 0]
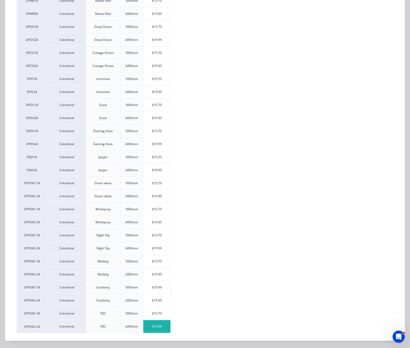
click at [158, 329] on div "$19.99" at bounding box center [156, 327] width 27 height 13
type input "$19.99"
type input "$439.78"
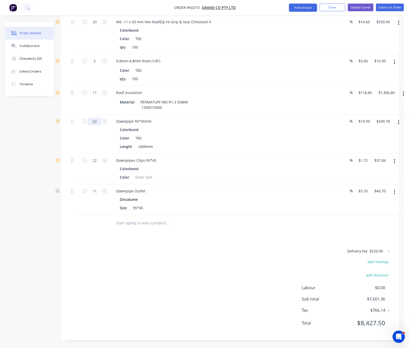
click at [94, 118] on input "22" at bounding box center [94, 122] width 13 height 8
type input "11"
type input "$219.89"
click at [203, 269] on div "Delivery fee $220.00 add markup add discount Labour $0.00 Sub total $7,661.36 T…" at bounding box center [230, 290] width 322 height 85
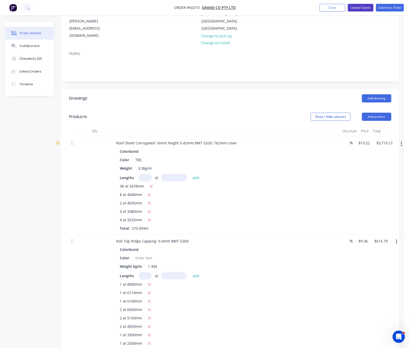
click at [352, 8] on button "Update Quote" at bounding box center [361, 8] width 26 height 8
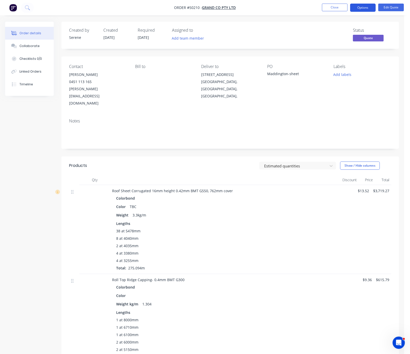
click at [359, 7] on button "Options" at bounding box center [363, 8] width 26 height 8
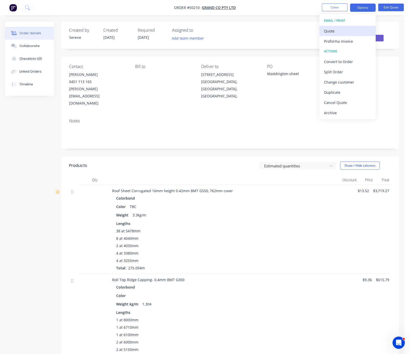
click at [333, 31] on div "Quote" at bounding box center [347, 30] width 47 height 7
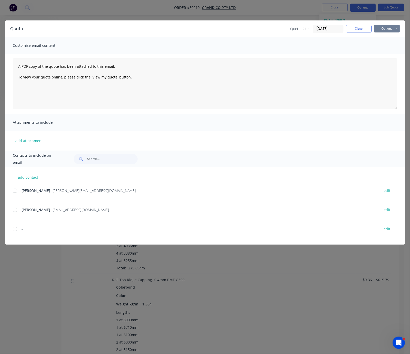
click at [371, 32] on button "Options" at bounding box center [387, 29] width 26 height 8
click at [371, 47] on button "Print" at bounding box center [390, 46] width 33 height 8
click at [356, 30] on button "Close" at bounding box center [359, 29] width 26 height 8
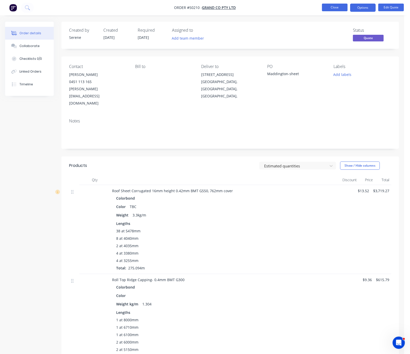
click at [330, 4] on button "Close" at bounding box center [335, 8] width 26 height 8
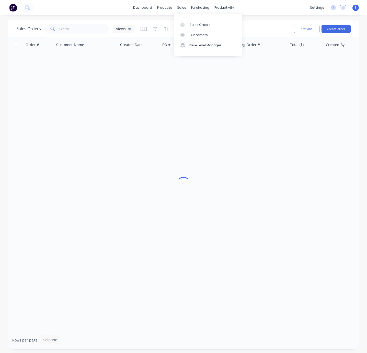
click at [197, 36] on div "Customers" at bounding box center [199, 35] width 18 height 5
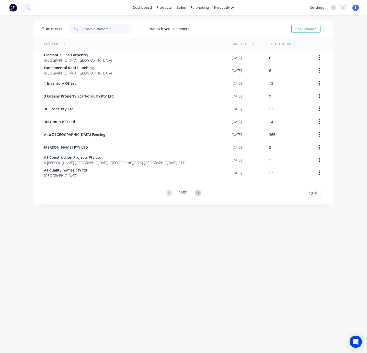
click at [103, 25] on input "text" at bounding box center [108, 29] width 50 height 10
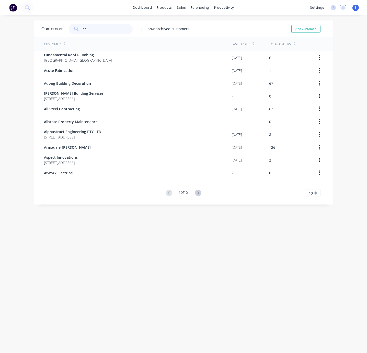
type input "a"
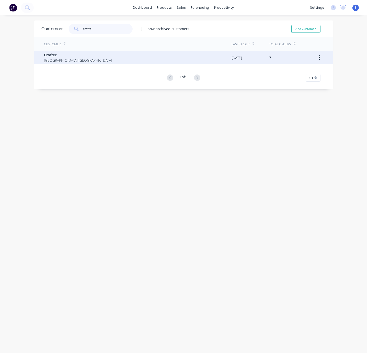
type input "crofte"
click at [90, 60] on div "Croftec Western Australia Australia" at bounding box center [138, 57] width 188 height 13
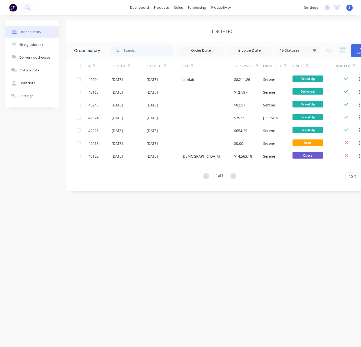
scroll to position [0, 19]
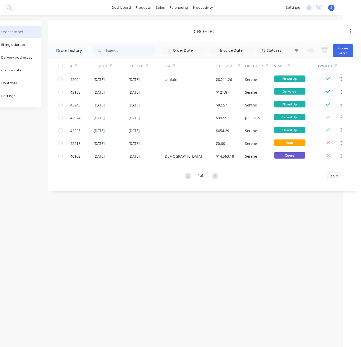
drag, startPoint x: 178, startPoint y: 20, endPoint x: 238, endPoint y: 23, distance: 59.7
click at [343, 54] on button "Create Order" at bounding box center [343, 50] width 20 height 13
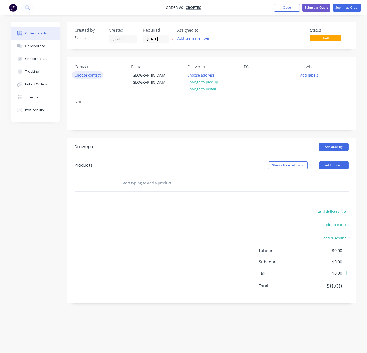
click at [89, 78] on button "Choose contact" at bounding box center [87, 74] width 31 height 7
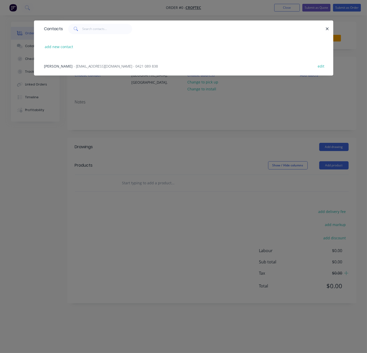
click at [82, 69] on span "- ajtwomey10@bigpond.com - 0421 089 838" at bounding box center [116, 66] width 84 height 5
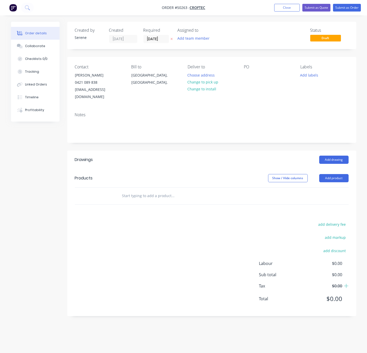
drag, startPoint x: 147, startPoint y: 260, endPoint x: 149, endPoint y: 255, distance: 4.9
click at [147, 260] on div "add delivery fee add markup add discount Labour $0.00 Sub total $0.00 Tax $0.00…" at bounding box center [212, 264] width 274 height 87
click at [344, 179] on button "Add product" at bounding box center [334, 178] width 29 height 8
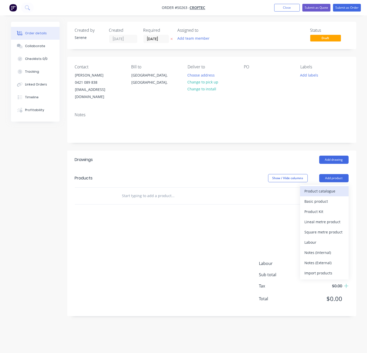
click at [323, 193] on div "Product catalogue" at bounding box center [324, 190] width 39 height 7
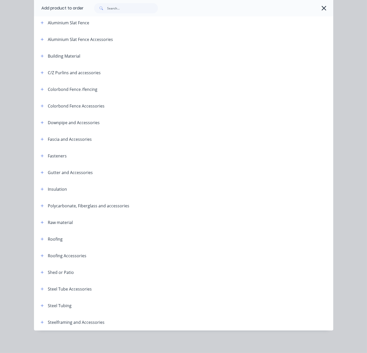
scroll to position [66, 0]
click at [41, 321] on icon "button" at bounding box center [42, 322] width 3 height 3
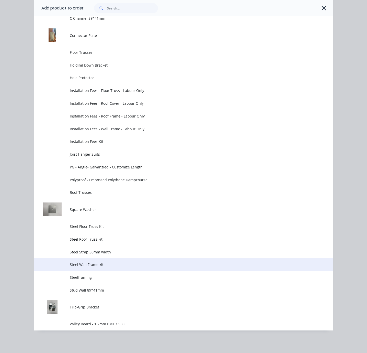
scroll to position [469, 0]
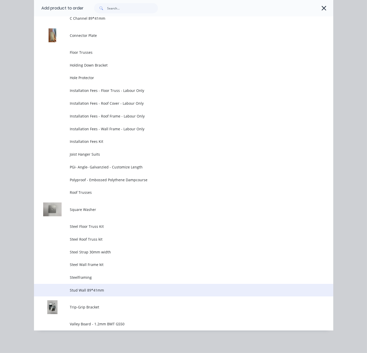
click at [105, 287] on span "Stud Wall 89*41mm" at bounding box center [175, 289] width 211 height 5
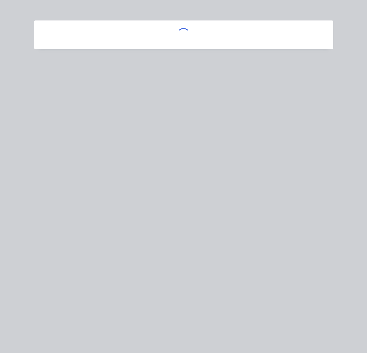
scroll to position [0, 0]
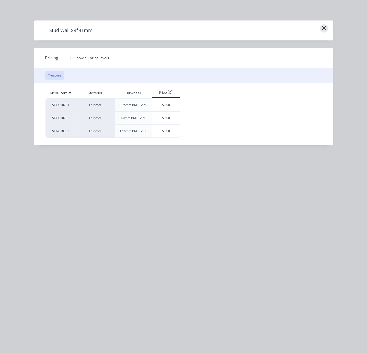
click at [324, 28] on icon "button" at bounding box center [324, 28] width 5 height 7
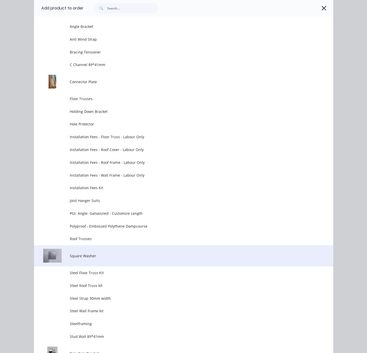
scroll to position [467, 0]
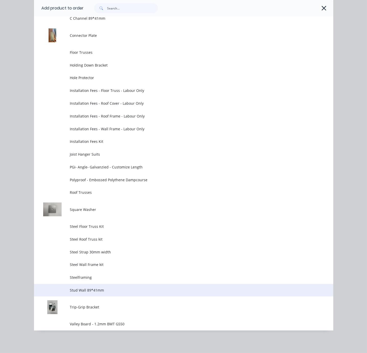
click at [96, 289] on span "Stud Wall 89*41mm" at bounding box center [175, 289] width 211 height 5
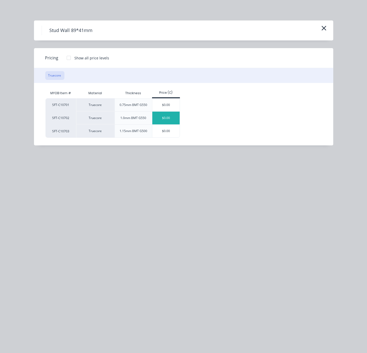
click at [175, 122] on div "$0.00" at bounding box center [165, 118] width 27 height 13
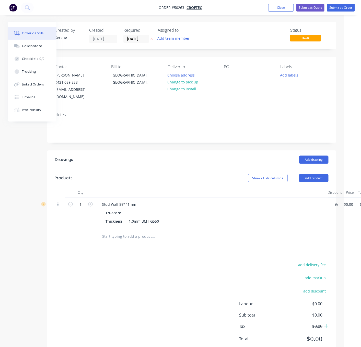
drag, startPoint x: 141, startPoint y: 172, endPoint x: 216, endPoint y: 175, distance: 74.2
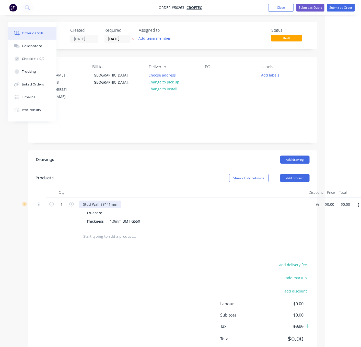
click at [122, 208] on div "Stud Wall 89*41mm" at bounding box center [100, 204] width 42 height 7
click at [140, 175] on div "Show / Hide columns Add product" at bounding box center [202, 178] width 216 height 8
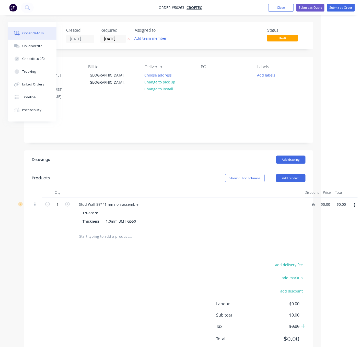
drag, startPoint x: 170, startPoint y: 176, endPoint x: 221, endPoint y: 172, distance: 51.1
click at [326, 203] on input "0" at bounding box center [327, 204] width 12 height 7
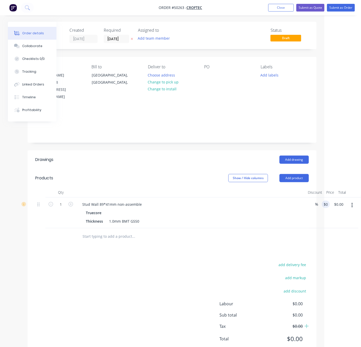
click at [326, 228] on div "$0.00 0" at bounding box center [325, 212] width 10 height 31
click at [328, 206] on input "0" at bounding box center [329, 204] width 12 height 7
type input "$2,520.00"
click at [308, 218] on div "1 Stud Wall 89*41mm non-assemble Truecore Thickness 1.0mm BMT G550 % $2,520.00 …" at bounding box center [171, 212] width 274 height 31
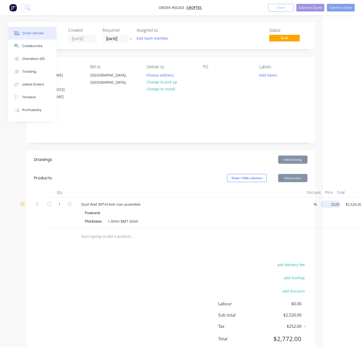
click at [334, 205] on input "2520" at bounding box center [332, 204] width 19 height 7
click at [334, 205] on input "2520" at bounding box center [328, 204] width 11 height 7
type input "$2,210.00"
click at [324, 249] on html "Order #50263 - Croftec Add product Close Submit as Quote Submit as Order Order …" at bounding box center [142, 182] width 361 height 364
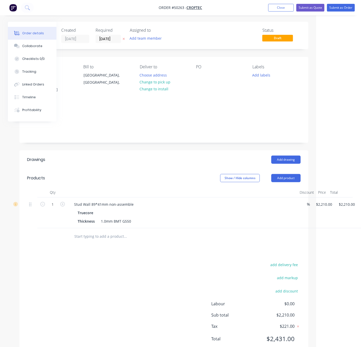
drag, startPoint x: 128, startPoint y: 264, endPoint x: 159, endPoint y: 258, distance: 31.6
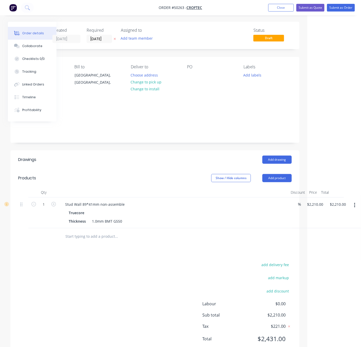
drag, startPoint x: 113, startPoint y: 169, endPoint x: 129, endPoint y: 168, distance: 16.7
drag, startPoint x: 273, startPoint y: 177, endPoint x: 272, endPoint y: 184, distance: 7.0
click at [273, 177] on button "Add product" at bounding box center [277, 178] width 29 height 8
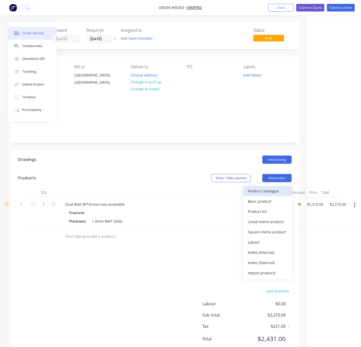
click at [271, 190] on div "Product catalogue" at bounding box center [267, 190] width 39 height 7
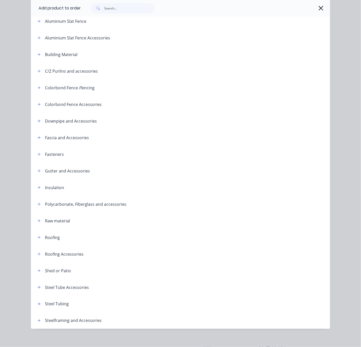
scroll to position [72, 0]
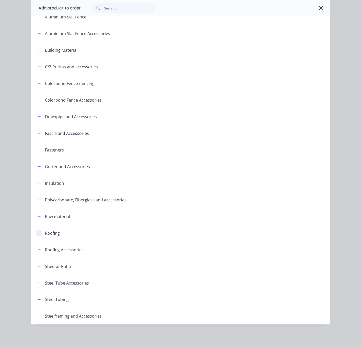
click at [38, 232] on icon "button" at bounding box center [39, 233] width 3 height 3
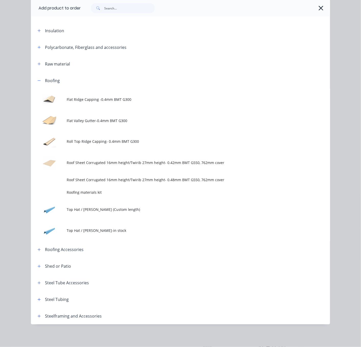
scroll to position [229, 0]
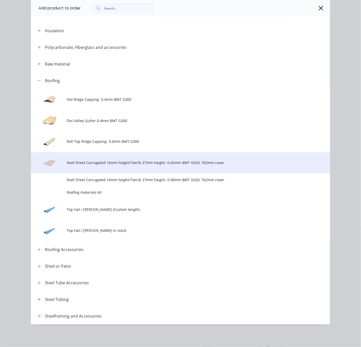
click at [117, 160] on span "Roof Sheet Corrugated 16mm height/Twirib 27mm height- 0.42mm BMT G550, 762mm co…" at bounding box center [172, 162] width 211 height 5
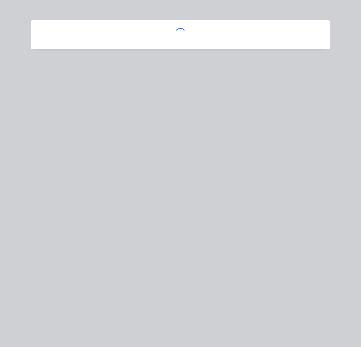
scroll to position [0, 0]
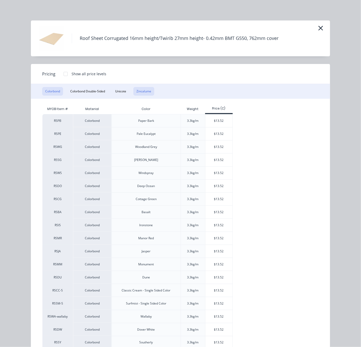
click at [147, 95] on button "Zincalume" at bounding box center [144, 91] width 21 height 9
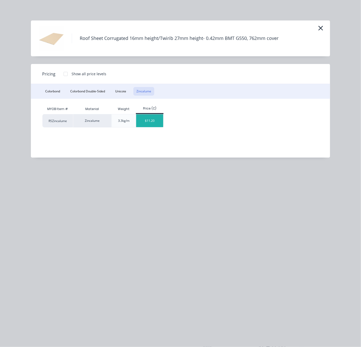
click at [151, 124] on div "$11.20" at bounding box center [149, 120] width 27 height 13
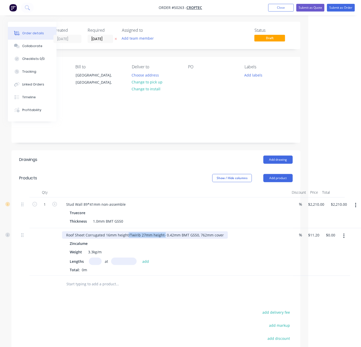
drag, startPoint x: 133, startPoint y: 238, endPoint x: 171, endPoint y: 238, distance: 38.1
click at [171, 238] on div "Roof Sheet Corrugated 16mm height/Twirib 27mm height- 0.42mm BMT G550, 762mm co…" at bounding box center [145, 234] width 166 height 7
click at [96, 265] on input "text" at bounding box center [95, 261] width 13 height 7
type input "6"
type input "5400"
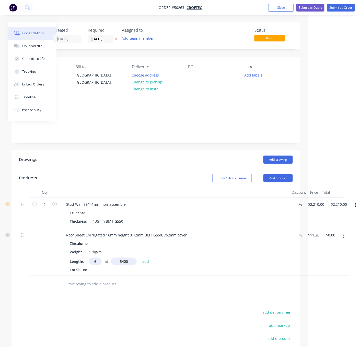
click at [140, 258] on button "add" at bounding box center [146, 261] width 12 height 7
type input "$362.88"
type input "6"
type input "3000"
click at [140, 258] on button "add" at bounding box center [146, 261] width 12 height 7
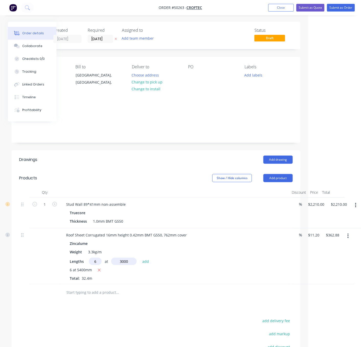
type input "$564.48"
type input "14"
type input "4000"
click at [140, 258] on button "add" at bounding box center [146, 261] width 12 height 7
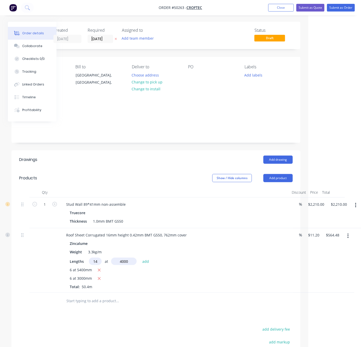
type input "$1,191.68"
type input "4"
type input "3600"
click at [140, 258] on button "add" at bounding box center [146, 261] width 12 height 7
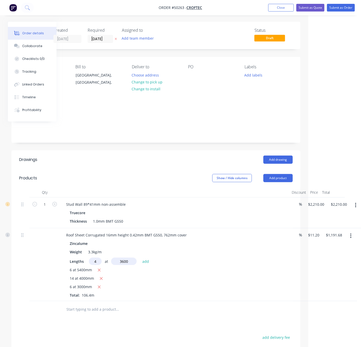
type input "$1,352.96"
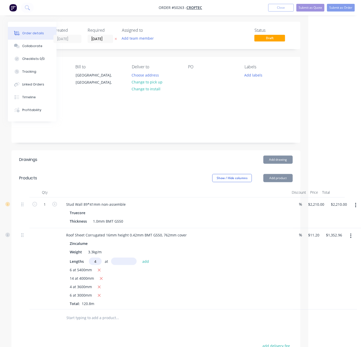
type input "4"
type input "3900"
click at [140, 258] on button "add" at bounding box center [146, 261] width 12 height 7
type input "$1,527.68"
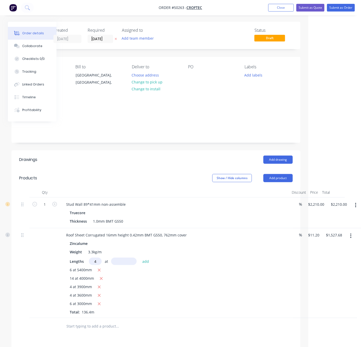
type input "4"
type input "4000"
click at [140, 258] on button "add" at bounding box center [146, 261] width 12 height 7
type input "$1,706.88"
type input "4"
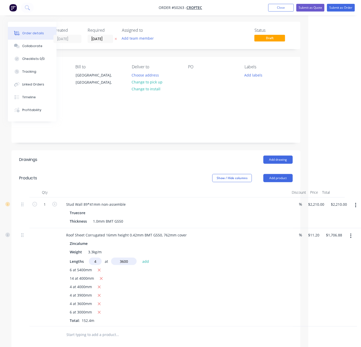
type input "3600"
click at [140, 258] on button "add" at bounding box center [146, 261] width 12 height 7
type input "$1,868.16"
type input "4"
type input "5000"
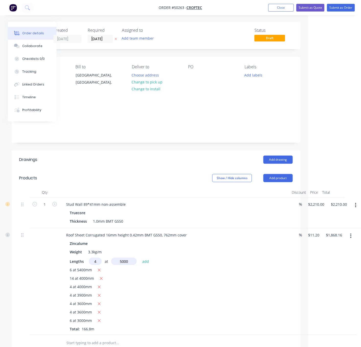
click at [140, 258] on button "add" at bounding box center [146, 261] width 12 height 7
type input "$2,092.16"
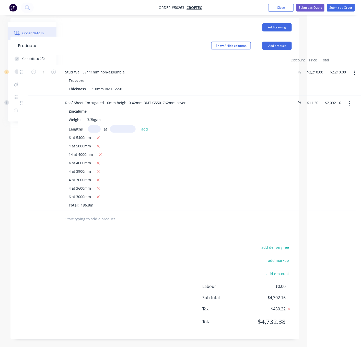
drag, startPoint x: 105, startPoint y: 269, endPoint x: 162, endPoint y: 269, distance: 57.1
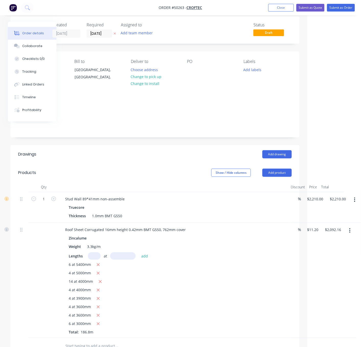
scroll to position [0, 56]
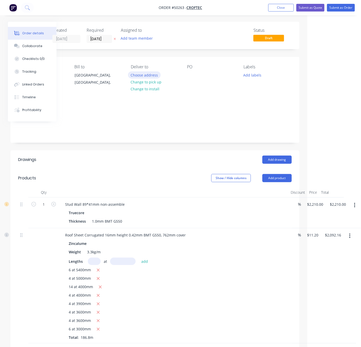
click at [138, 78] on button "Choose address" at bounding box center [144, 74] width 33 height 7
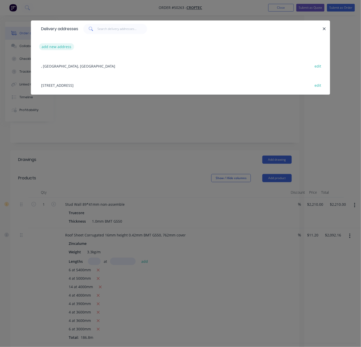
click at [61, 49] on button "add new address" at bounding box center [56, 46] width 35 height 7
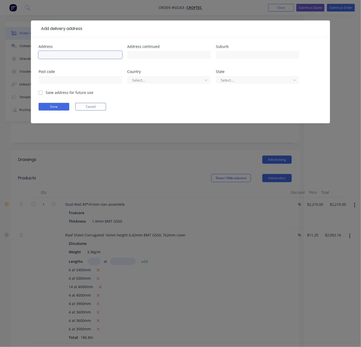
click at [59, 59] on input "text" at bounding box center [81, 55] width 84 height 8
type input "23 Niche Parade,"
type input "Wangara"
click at [151, 82] on div at bounding box center [166, 80] width 68 height 6
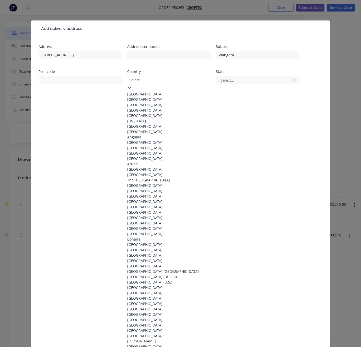
click at [146, 96] on div "Australia" at bounding box center [169, 93] width 84 height 5
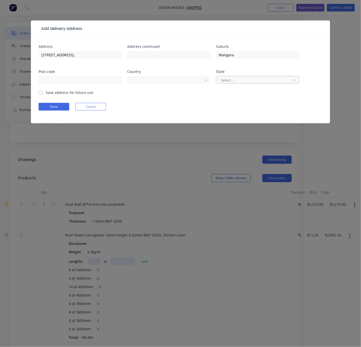
click at [260, 83] on div at bounding box center [255, 80] width 68 height 6
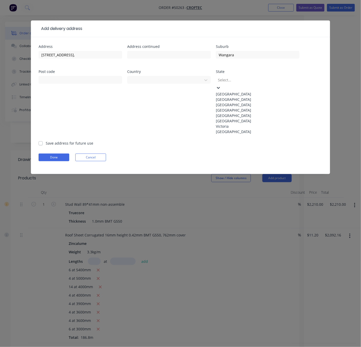
click at [246, 134] on div "Western Australia" at bounding box center [258, 131] width 84 height 5
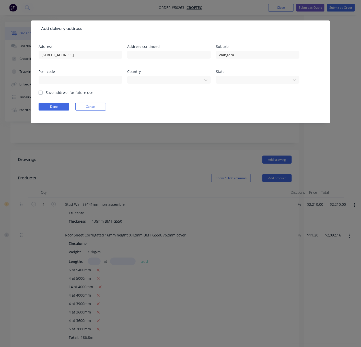
click at [53, 100] on form "Address 23 Niche Parade, Address continued Suburb Wangara Post code Country Aus…" at bounding box center [181, 84] width 284 height 79
click at [52, 95] on label "Save address for future use" at bounding box center [70, 92] width 48 height 5
click at [43, 95] on input "Save address for future use" at bounding box center [41, 92] width 4 height 5
checkbox input "true"
click at [51, 110] on button "Done" at bounding box center [54, 107] width 31 height 8
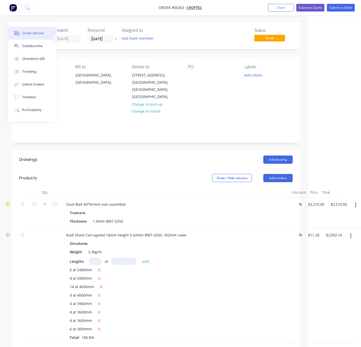
click at [149, 170] on header "Products Show / Hide columns Add product" at bounding box center [156, 178] width 289 height 18
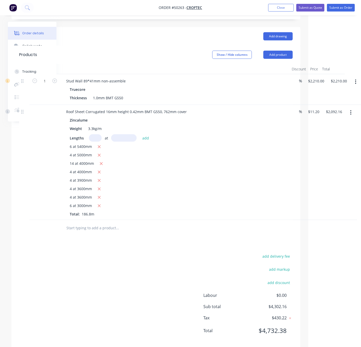
scroll to position [147, 53]
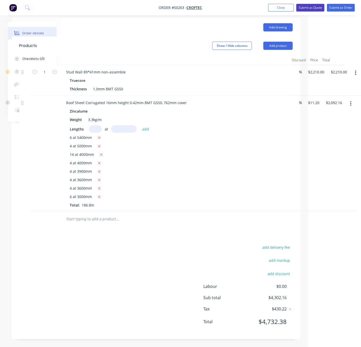
click at [310, 8] on button "Submit as Quote" at bounding box center [311, 8] width 28 height 8
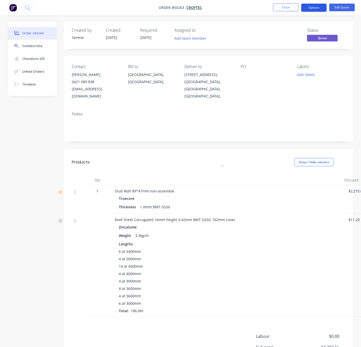
click at [313, 7] on button "Options" at bounding box center [315, 8] width 26 height 8
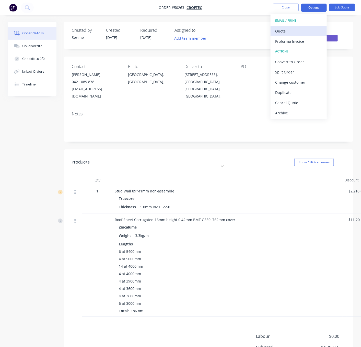
click at [295, 31] on div "Quote" at bounding box center [299, 30] width 47 height 7
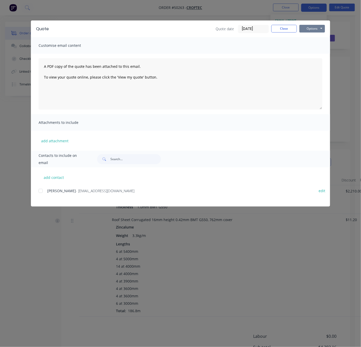
click at [309, 30] on button "Options" at bounding box center [313, 29] width 26 height 8
click at [316, 47] on button "Print" at bounding box center [316, 46] width 33 height 8
click at [289, 26] on button "Close" at bounding box center [285, 29] width 26 height 8
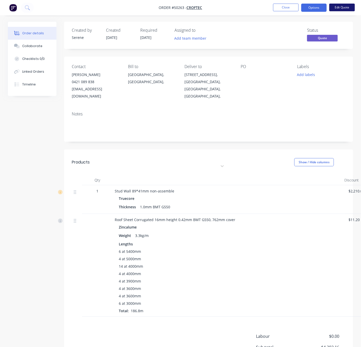
click at [346, 5] on button "Edit Quote" at bounding box center [343, 8] width 26 height 8
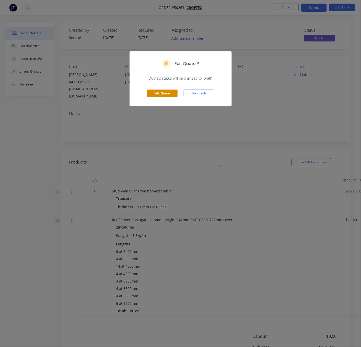
click at [156, 97] on button "Edit Quote" at bounding box center [162, 94] width 31 height 8
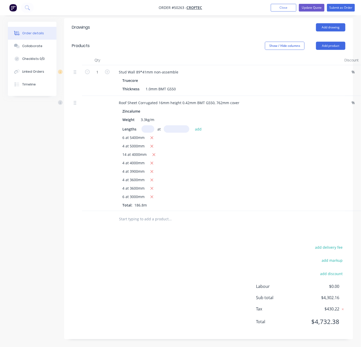
scroll to position [147, 0]
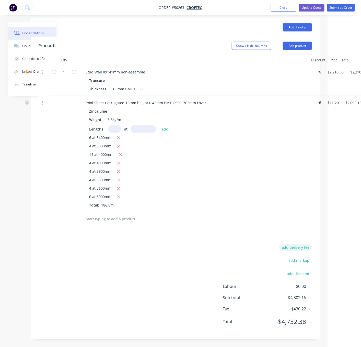
drag, startPoint x: 232, startPoint y: 245, endPoint x: 282, endPoint y: 245, distance: 49.6
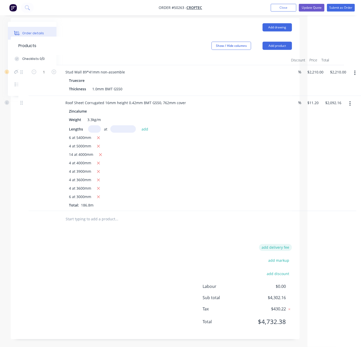
click at [277, 244] on button "add delivery fee" at bounding box center [275, 247] width 33 height 7
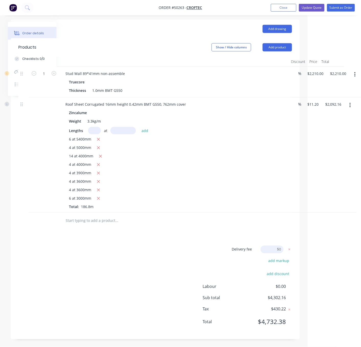
scroll to position [0, 53]
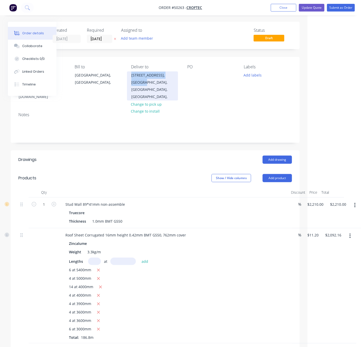
drag, startPoint x: 148, startPoint y: 85, endPoint x: 131, endPoint y: 78, distance: 18.1
click at [131, 78] on div "23 Niche Parade, Wangara, Western Australia, Australia," at bounding box center [152, 85] width 51 height 29
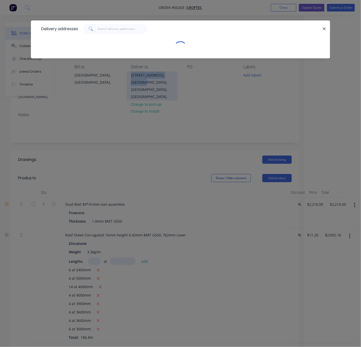
scroll to position [0, 53]
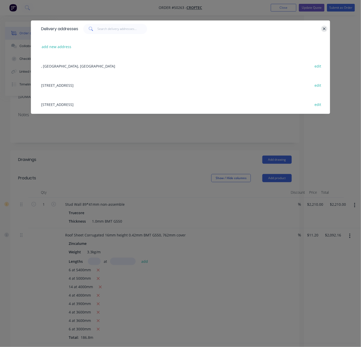
click at [326, 29] on button "button" at bounding box center [325, 29] width 6 height 6
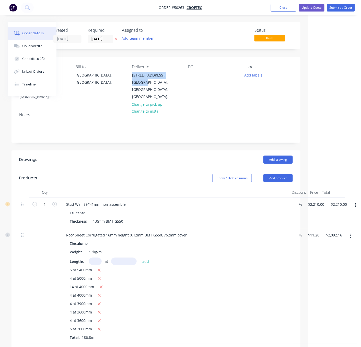
copy div "23 Niche Parade, Wangara"
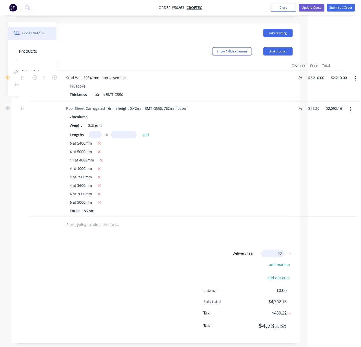
scroll to position [146, 53]
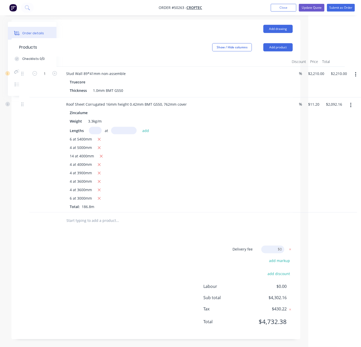
click at [279, 248] on input at bounding box center [273, 250] width 23 height 8
type input "300"
click input "submit" at bounding box center [0, 0] width 0 height 0
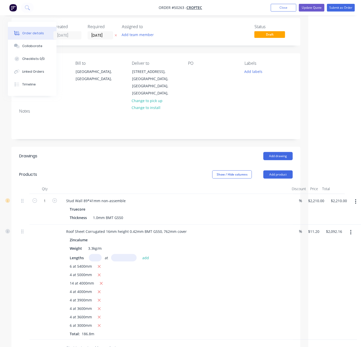
scroll to position [0, 53]
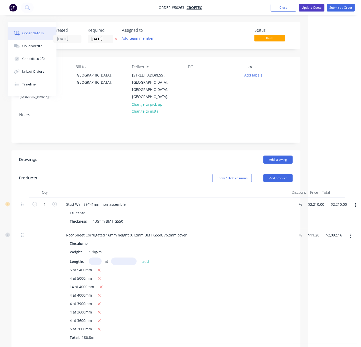
click at [307, 9] on button "Update Quote" at bounding box center [312, 8] width 26 height 8
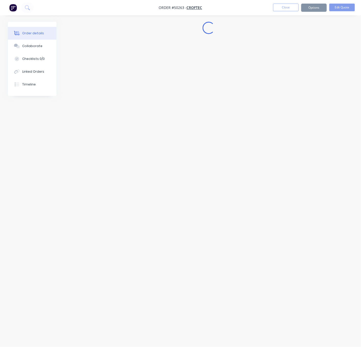
scroll to position [0, 0]
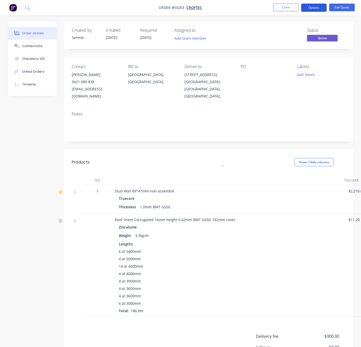
click at [312, 6] on button "Options" at bounding box center [315, 8] width 26 height 8
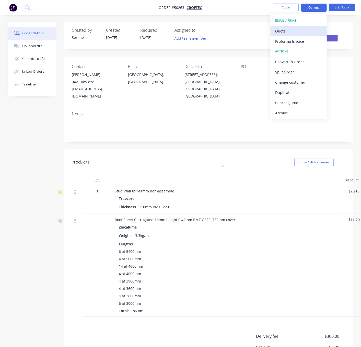
click at [283, 30] on div "Quote" at bounding box center [299, 30] width 47 height 7
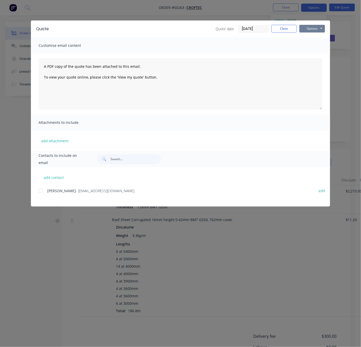
click at [314, 29] on button "Options" at bounding box center [313, 29] width 26 height 8
click at [316, 46] on button "Print" at bounding box center [316, 46] width 33 height 8
click at [286, 27] on button "Close" at bounding box center [285, 29] width 26 height 8
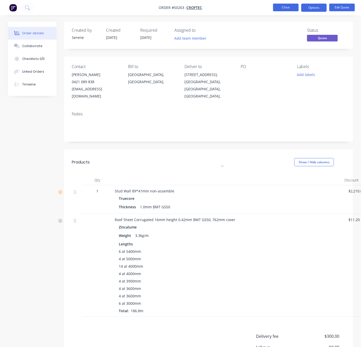
click at [285, 7] on button "Close" at bounding box center [286, 8] width 26 height 8
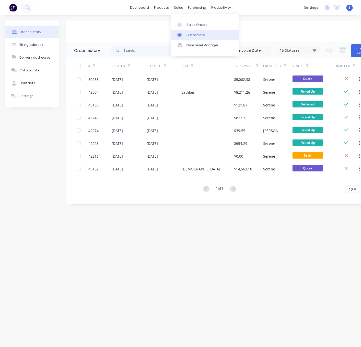
click at [197, 37] on div "Customers" at bounding box center [196, 35] width 18 height 5
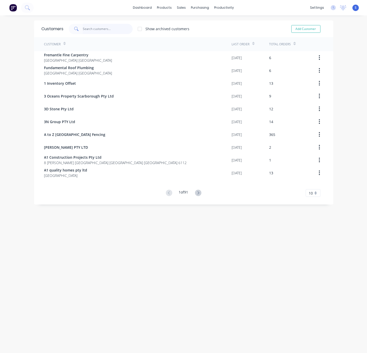
click at [105, 30] on input "text" at bounding box center [108, 29] width 50 height 10
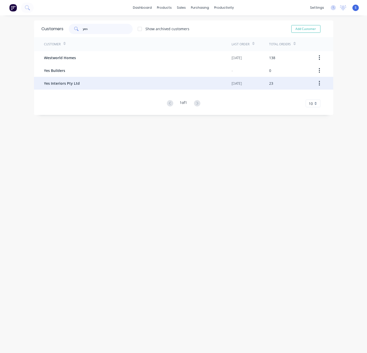
type input "yes"
click at [79, 84] on div "Yes Interiors Pty Ltd" at bounding box center [138, 83] width 188 height 13
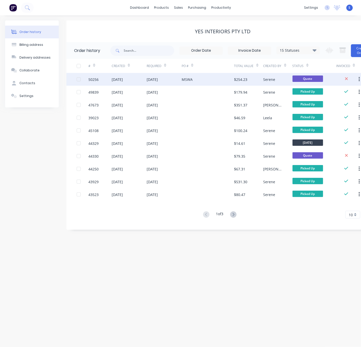
click at [184, 80] on div "MSWA" at bounding box center [187, 79] width 11 height 5
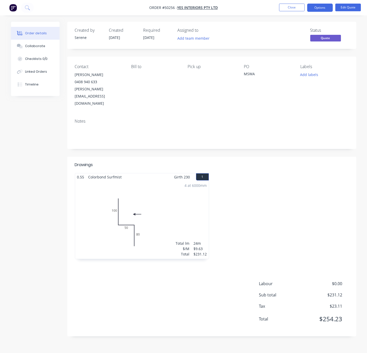
drag, startPoint x: 152, startPoint y: 60, endPoint x: 291, endPoint y: 31, distance: 141.8
click at [318, 4] on button "Options" at bounding box center [321, 8] width 26 height 8
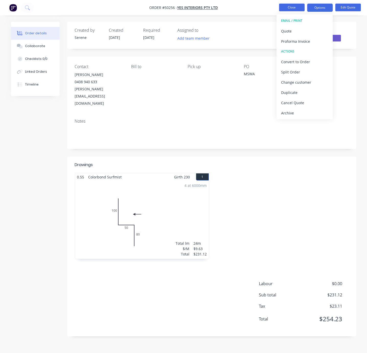
click at [292, 8] on button "Close" at bounding box center [292, 8] width 26 height 8
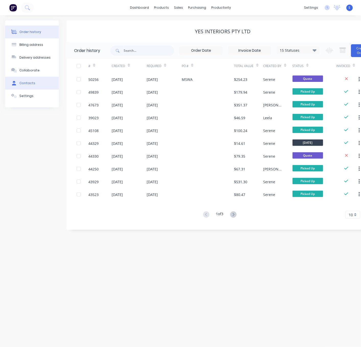
click at [39, 88] on button "Contacts" at bounding box center [32, 83] width 54 height 13
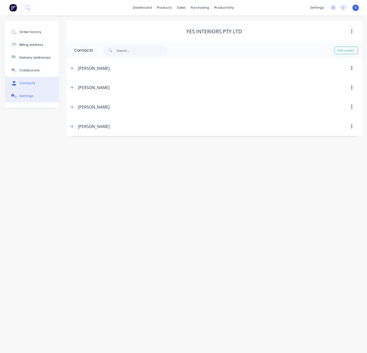
click at [34, 100] on button "Settings" at bounding box center [32, 96] width 54 height 13
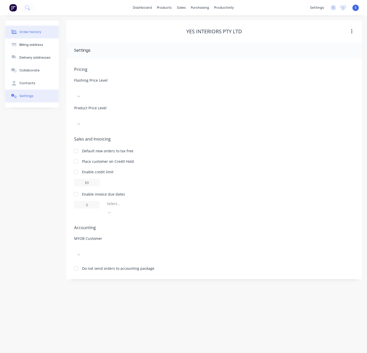
click at [23, 30] on div "Order history" at bounding box center [30, 32] width 22 height 5
